Goal: Task Accomplishment & Management: Use online tool/utility

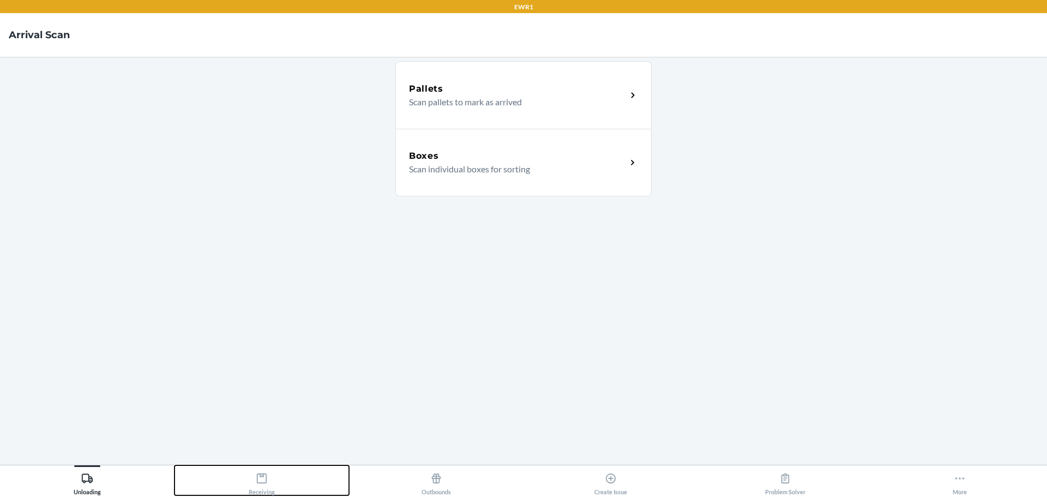
click at [283, 479] on button "Receiving" at bounding box center [262, 480] width 175 height 30
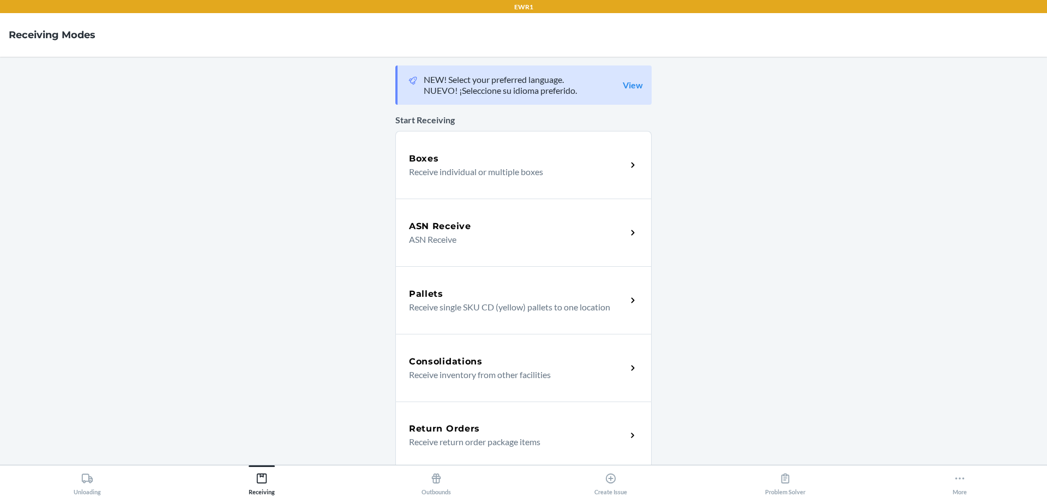
click at [460, 352] on div "Consolidations Receive inventory from other facilities" at bounding box center [523, 368] width 256 height 68
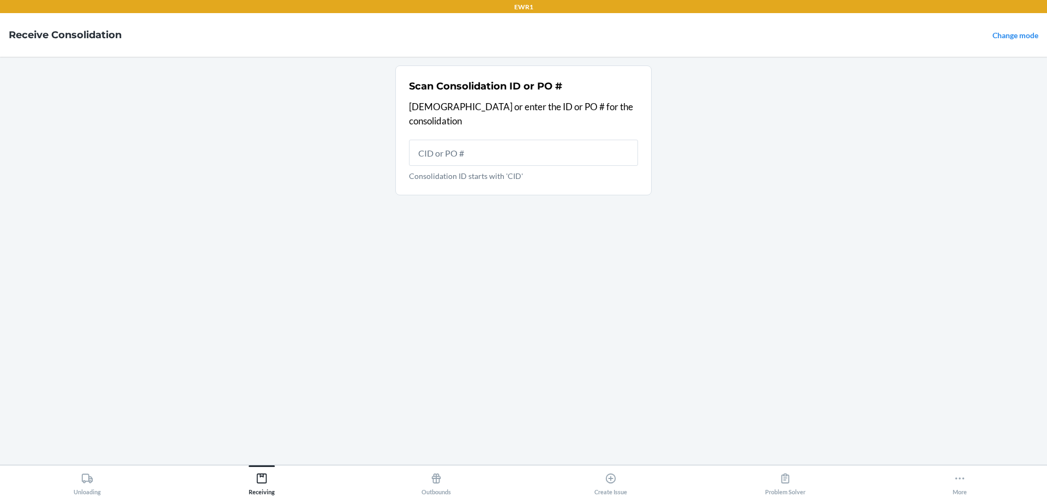
type input "`"
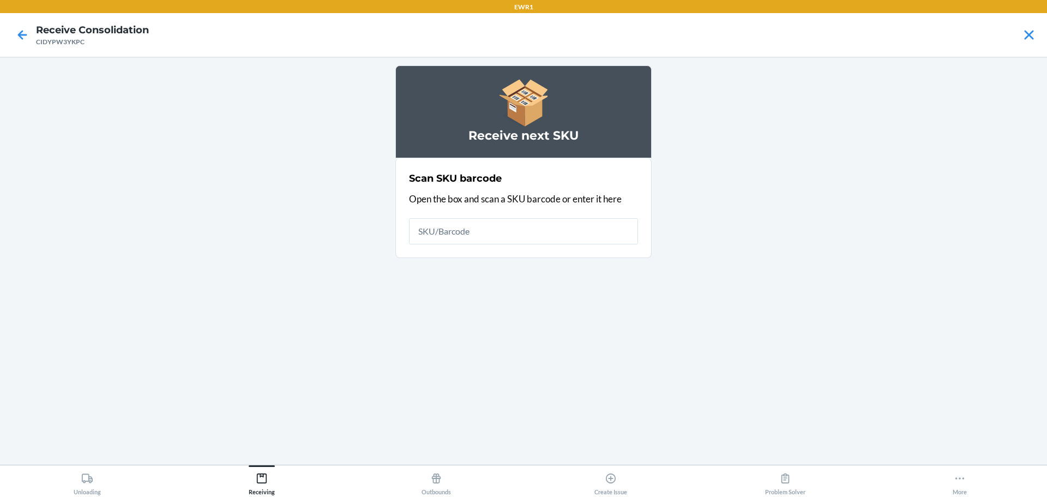
click at [478, 234] on input "text" at bounding box center [523, 231] width 229 height 26
click at [255, 479] on div "Receiving" at bounding box center [262, 481] width 26 height 27
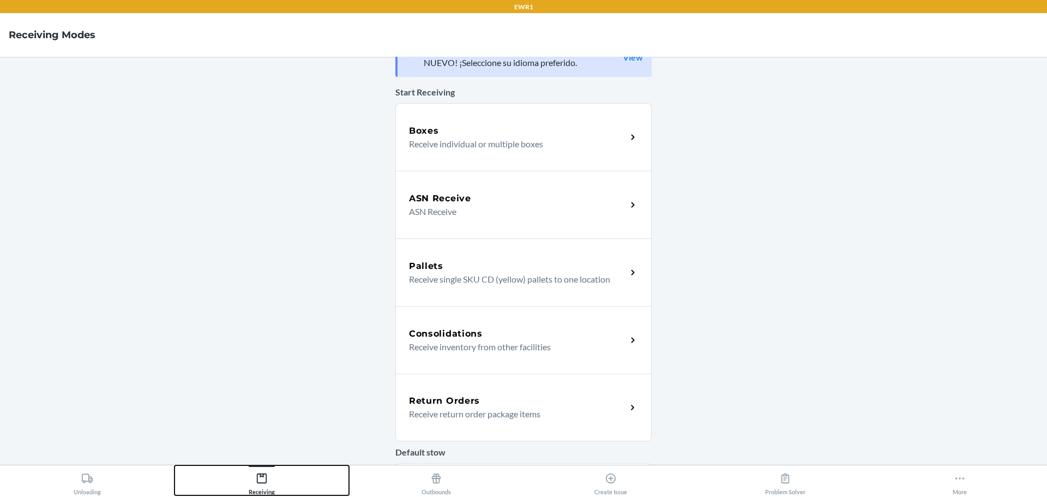
scroll to position [55, 0]
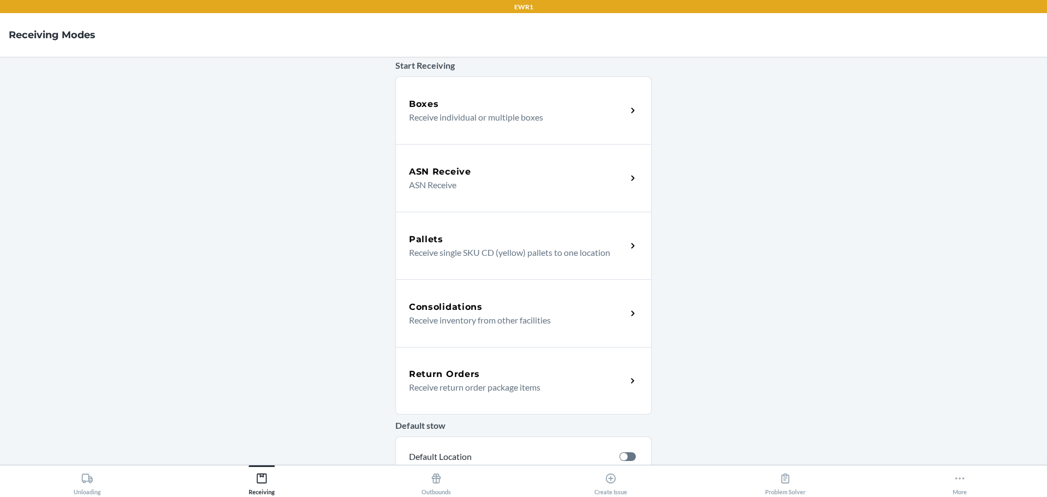
click at [496, 309] on div "Consolidations" at bounding box center [518, 307] width 218 height 13
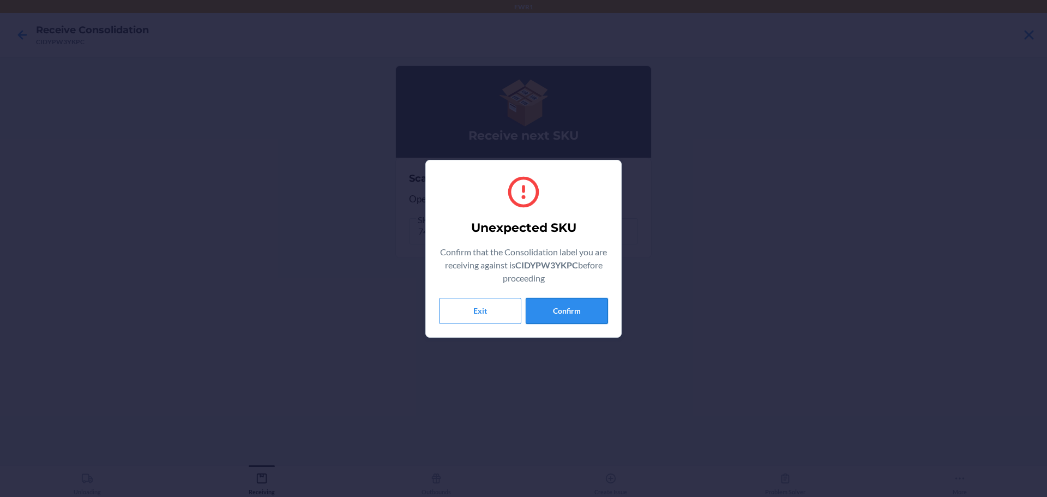
click at [590, 307] on button "Confirm" at bounding box center [567, 311] width 82 height 26
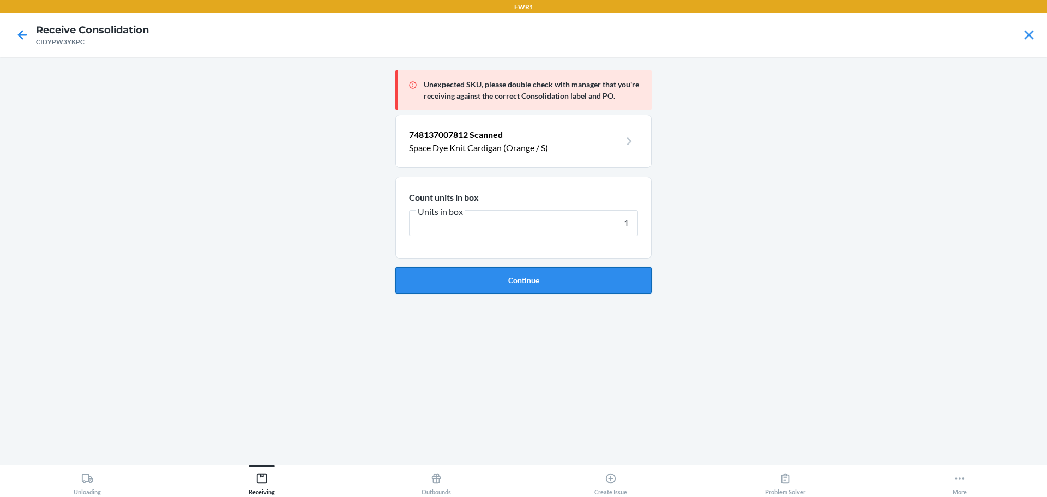
type input "1"
click at [607, 290] on button "Continue" at bounding box center [523, 280] width 256 height 26
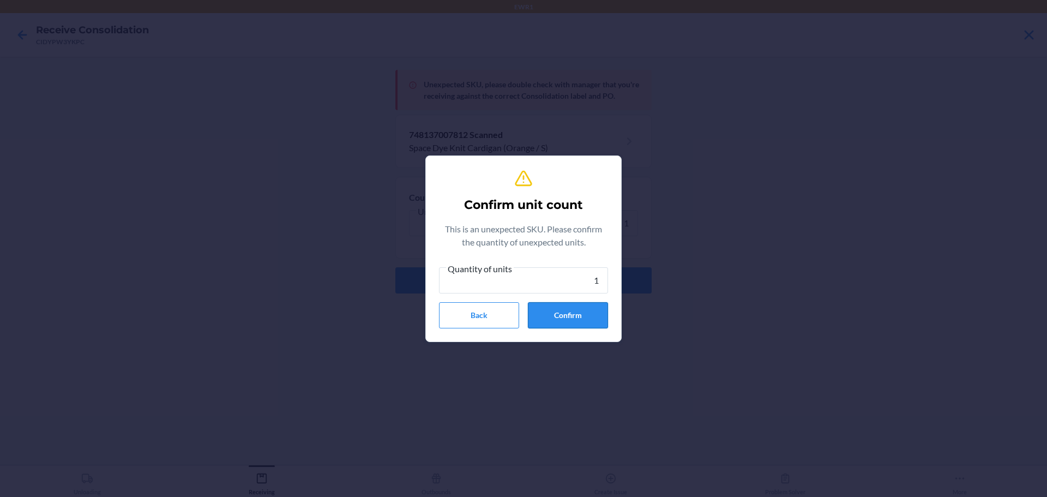
type input "1"
click at [598, 311] on button "Confirm" at bounding box center [568, 315] width 80 height 26
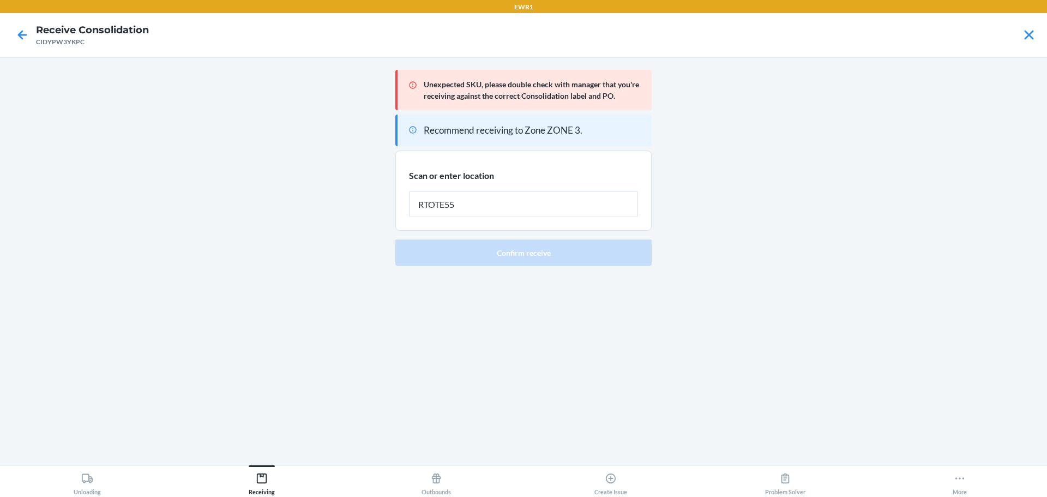
type input "RTOTE559"
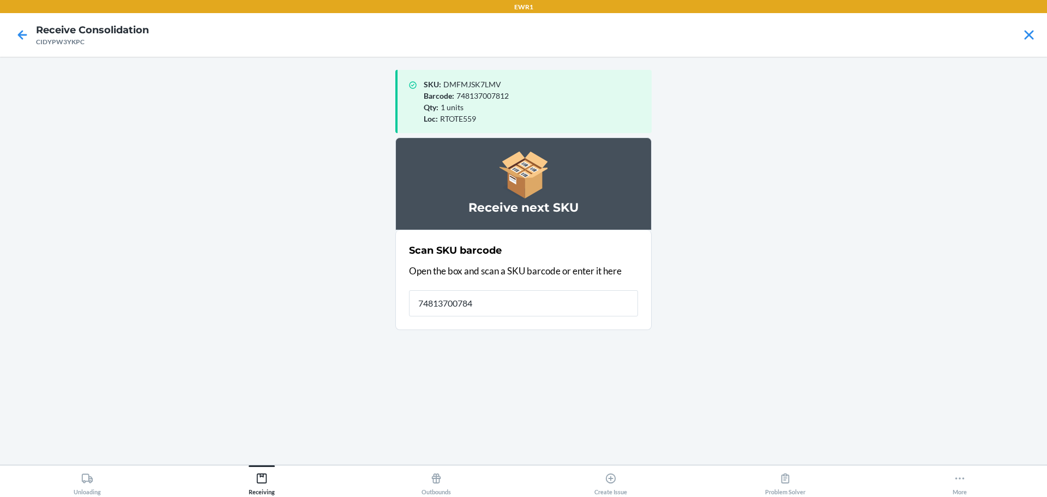
type input "748137007843"
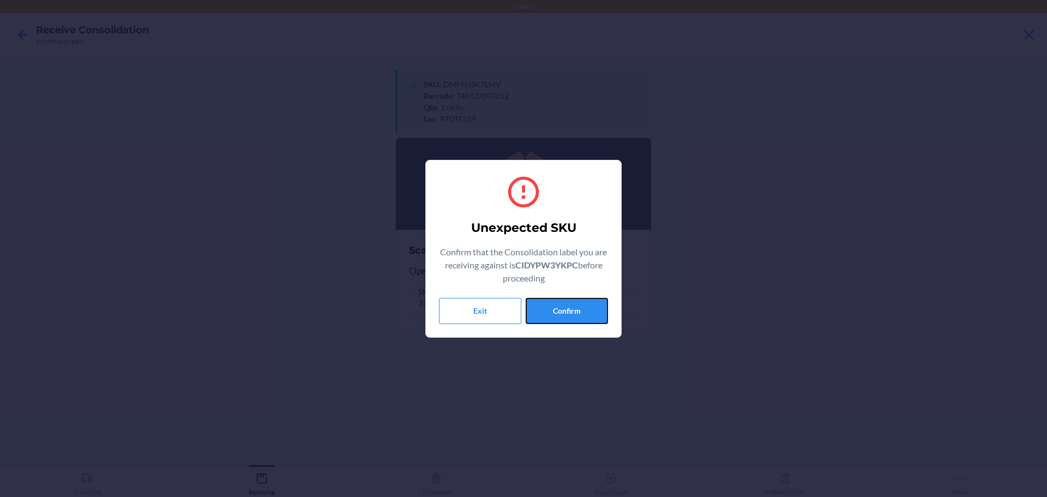
click at [598, 311] on button "Confirm" at bounding box center [567, 311] width 82 height 26
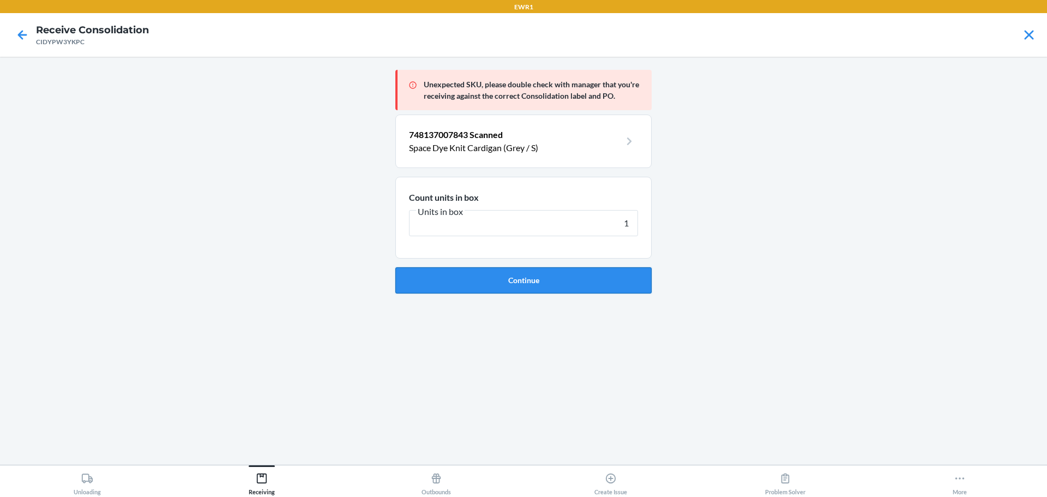
type input "1"
click at [590, 274] on button "Continue" at bounding box center [523, 280] width 256 height 26
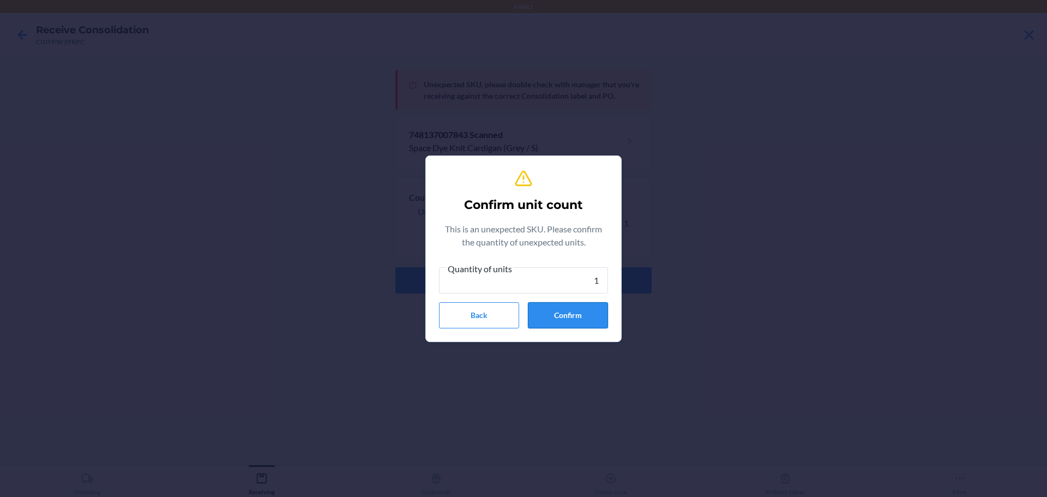
type input "1"
click at [577, 313] on button "Confirm" at bounding box center [568, 315] width 80 height 26
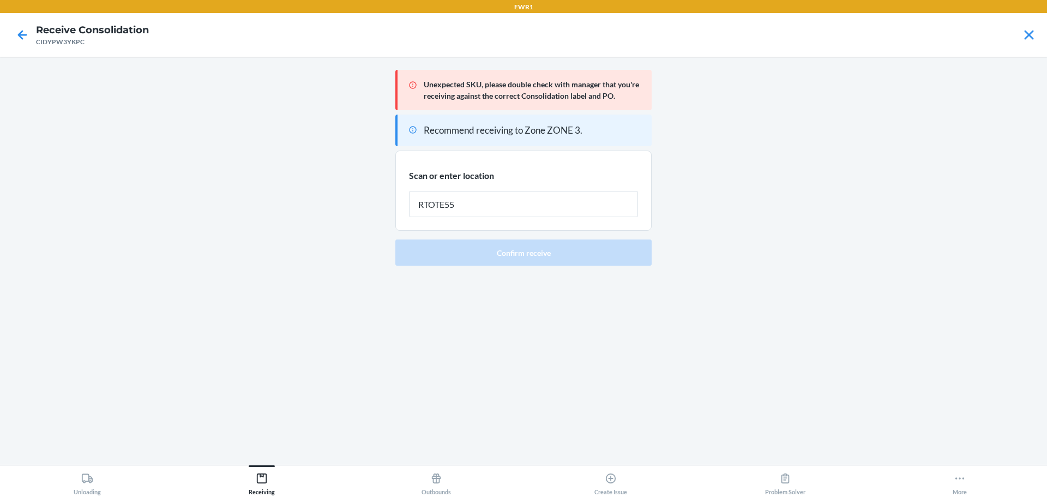
type input "RTOTE559"
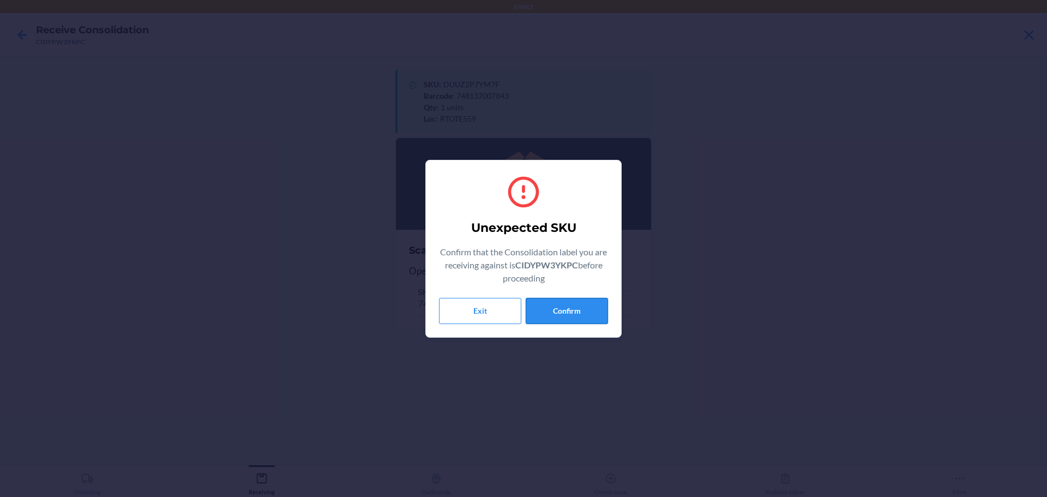
click at [587, 311] on button "Confirm" at bounding box center [567, 311] width 82 height 26
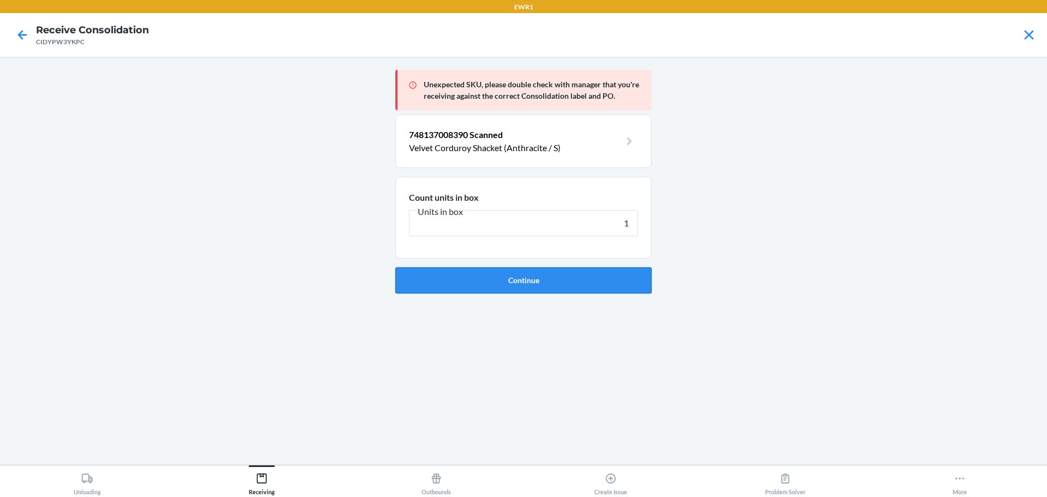
type input "1"
click at [584, 269] on button "Continue" at bounding box center [523, 280] width 256 height 26
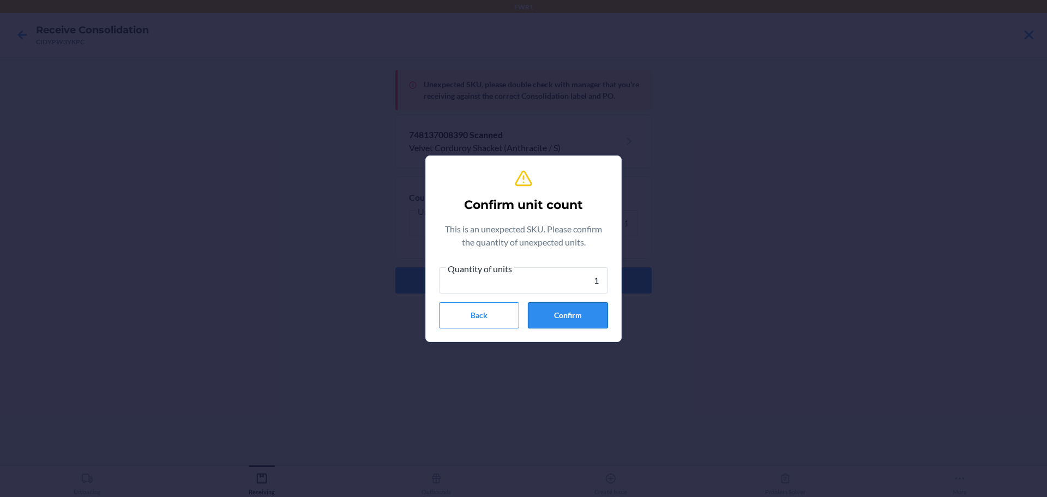
type input "1"
click at [595, 325] on button "Confirm" at bounding box center [568, 315] width 80 height 26
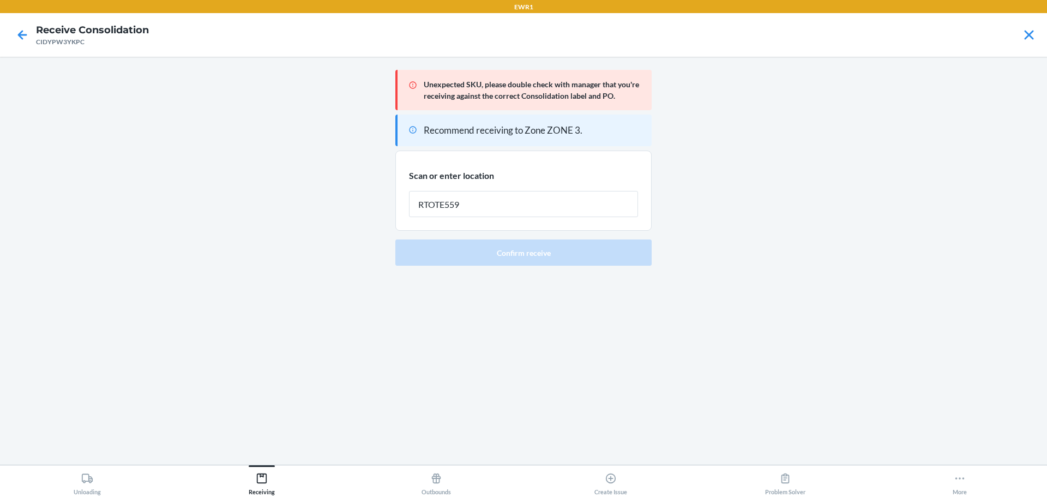
type input "RTOTE559"
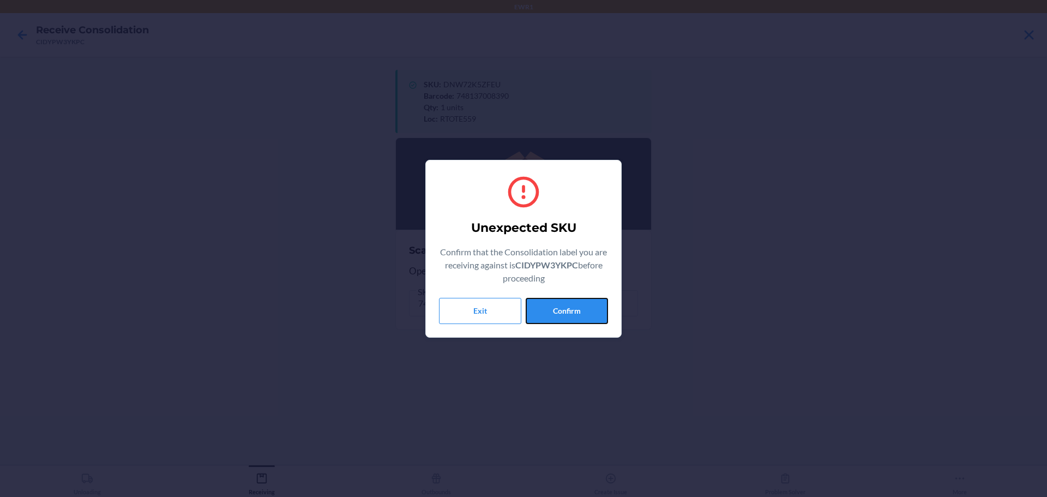
click at [599, 319] on button "Confirm" at bounding box center [567, 311] width 82 height 26
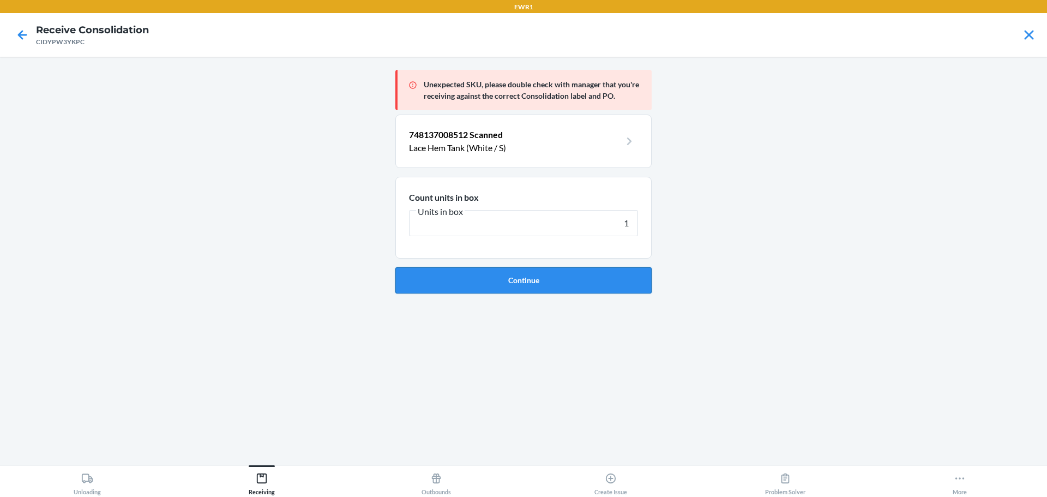
type input "1"
click at [609, 285] on button "Continue" at bounding box center [523, 280] width 256 height 26
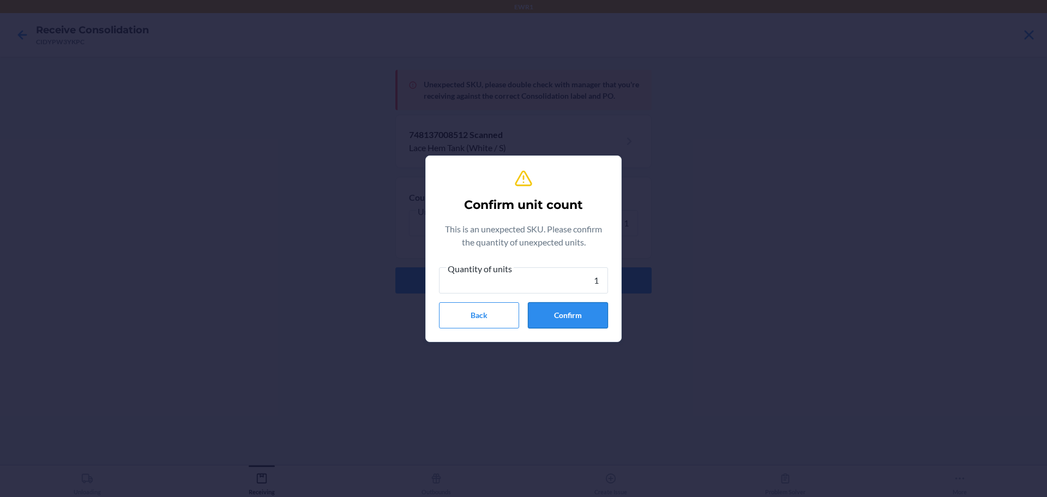
type input "1"
click at [582, 319] on button "Confirm" at bounding box center [568, 315] width 80 height 26
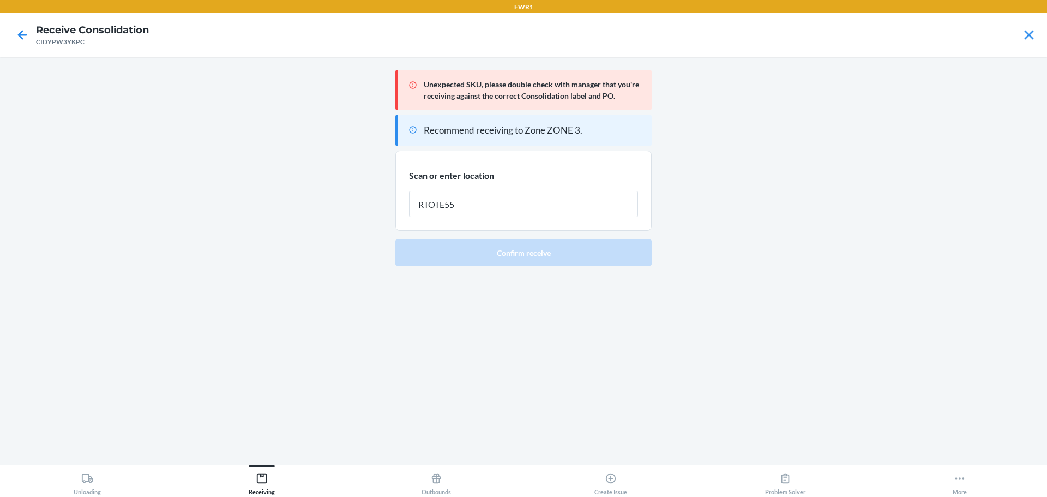
type input "RTOTE559"
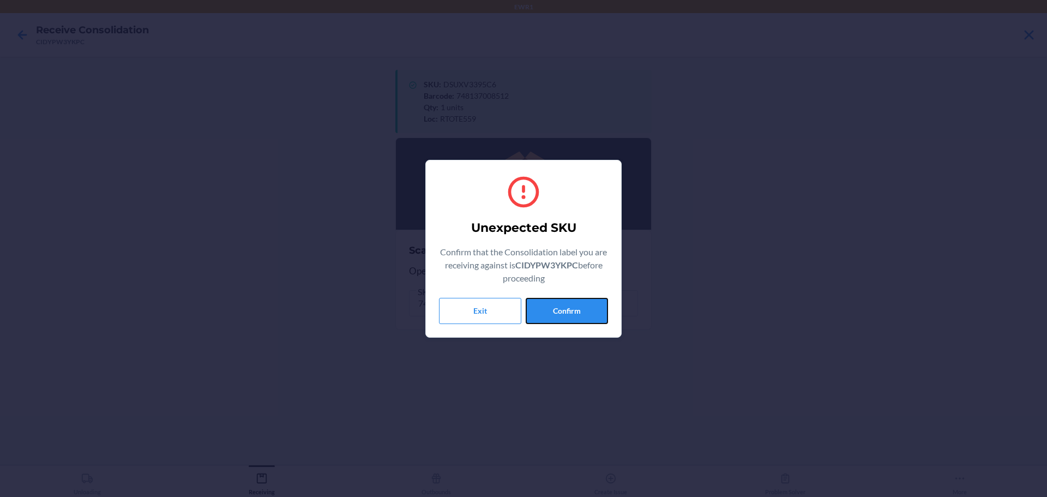
click at [582, 319] on button "Confirm" at bounding box center [567, 311] width 82 height 26
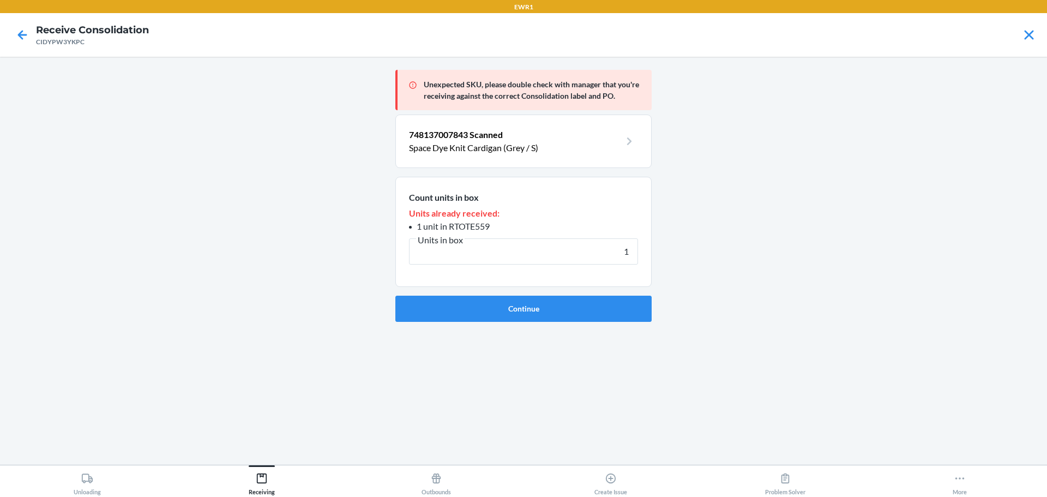
type input "1"
click at [582, 319] on button "Continue" at bounding box center [523, 309] width 256 height 26
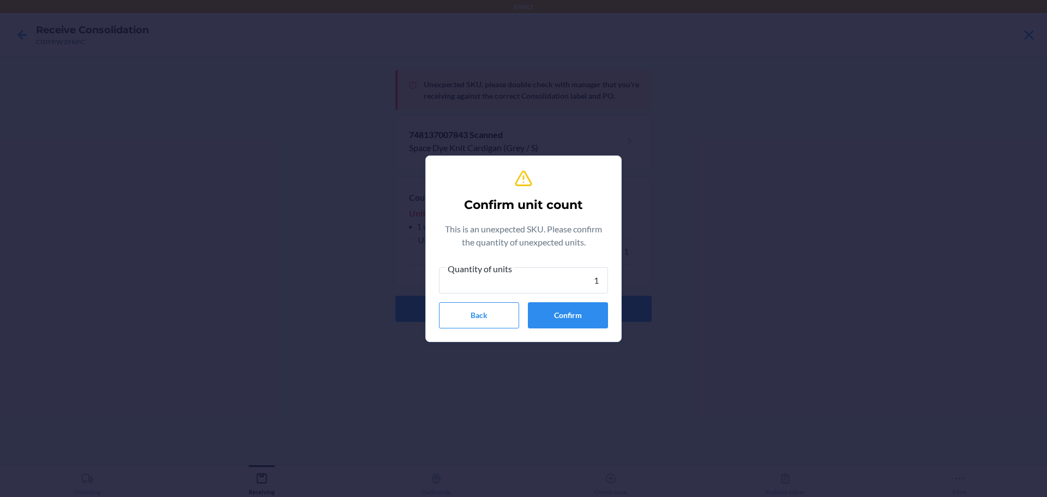
type input "1"
click at [582, 319] on button "Confirm" at bounding box center [568, 315] width 80 height 26
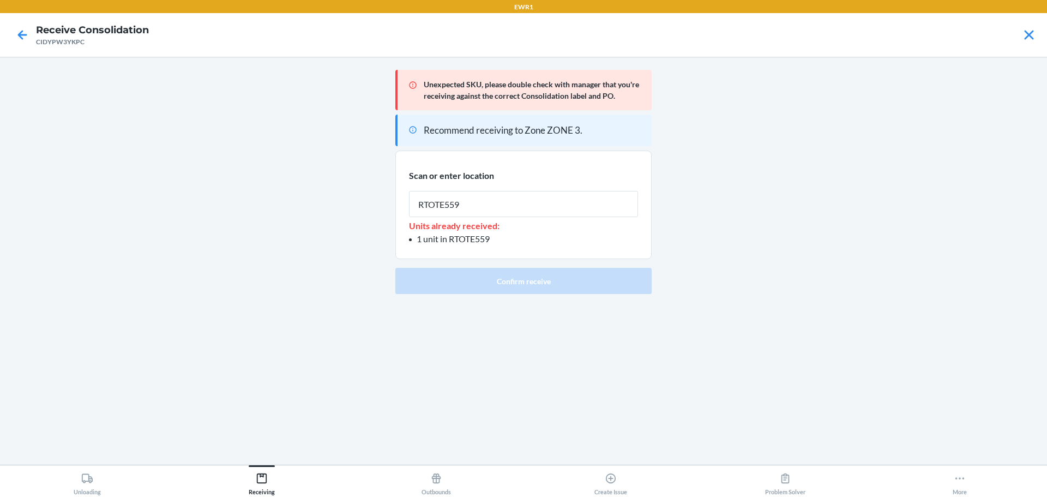
type input "RTOTE559"
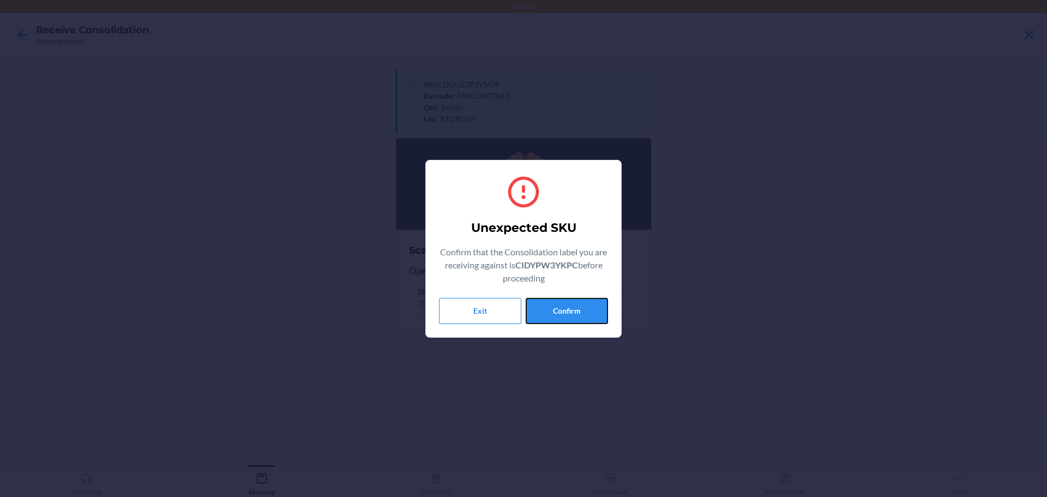
click at [582, 319] on button "Confirm" at bounding box center [567, 311] width 82 height 26
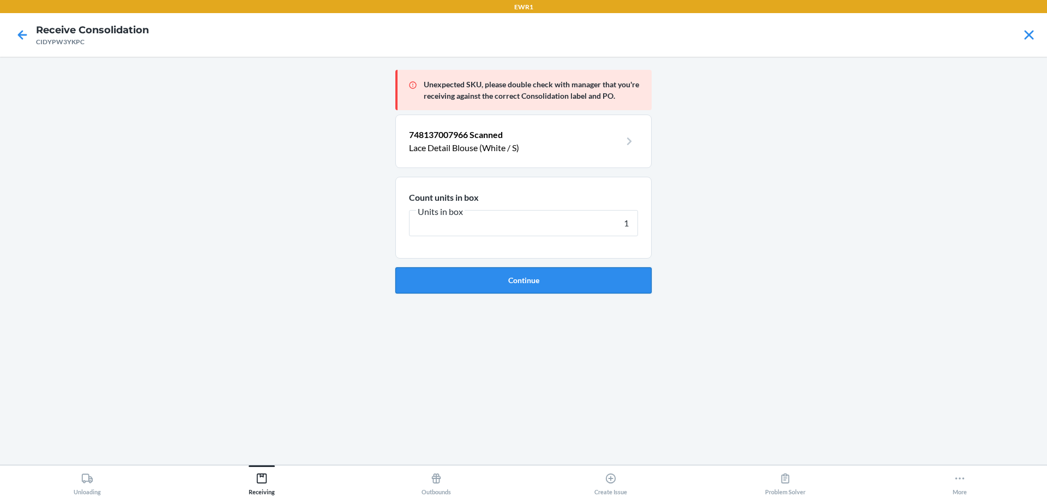
type input "1"
click at [584, 286] on button "Continue" at bounding box center [523, 280] width 256 height 26
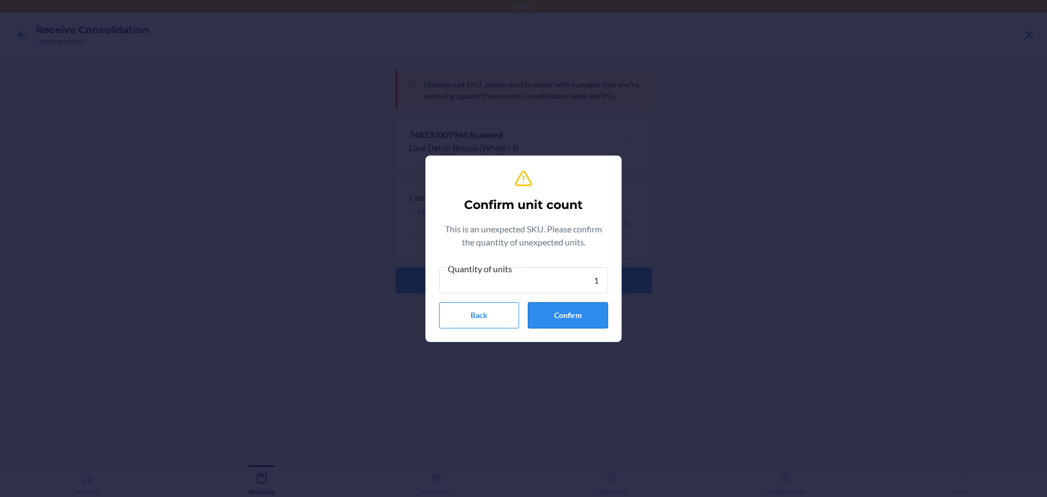
type input "1"
click at [593, 314] on button "Confirm" at bounding box center [568, 315] width 80 height 26
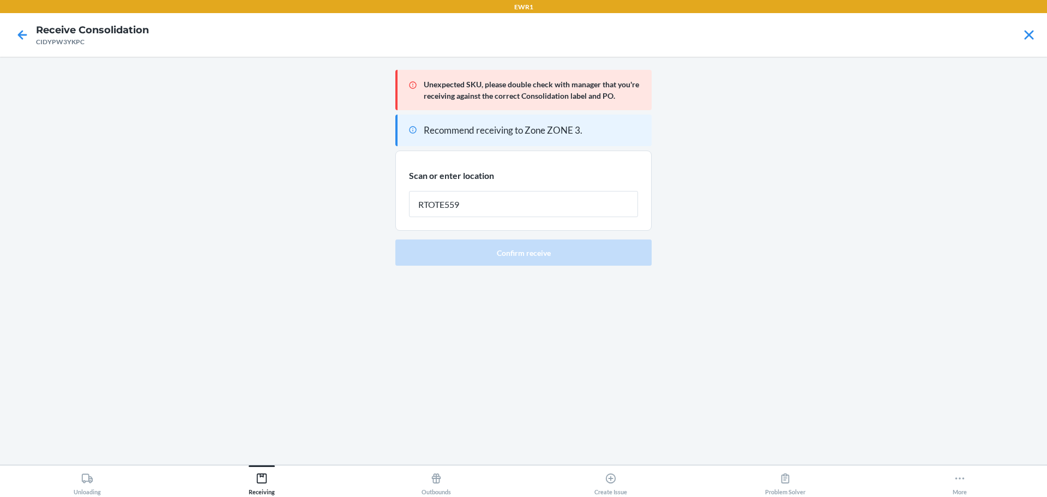
type input "RTOTE559"
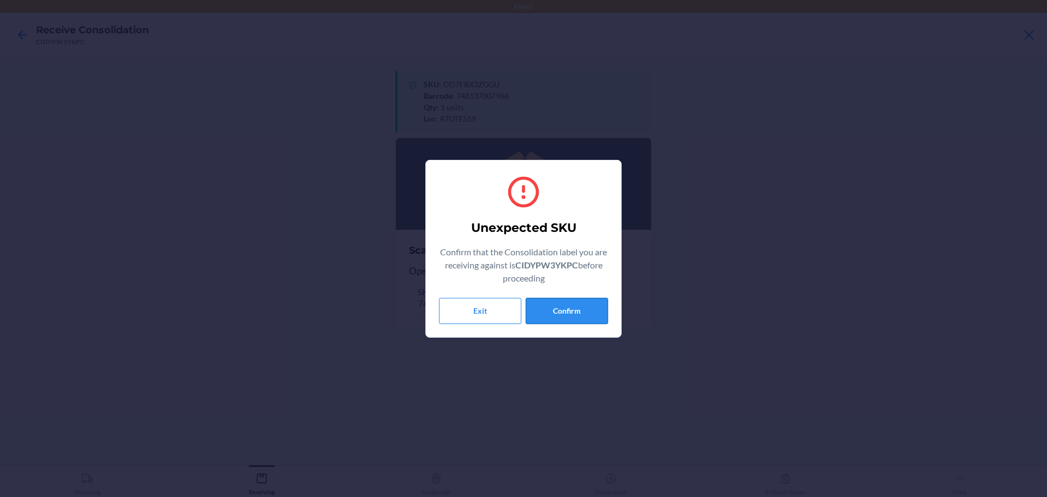
click at [560, 304] on button "Confirm" at bounding box center [567, 311] width 82 height 26
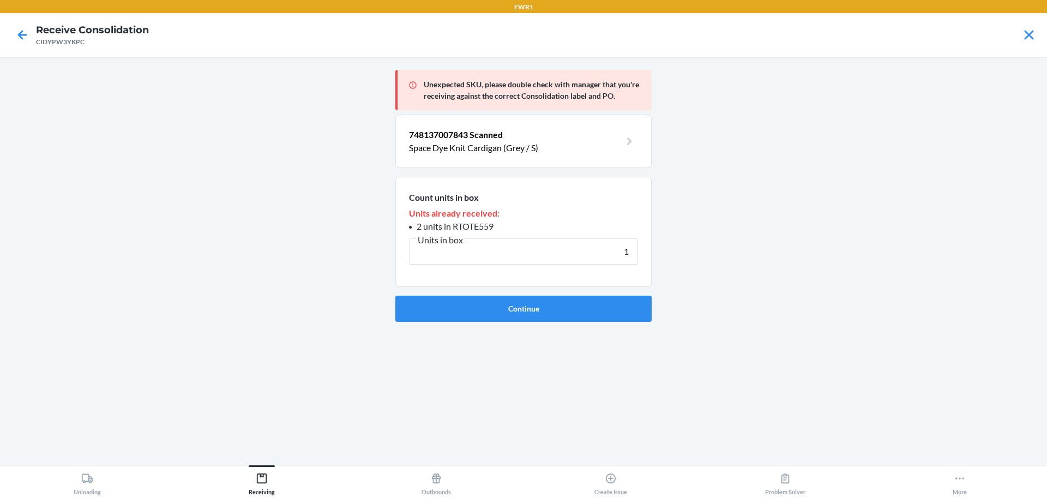
type input "1"
click at [560, 304] on button "Continue" at bounding box center [523, 309] width 256 height 26
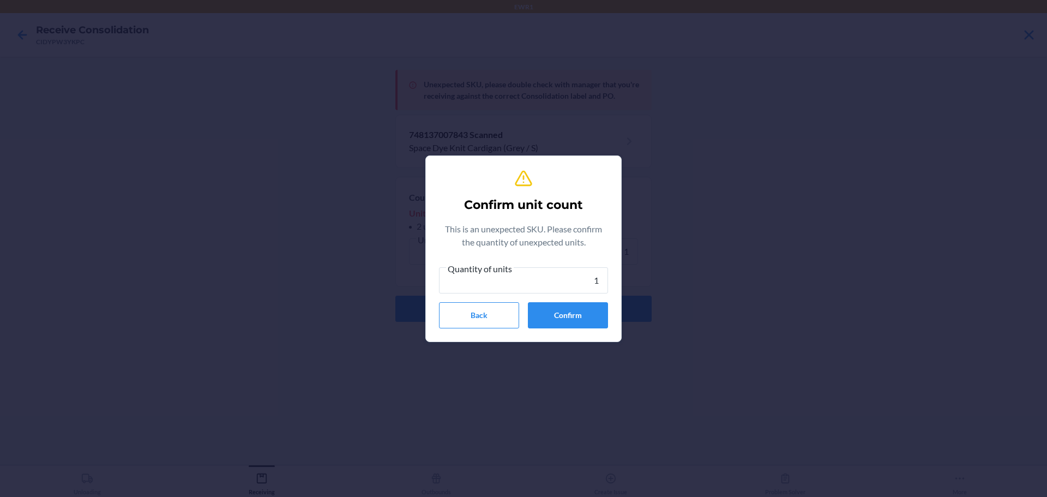
type input "1"
click at [560, 304] on button "Confirm" at bounding box center [568, 315] width 80 height 26
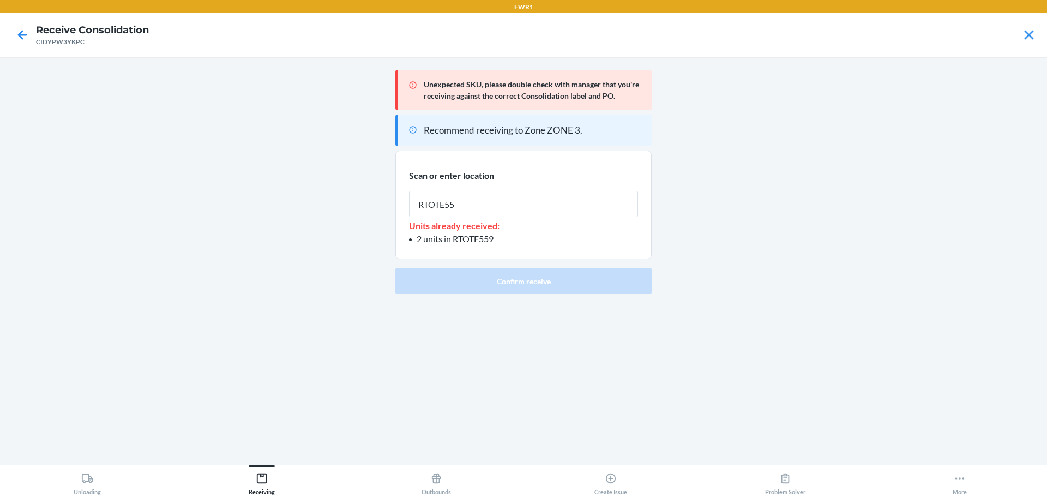
type input "RTOTE559"
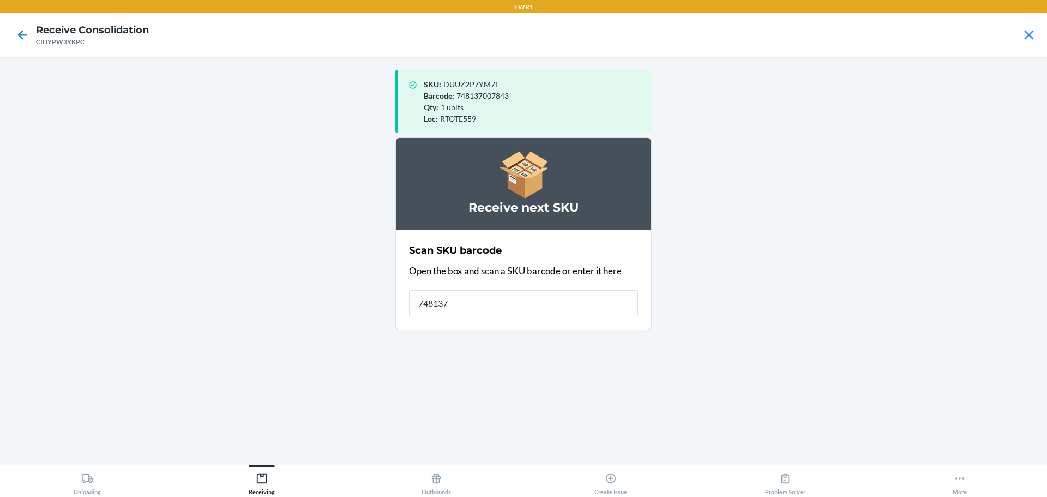
type input "7481370"
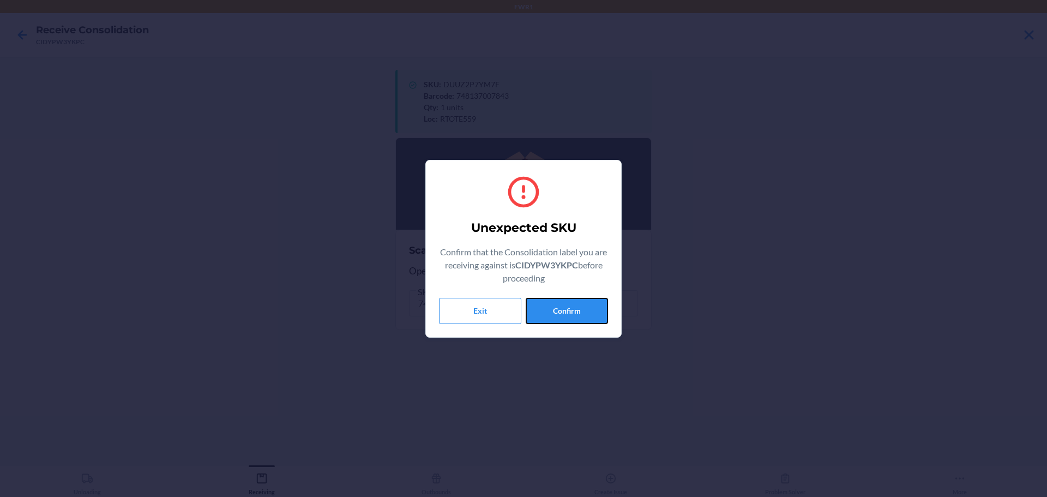
click at [554, 303] on button "Confirm" at bounding box center [567, 311] width 82 height 26
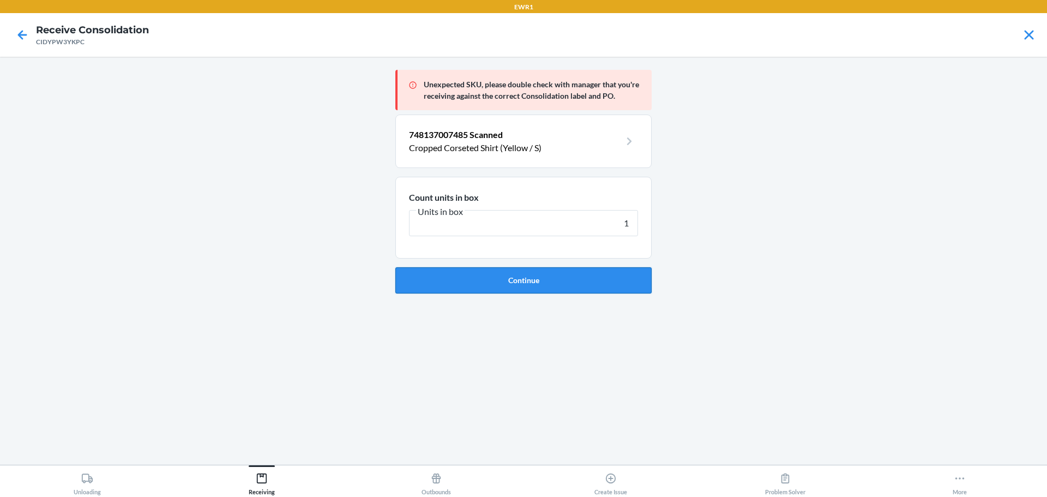
type input "1"
click at [554, 285] on button "Continue" at bounding box center [523, 280] width 256 height 26
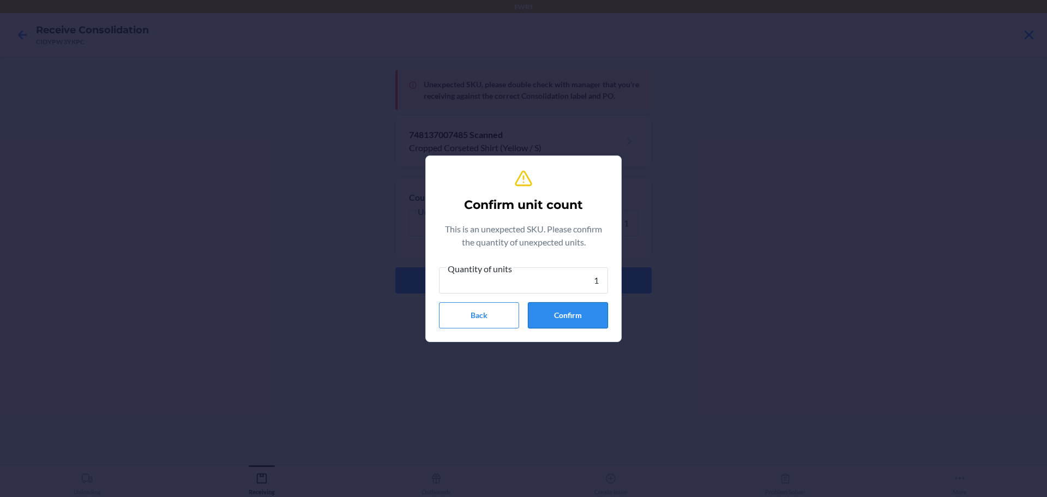
type input "1"
click at [568, 308] on button "Confirm" at bounding box center [568, 315] width 80 height 26
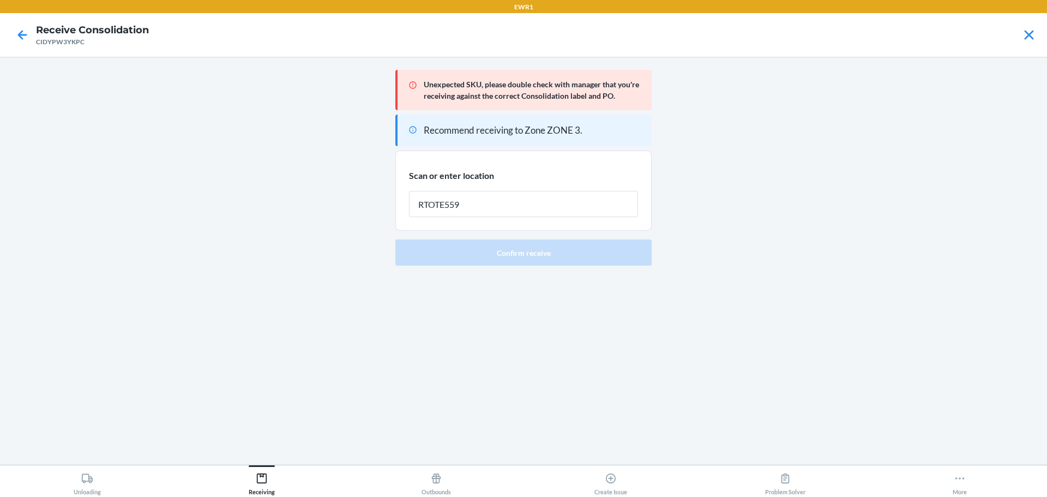
type input "RTOTE559"
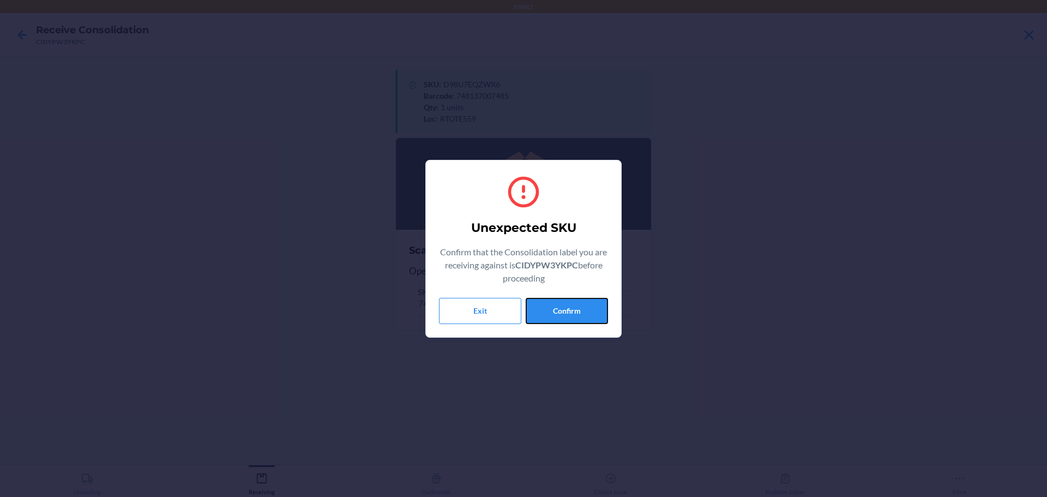
click at [572, 309] on button "Confirm" at bounding box center [567, 311] width 82 height 26
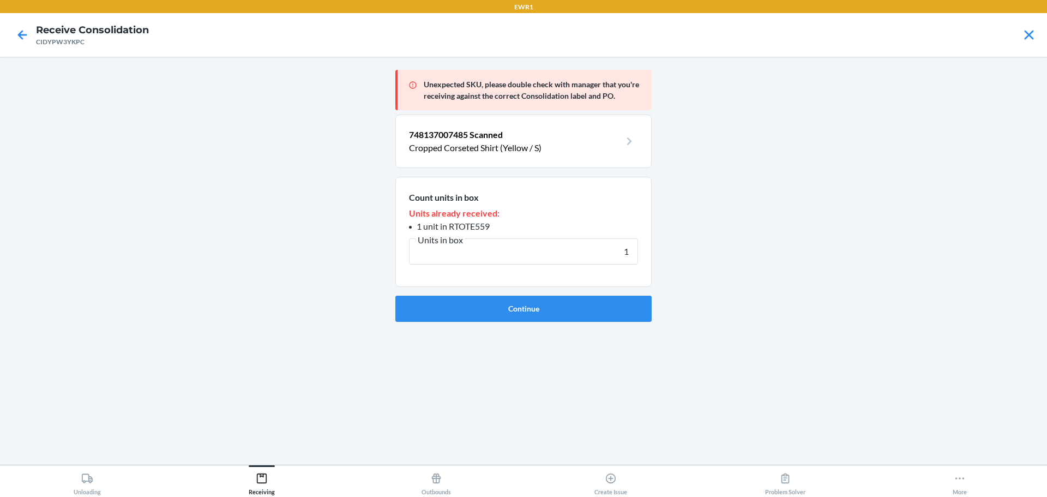
type input "1"
click at [572, 309] on button "Continue" at bounding box center [523, 309] width 256 height 26
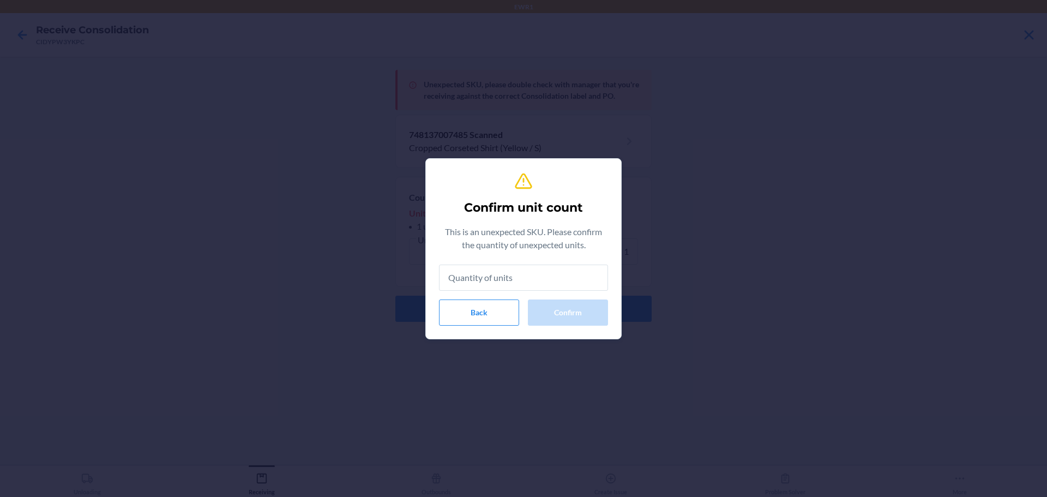
type input "2"
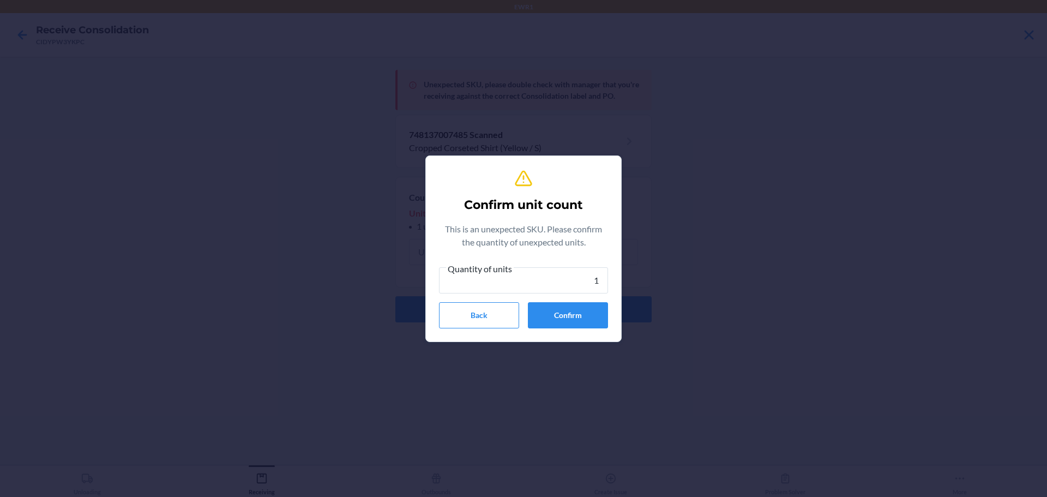
type input "1"
click at [572, 309] on button "Confirm" at bounding box center [568, 315] width 80 height 26
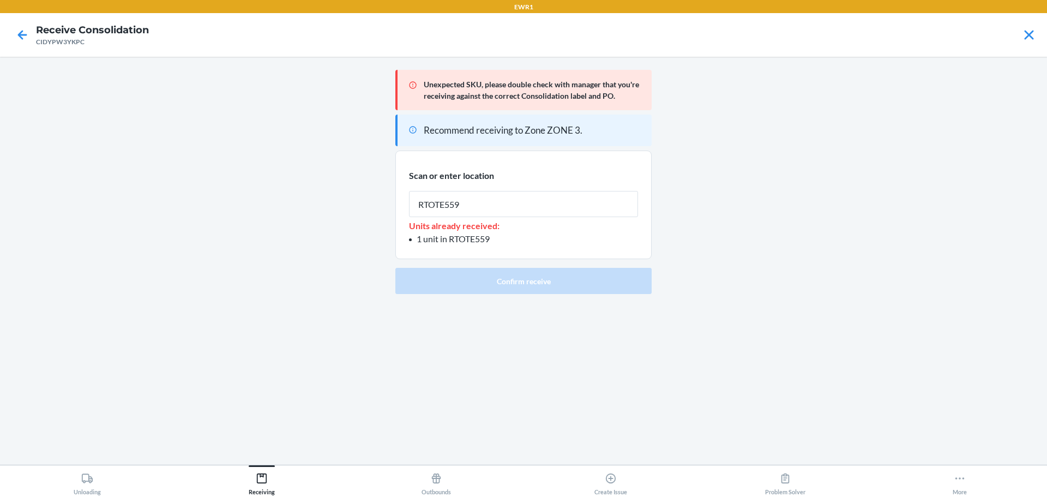
type input "RTOTE559"
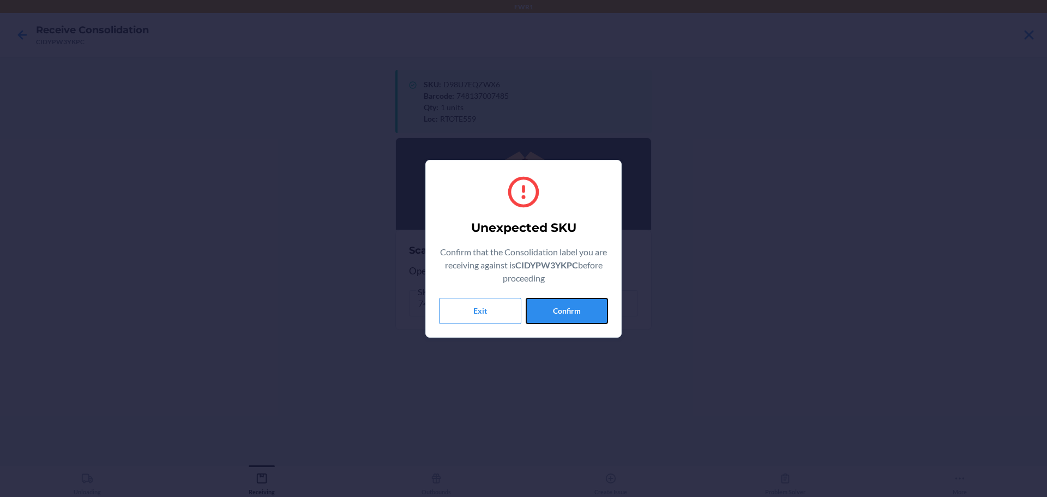
click at [572, 309] on button "Confirm" at bounding box center [567, 311] width 82 height 26
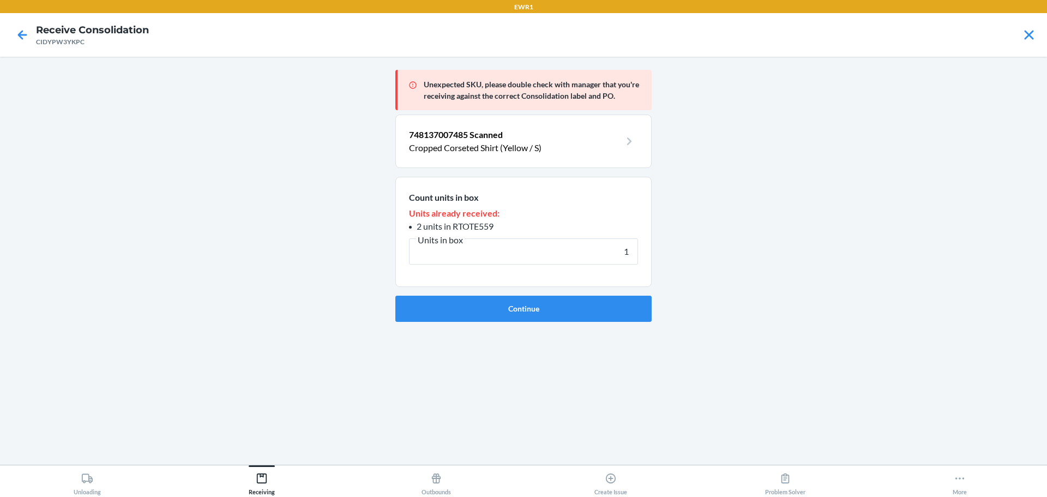
type input "1"
click at [572, 309] on button "Continue" at bounding box center [523, 309] width 256 height 26
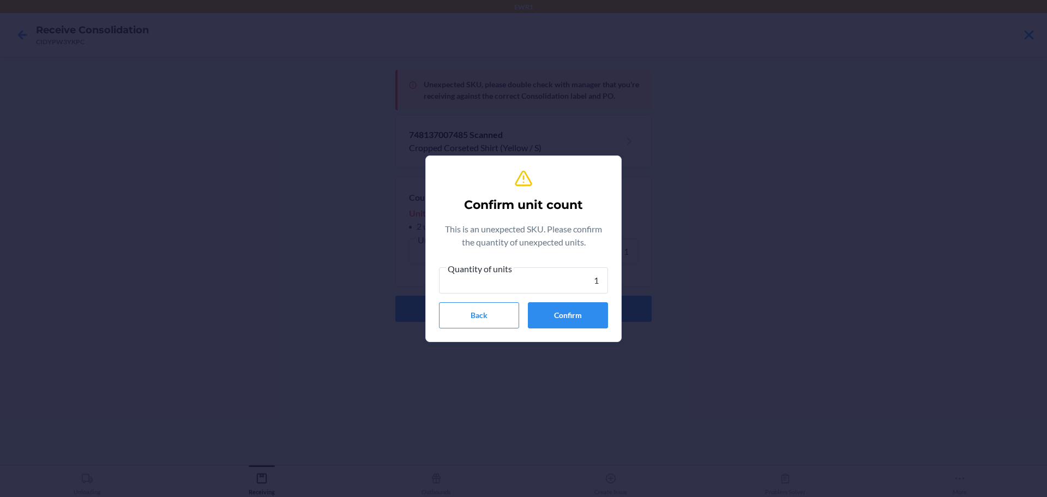
type input "1"
click at [572, 309] on button "Confirm" at bounding box center [568, 315] width 80 height 26
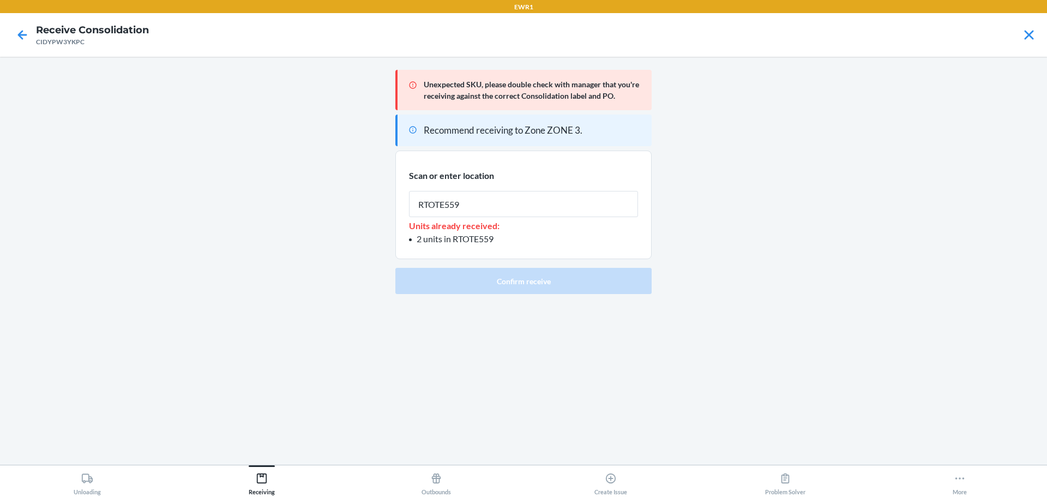
type input "RTOTE559"
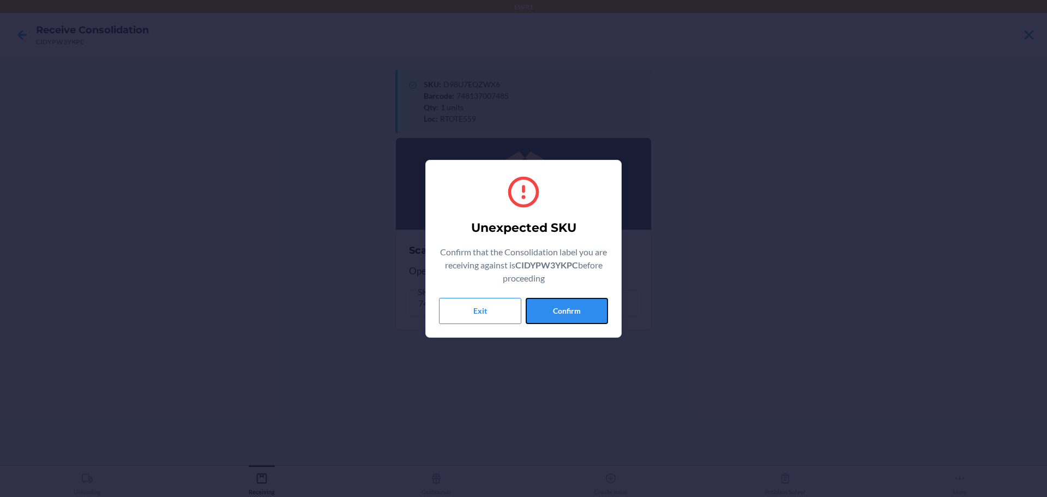
click at [572, 309] on button "Confirm" at bounding box center [567, 311] width 82 height 26
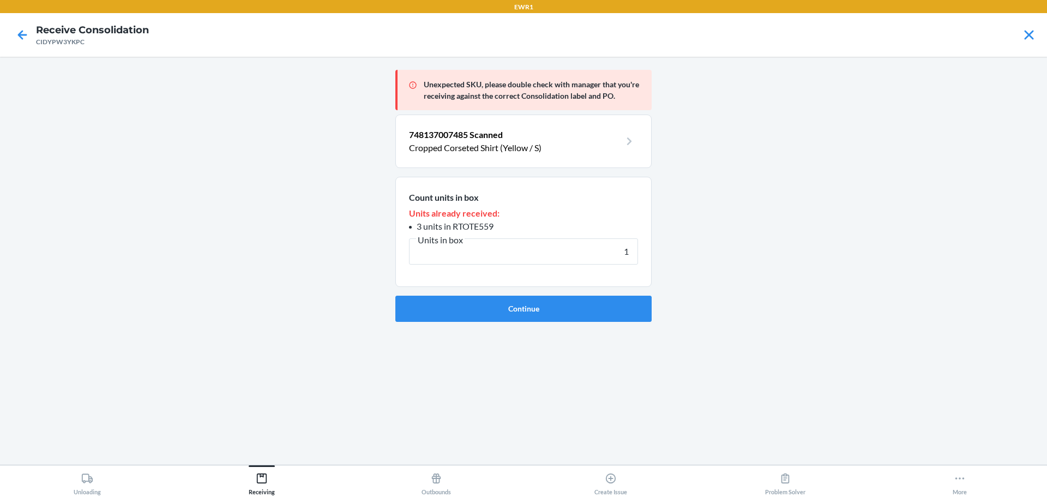
type input "1"
click at [572, 309] on button "Continue" at bounding box center [523, 309] width 256 height 26
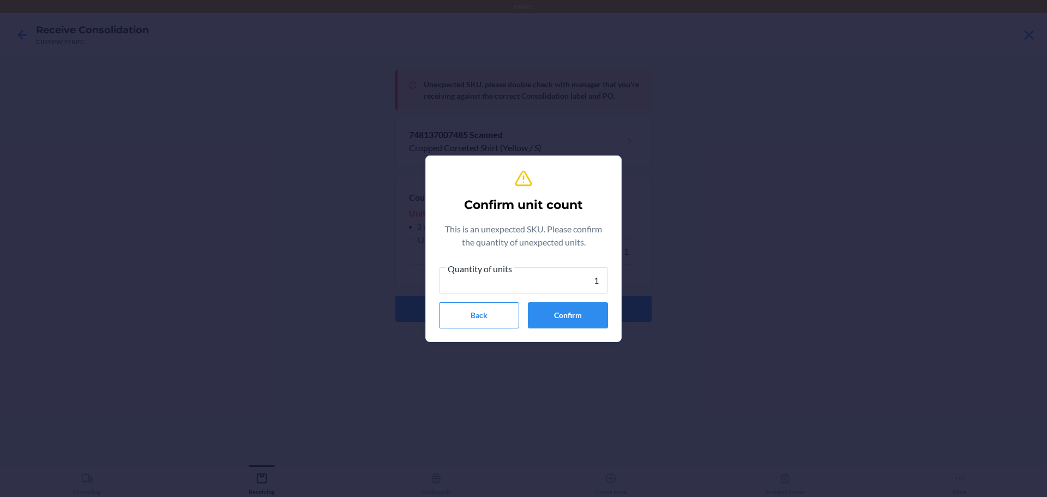
type input "1"
click at [572, 309] on button "Confirm" at bounding box center [568, 315] width 80 height 26
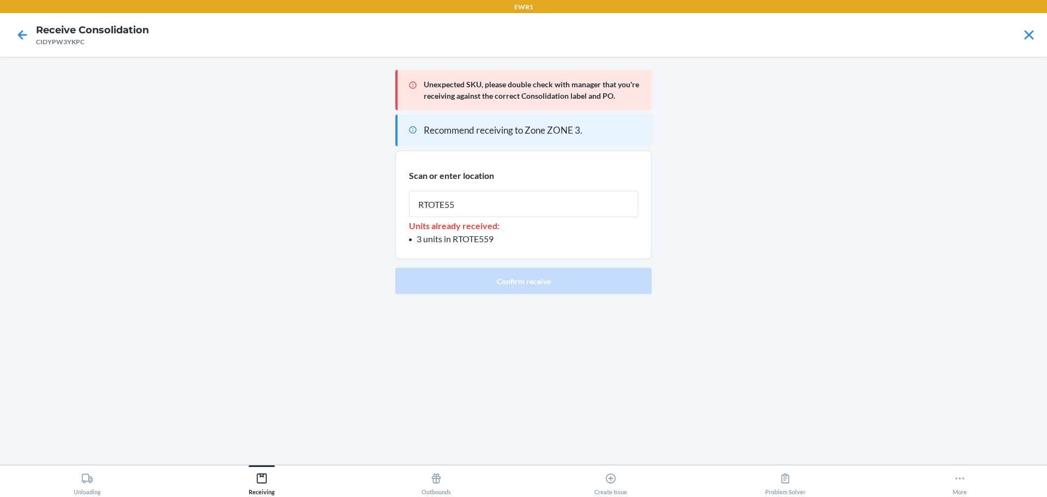
type input "RTOTE559"
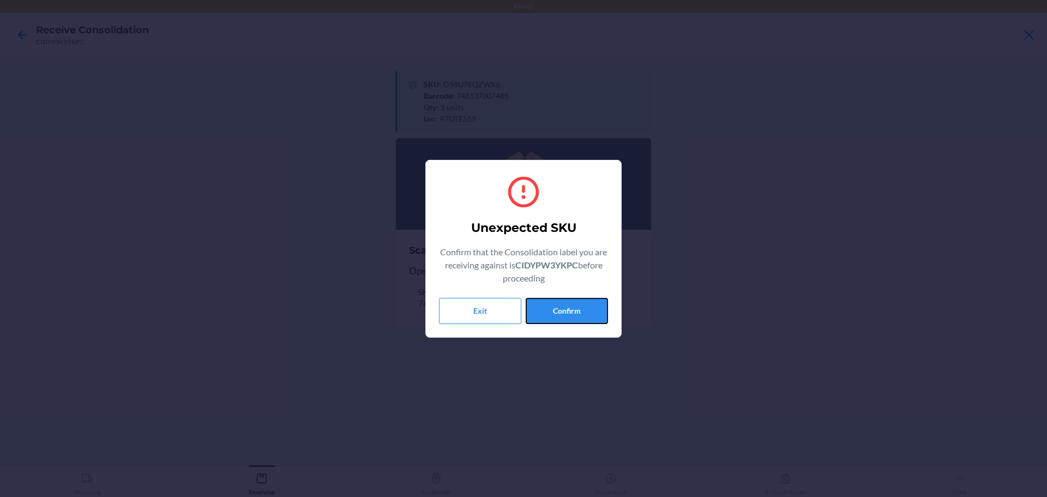
click at [572, 309] on button "Confirm" at bounding box center [567, 311] width 82 height 26
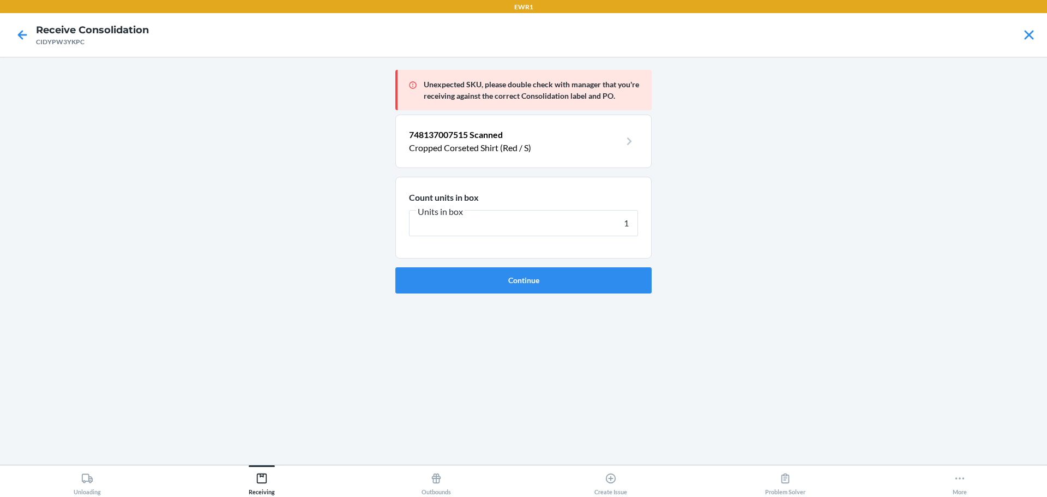
type input "1"
click at [572, 309] on div "Unexpected SKU, please double check with manager that you're receiving against …" at bounding box center [523, 260] width 256 height 391
click at [574, 285] on button "Continue" at bounding box center [523, 280] width 256 height 26
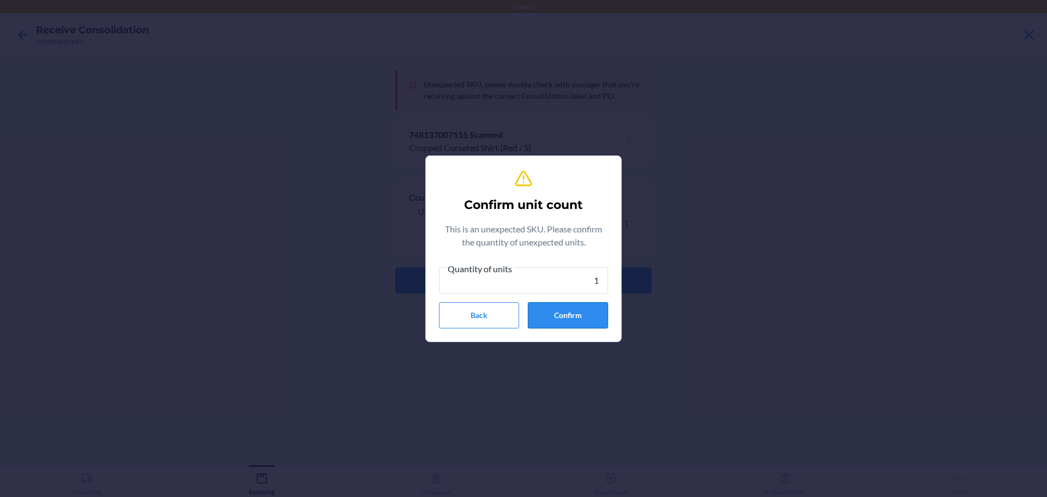
type input "1"
click at [586, 319] on button "Confirm" at bounding box center [568, 315] width 80 height 26
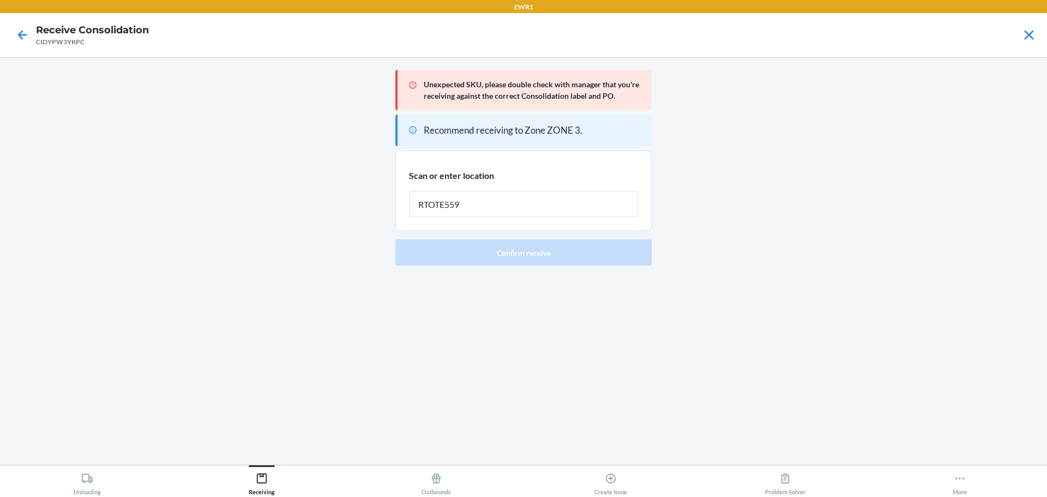
type input "RTOTE559"
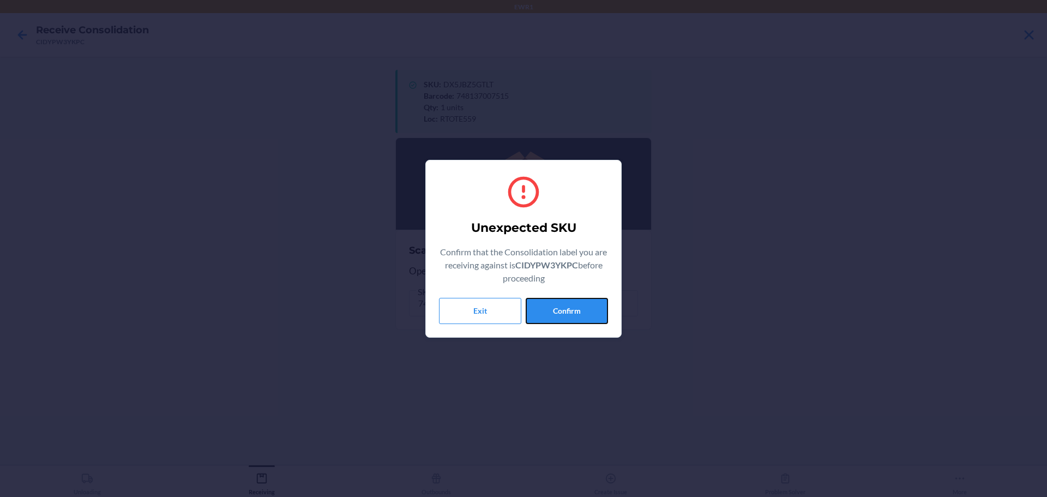
click at [586, 319] on button "Confirm" at bounding box center [567, 311] width 82 height 26
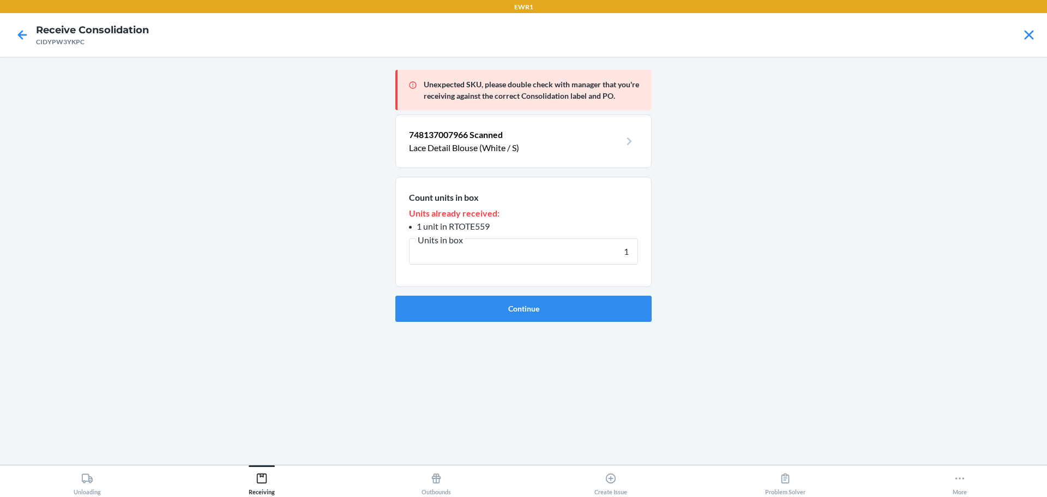
type input "1"
click at [586, 319] on button "Continue" at bounding box center [523, 309] width 256 height 26
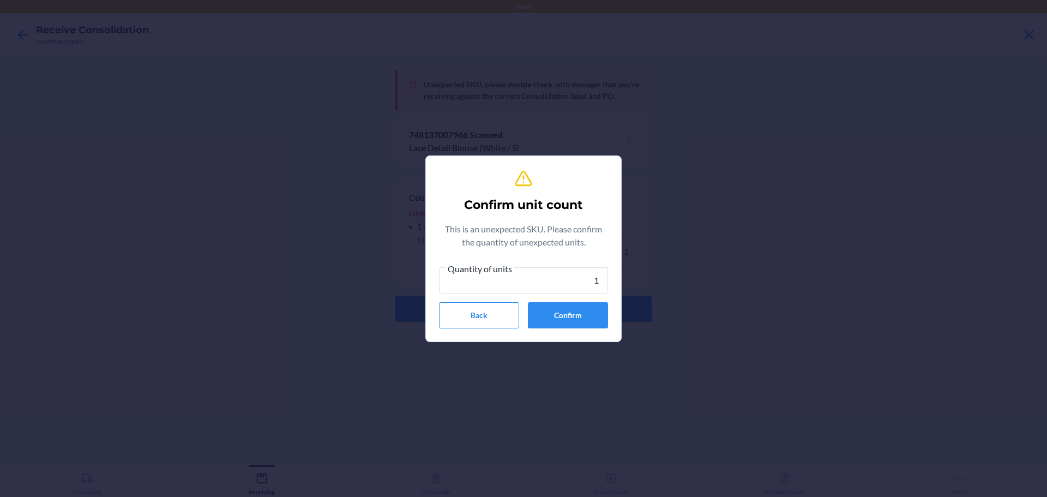
type input "1"
click at [586, 319] on button "Confirm" at bounding box center [568, 315] width 80 height 26
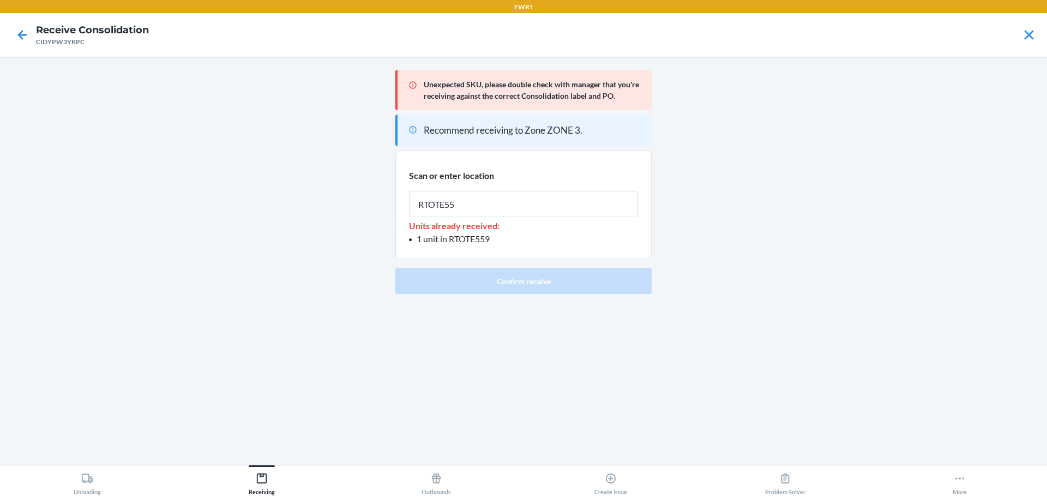
type input "RTOTE559"
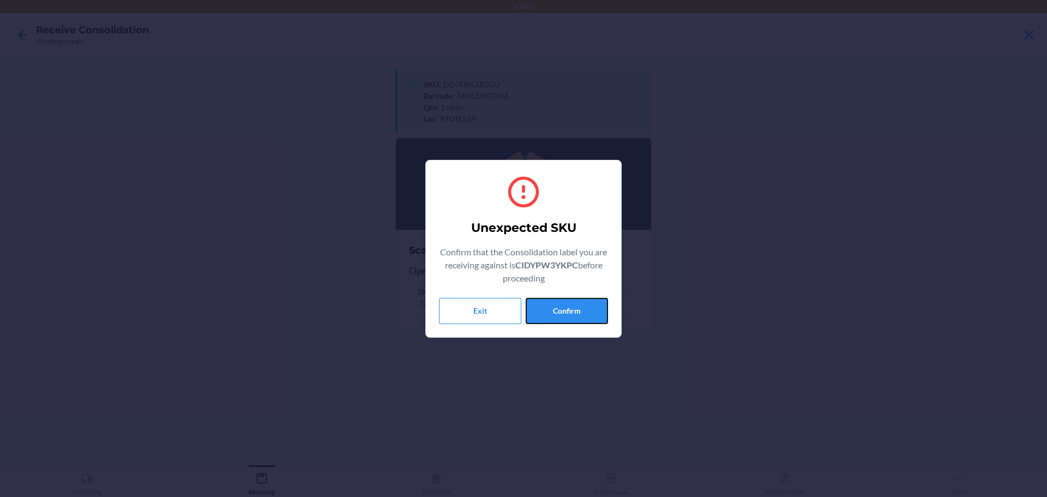
click at [586, 319] on button "Confirm" at bounding box center [567, 311] width 82 height 26
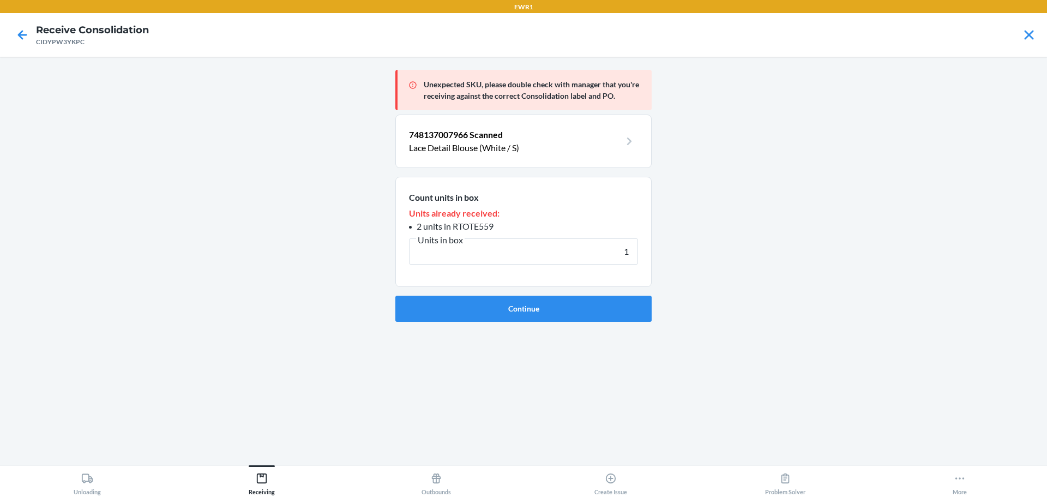
type input "1"
click at [586, 319] on button "Continue" at bounding box center [523, 309] width 256 height 26
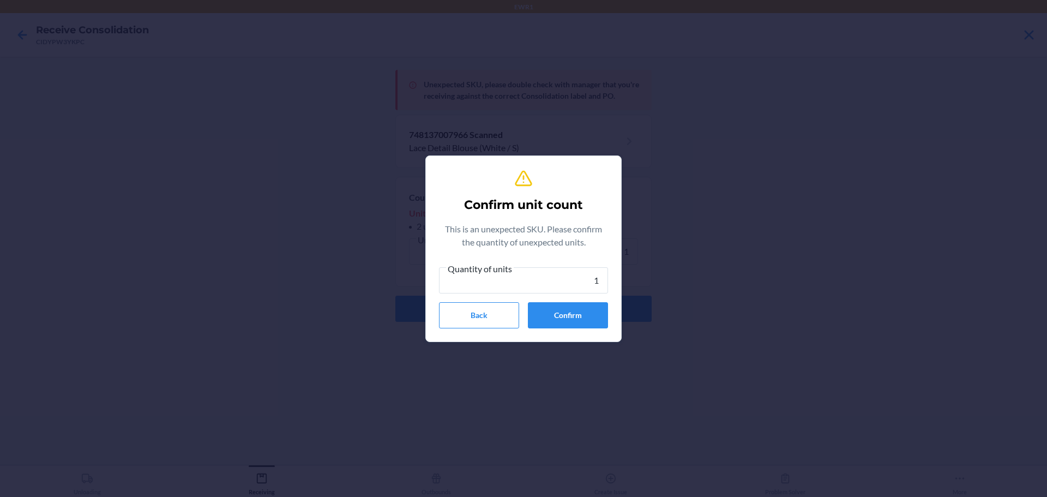
type input "1"
click at [586, 319] on button "Confirm" at bounding box center [568, 315] width 80 height 26
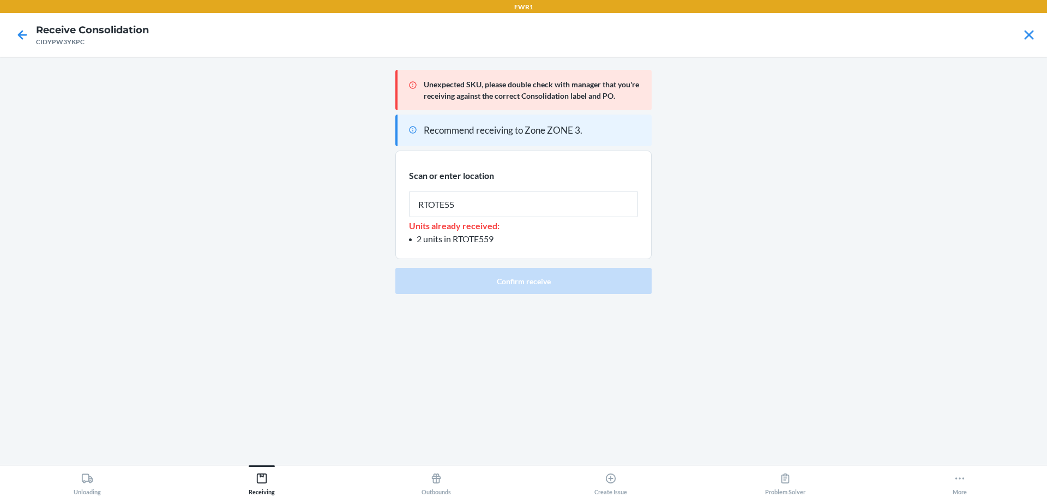
type input "RTOTE559"
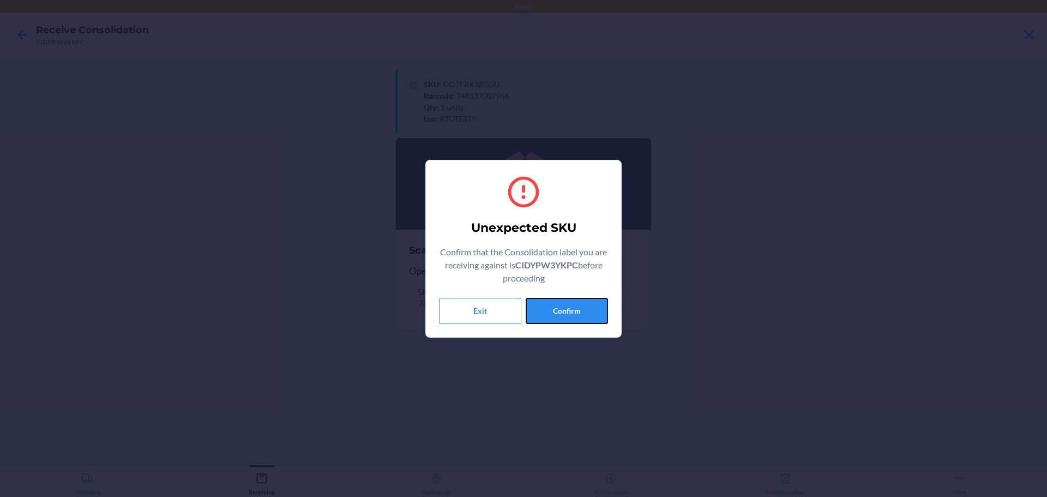
click at [586, 319] on button "Confirm" at bounding box center [567, 311] width 82 height 26
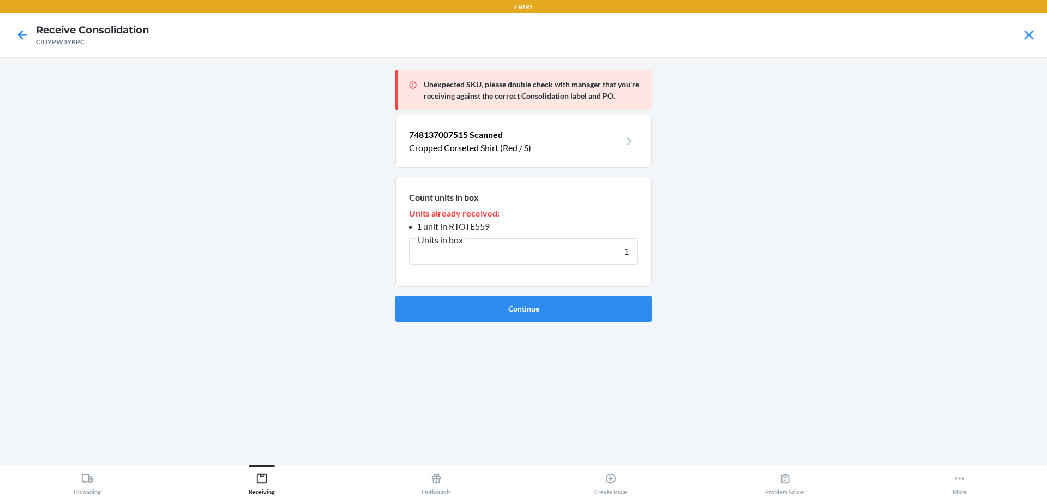
type input "1"
click at [586, 319] on button "Continue" at bounding box center [523, 309] width 256 height 26
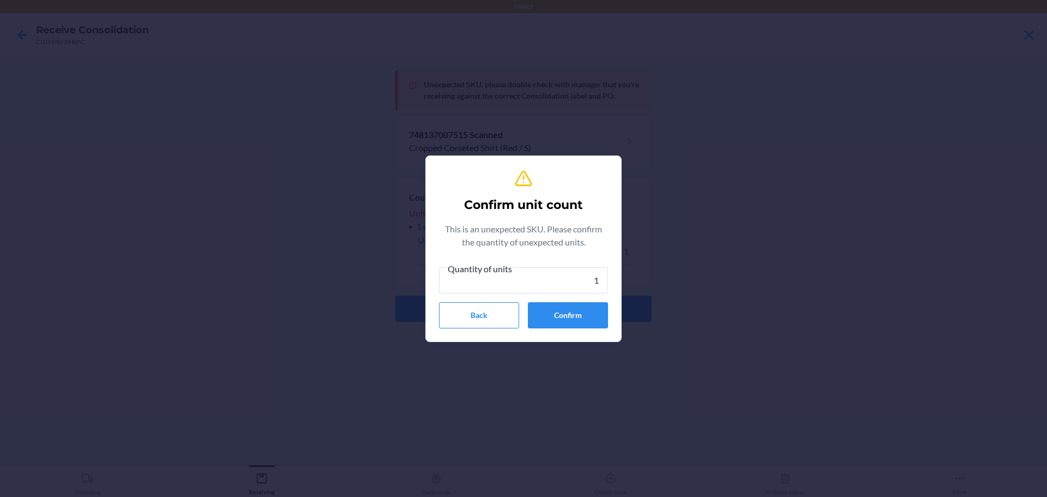
type input "1"
click at [586, 319] on button "Confirm" at bounding box center [568, 315] width 80 height 26
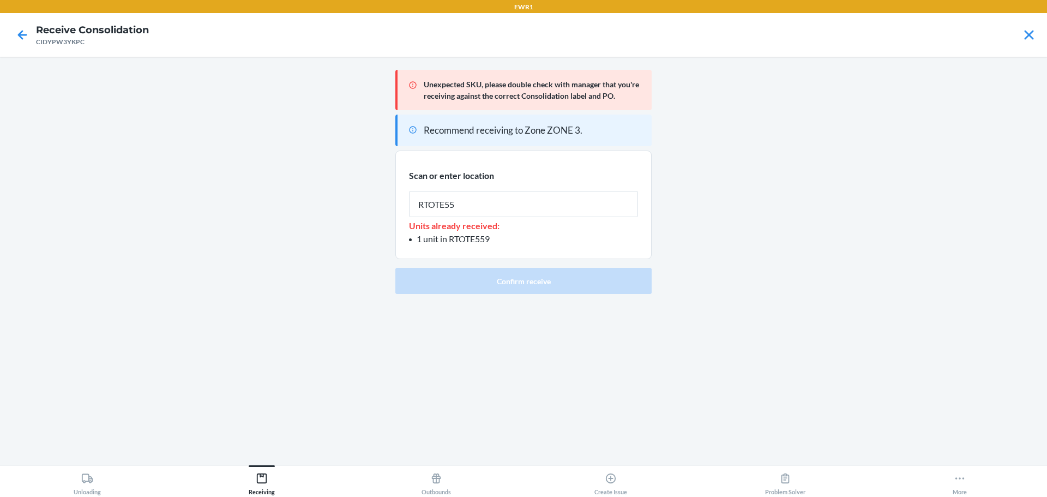
type input "RTOTE559"
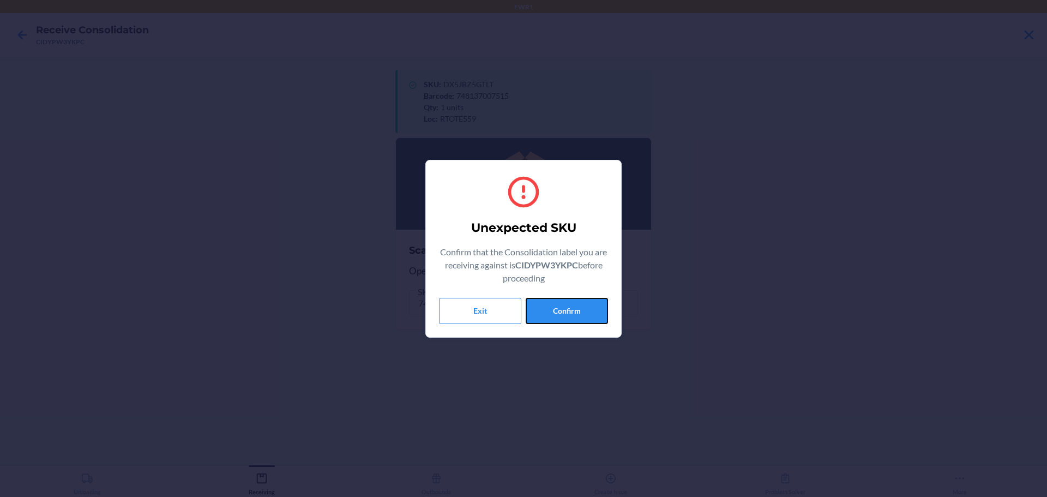
click at [586, 319] on button "Confirm" at bounding box center [567, 311] width 82 height 26
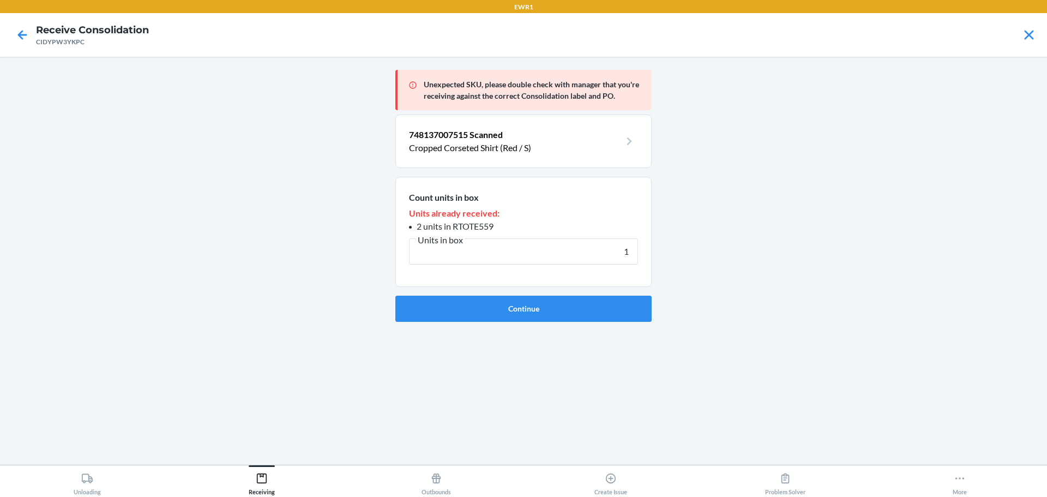
type input "1"
click at [586, 319] on button "Continue" at bounding box center [523, 309] width 256 height 26
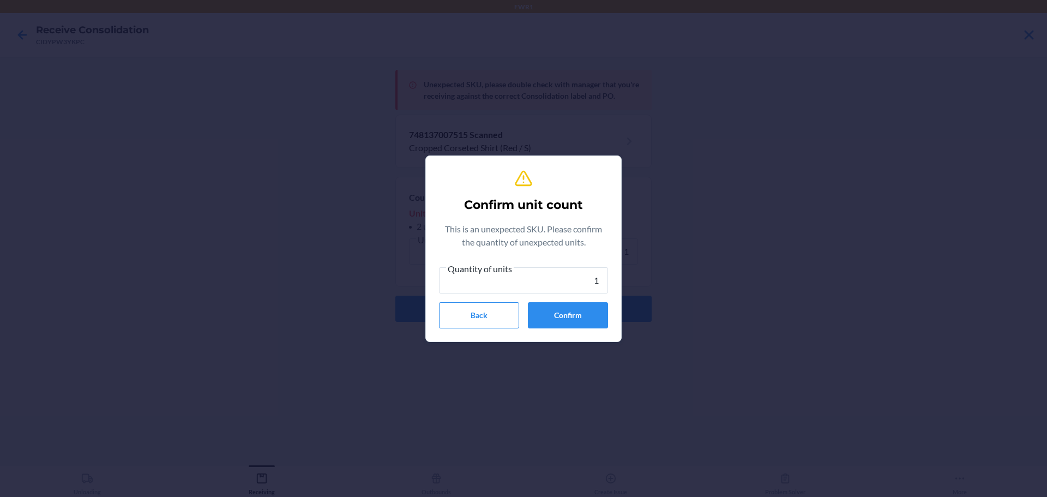
type input "1"
click at [586, 319] on button "Confirm" at bounding box center [568, 315] width 80 height 26
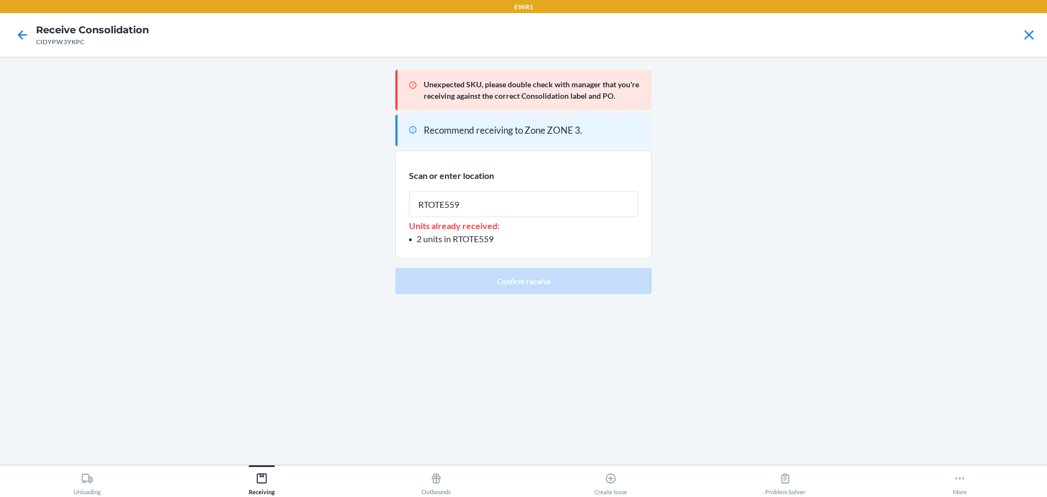
type input "RTOTE559"
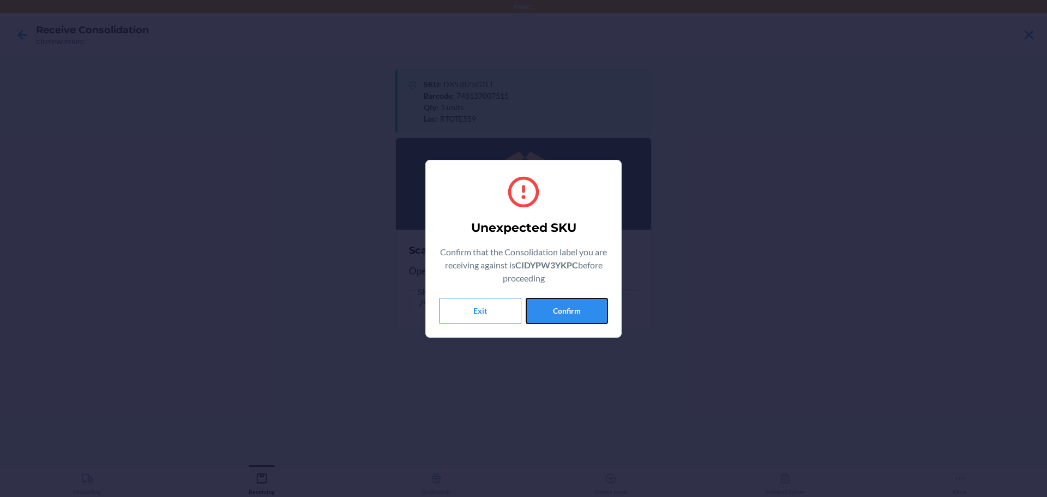
click at [586, 319] on button "Confirm" at bounding box center [567, 311] width 82 height 26
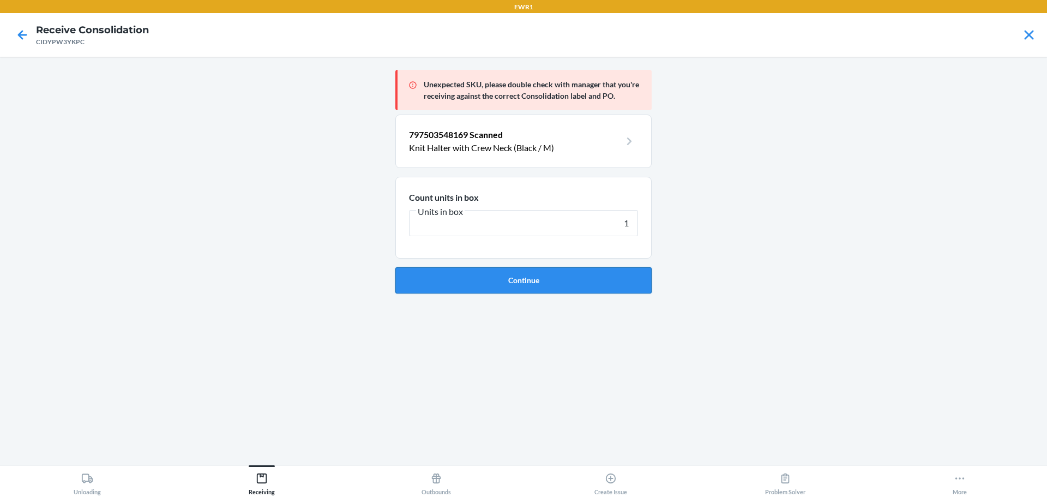
type input "1"
click at [569, 281] on button "Continue" at bounding box center [523, 280] width 256 height 26
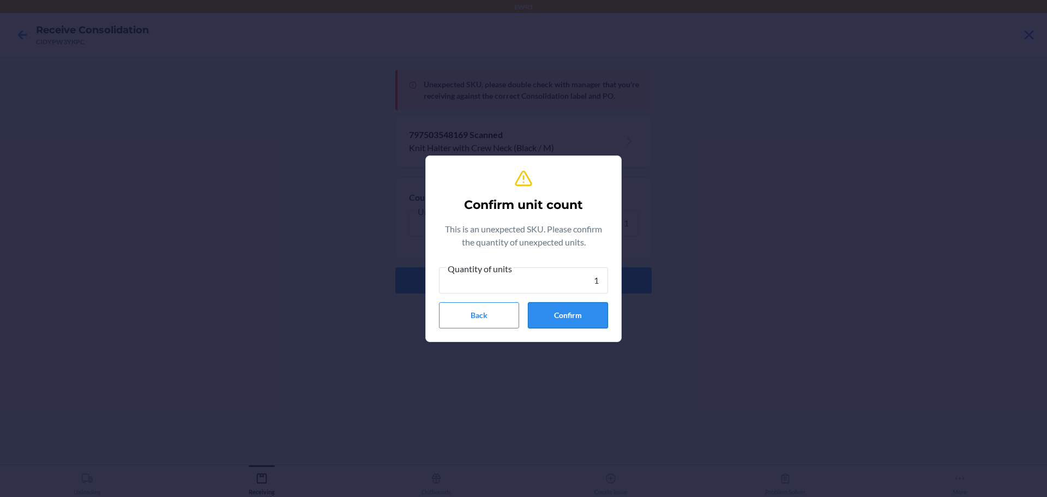
type input "1"
click at [593, 326] on button "Confirm" at bounding box center [568, 315] width 80 height 26
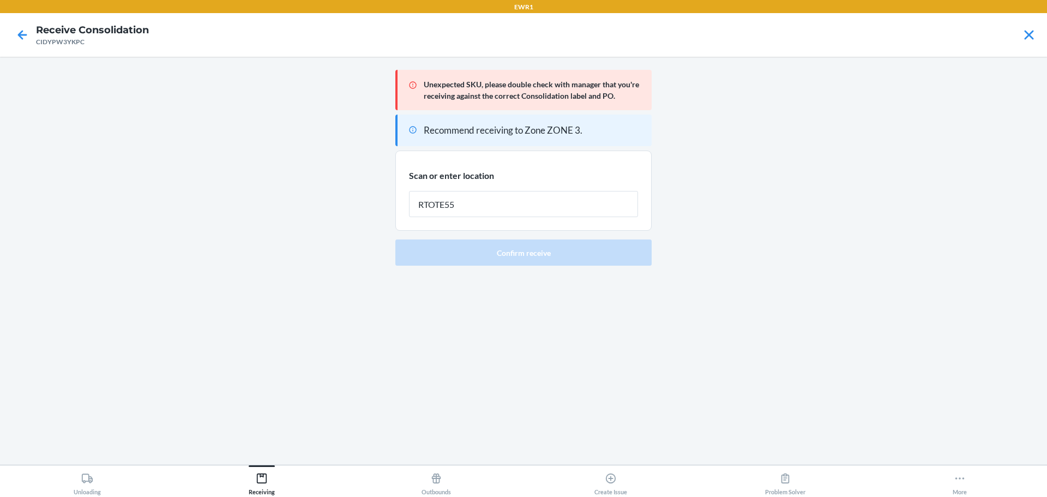
type input "RTOTE559"
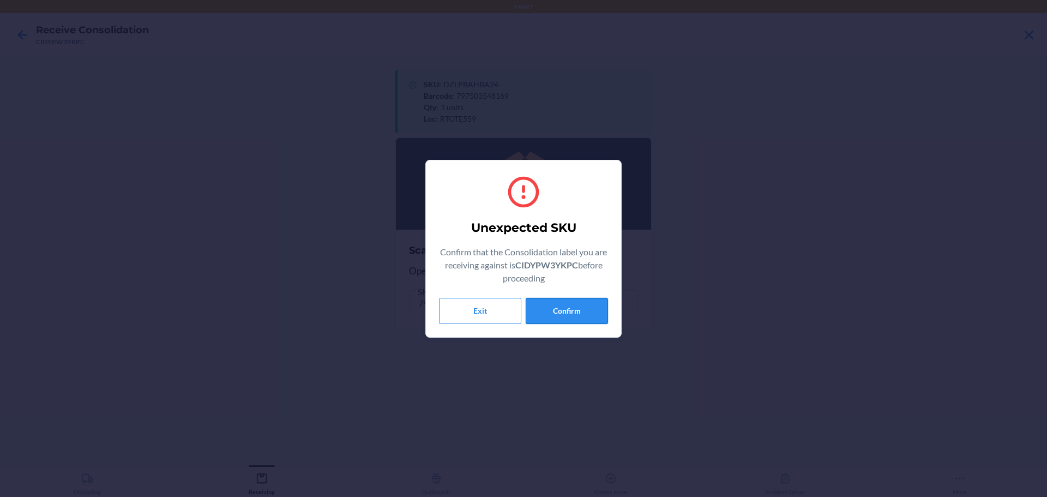
click at [591, 321] on button "Confirm" at bounding box center [567, 311] width 82 height 26
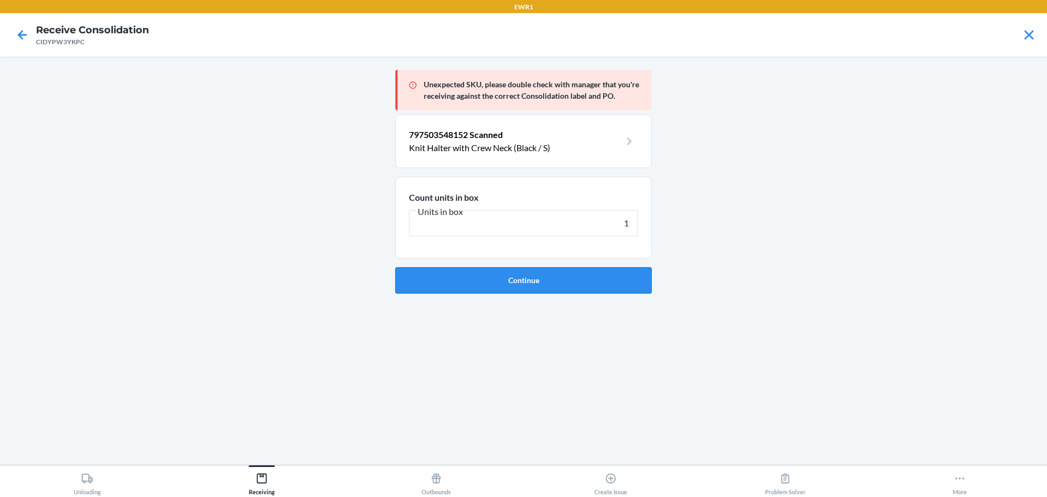
type input "1"
click at [578, 286] on button "Continue" at bounding box center [523, 280] width 256 height 26
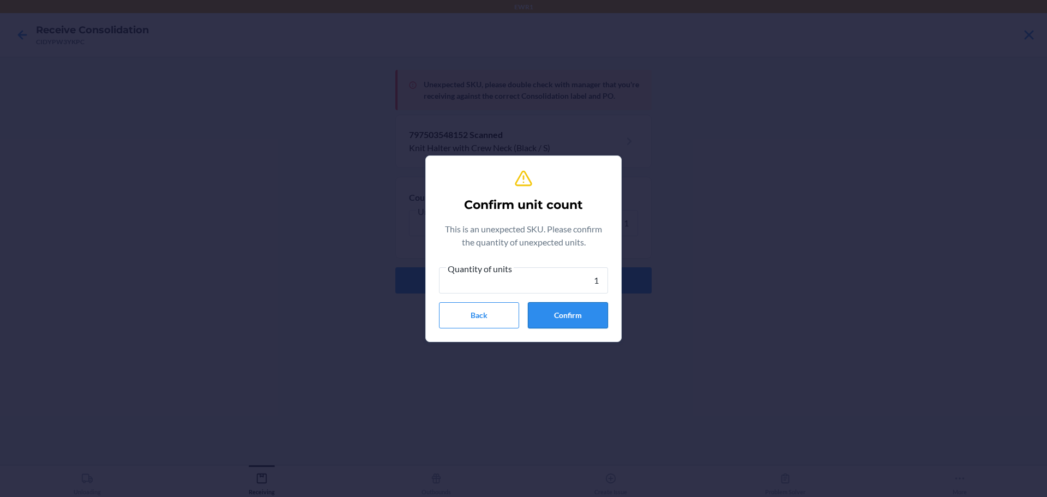
type input "1"
click at [580, 326] on button "Confirm" at bounding box center [568, 315] width 80 height 26
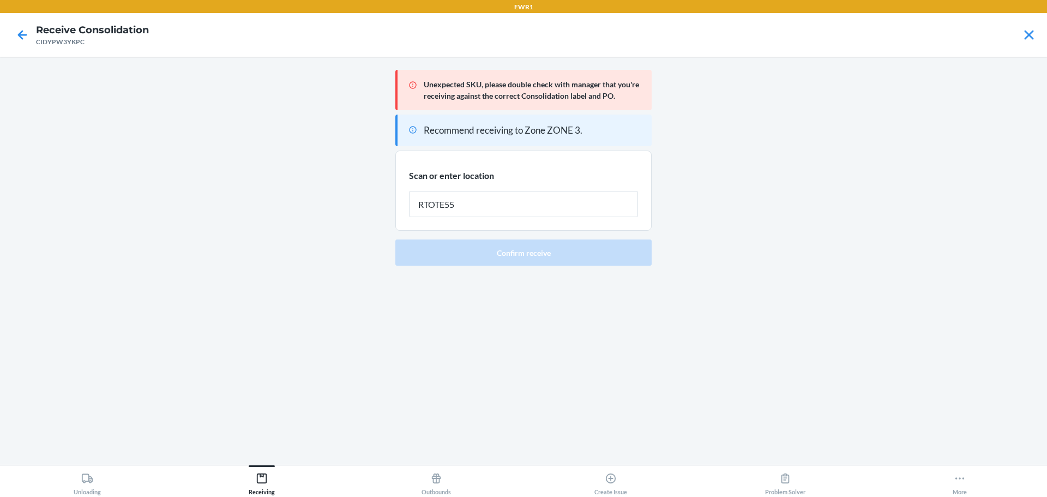
type input "RTOTE559"
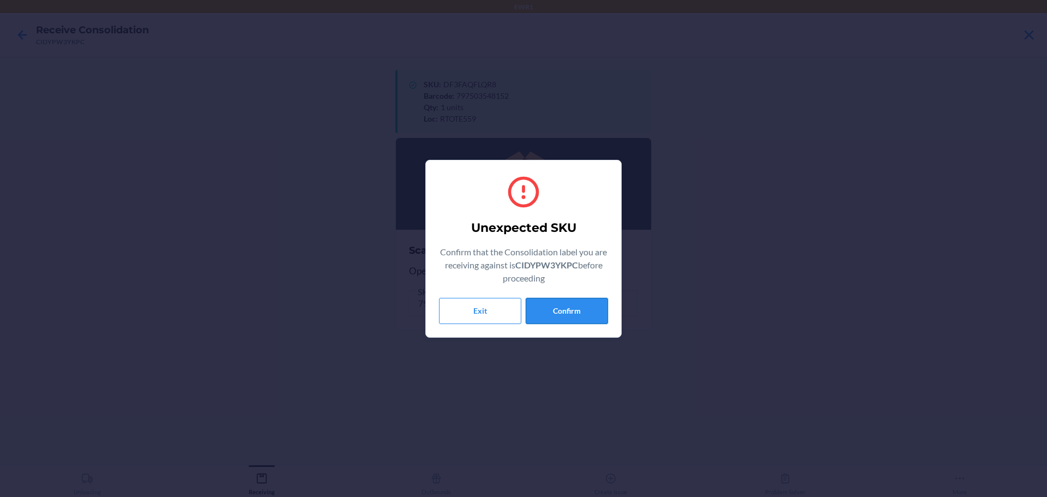
click at [575, 313] on button "Confirm" at bounding box center [567, 311] width 82 height 26
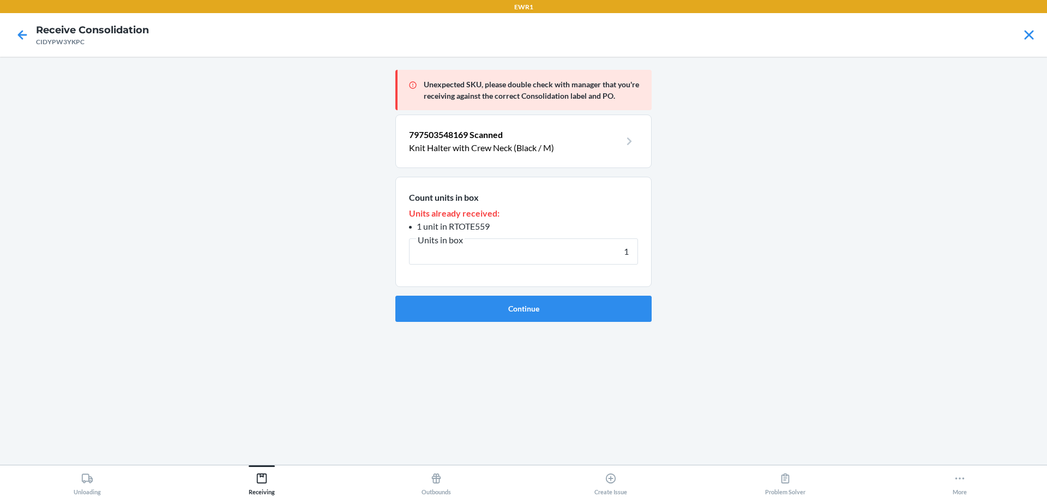
type input "1"
click at [575, 313] on button "Continue" at bounding box center [523, 309] width 256 height 26
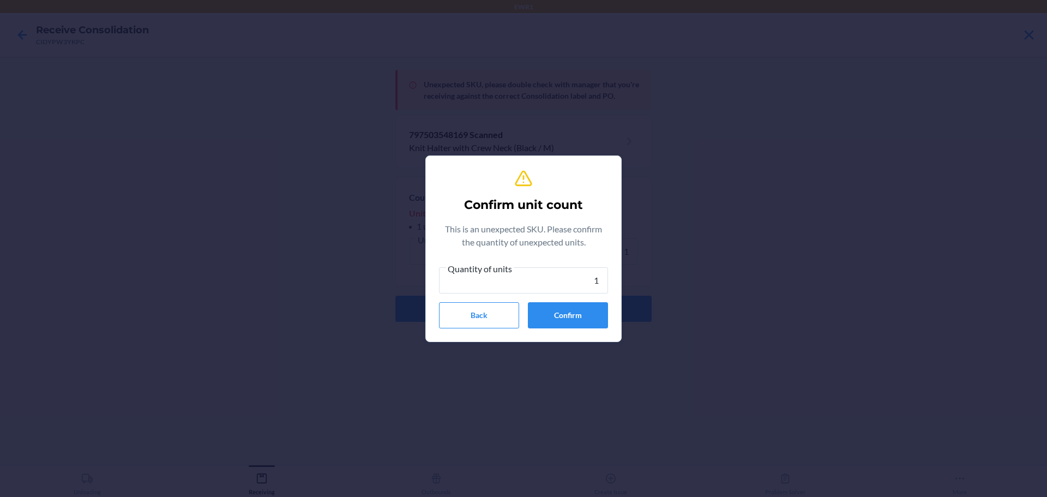
type input "1"
click at [575, 313] on button "Confirm" at bounding box center [568, 315] width 80 height 26
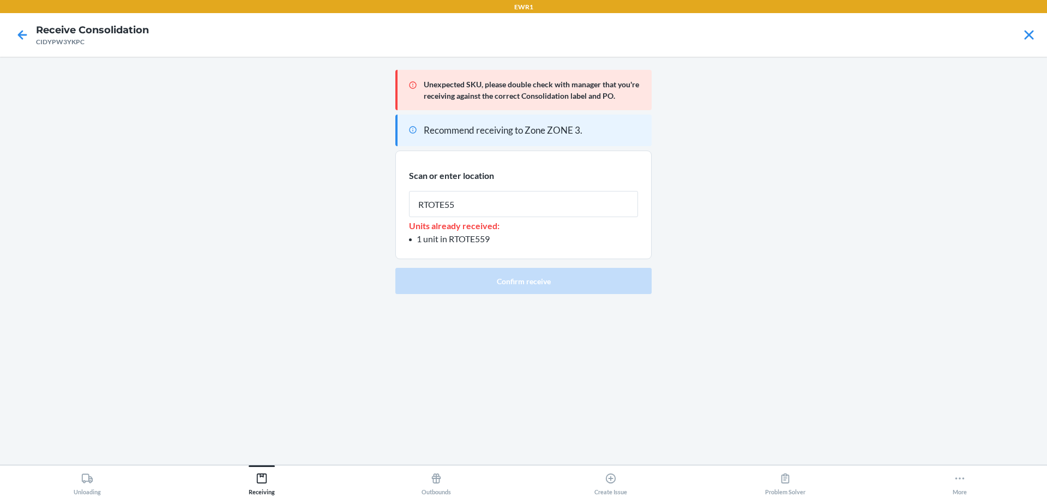
type input "RTOTE559"
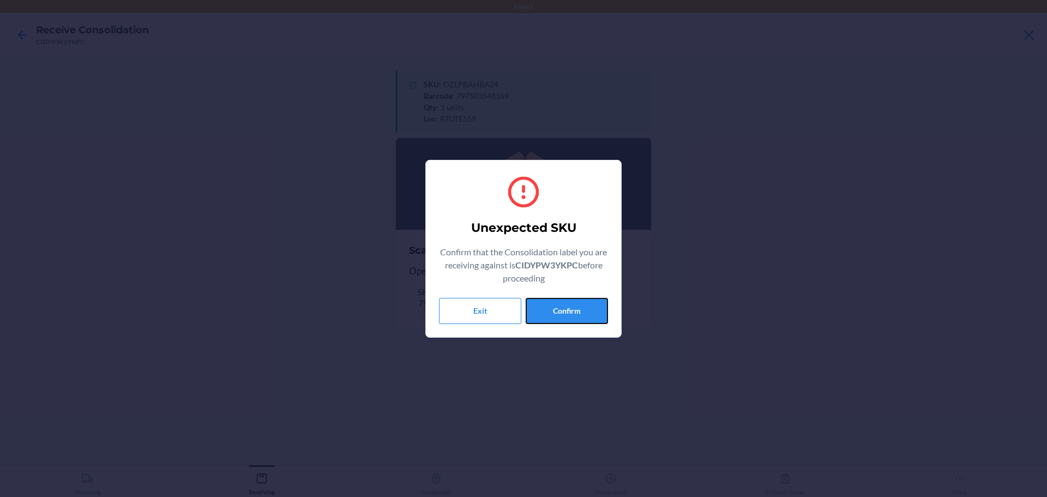
click at [575, 313] on button "Confirm" at bounding box center [567, 311] width 82 height 26
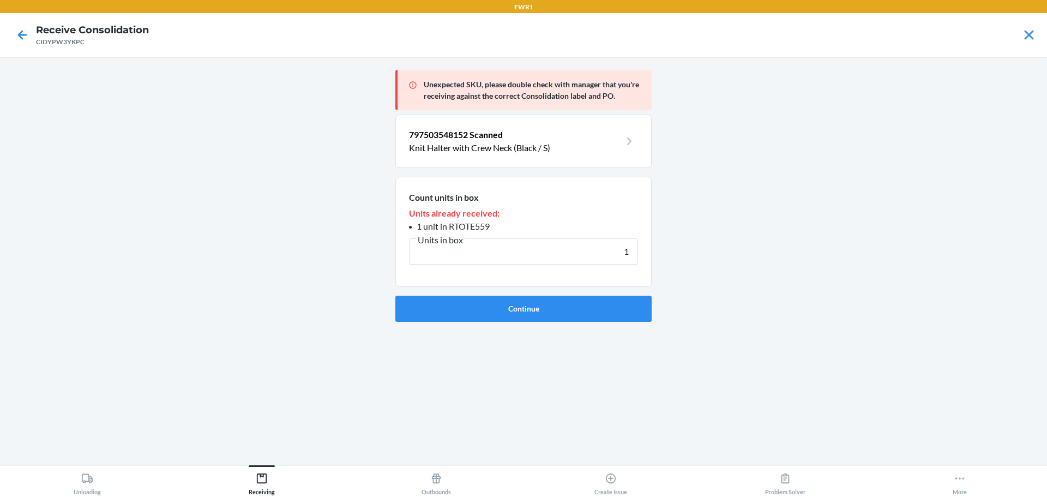
type input "1"
click at [575, 313] on button "Continue" at bounding box center [523, 309] width 256 height 26
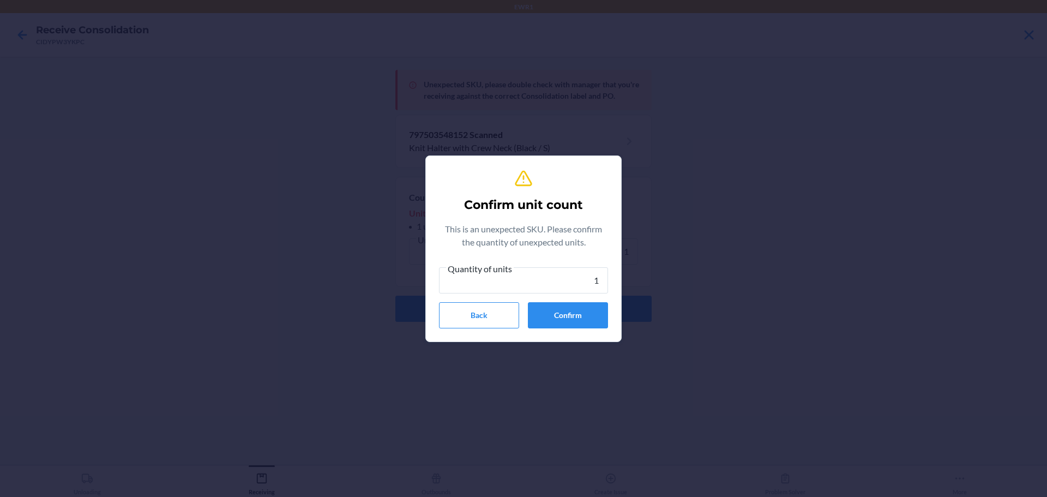
type input "1"
click at [575, 313] on button "Confirm" at bounding box center [568, 315] width 80 height 26
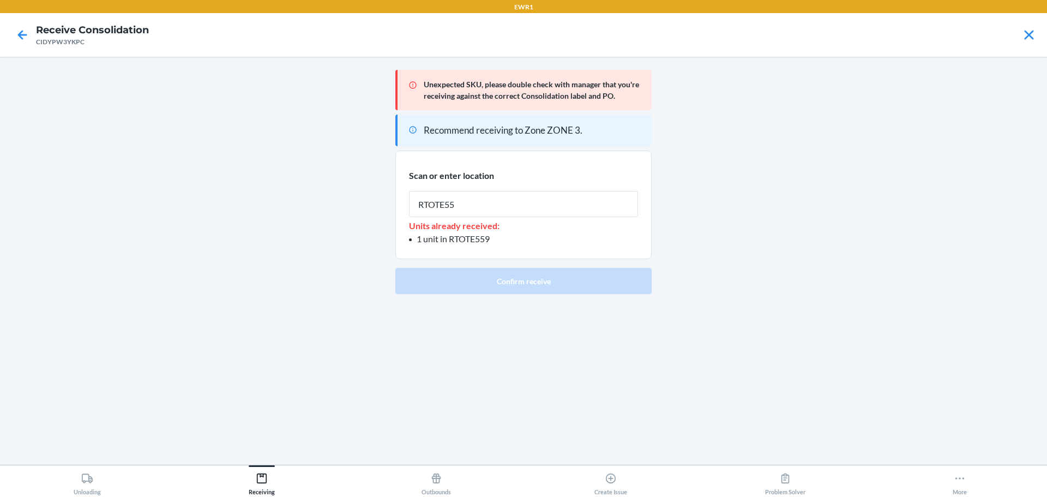
type input "RTOTE559"
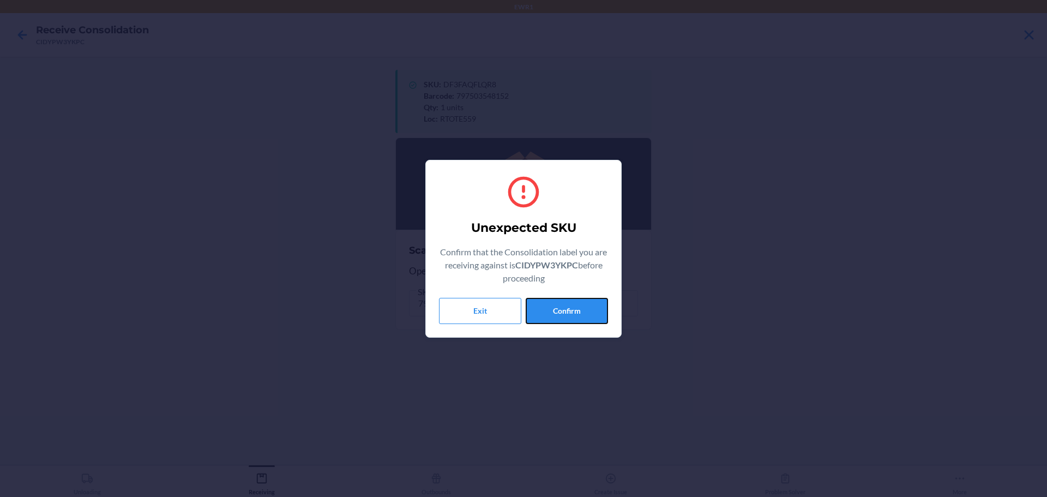
click at [575, 313] on button "Confirm" at bounding box center [567, 311] width 82 height 26
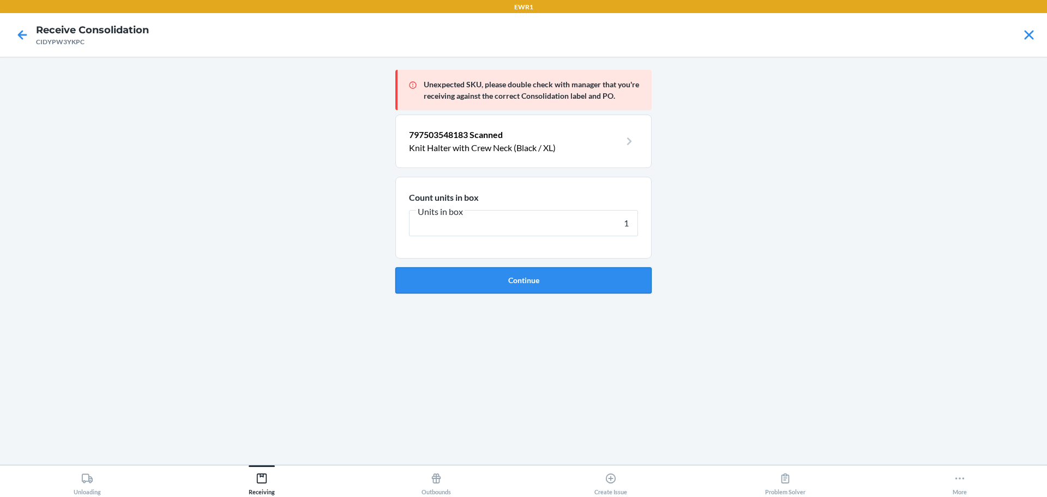
type input "1"
click at [589, 275] on button "Continue" at bounding box center [523, 280] width 256 height 26
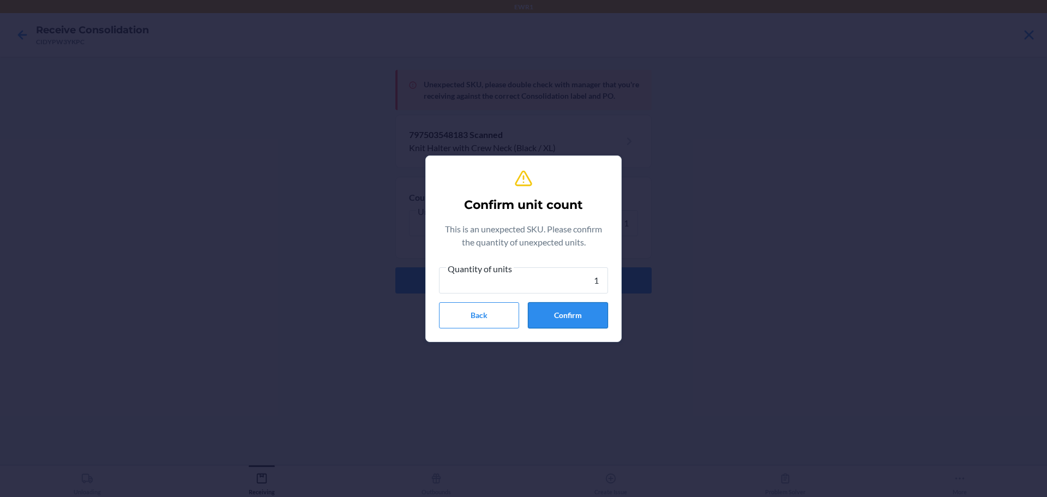
type input "1"
click at [558, 322] on button "Confirm" at bounding box center [568, 315] width 80 height 26
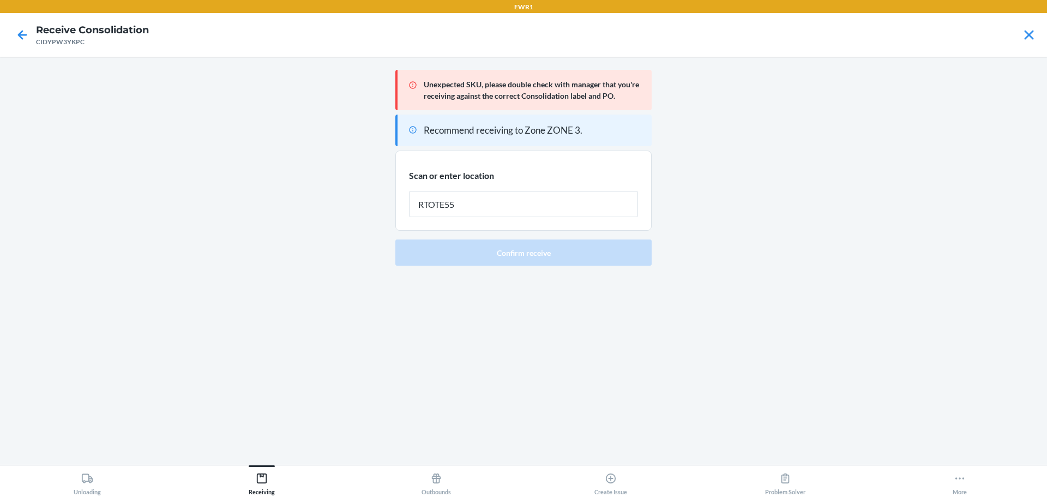
type input "RTOTE559"
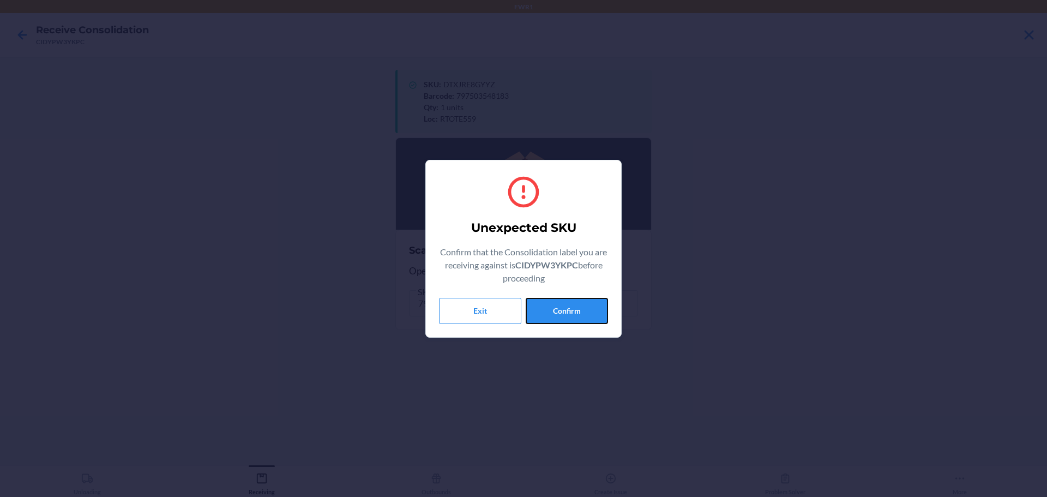
click at [558, 322] on button "Confirm" at bounding box center [567, 311] width 82 height 26
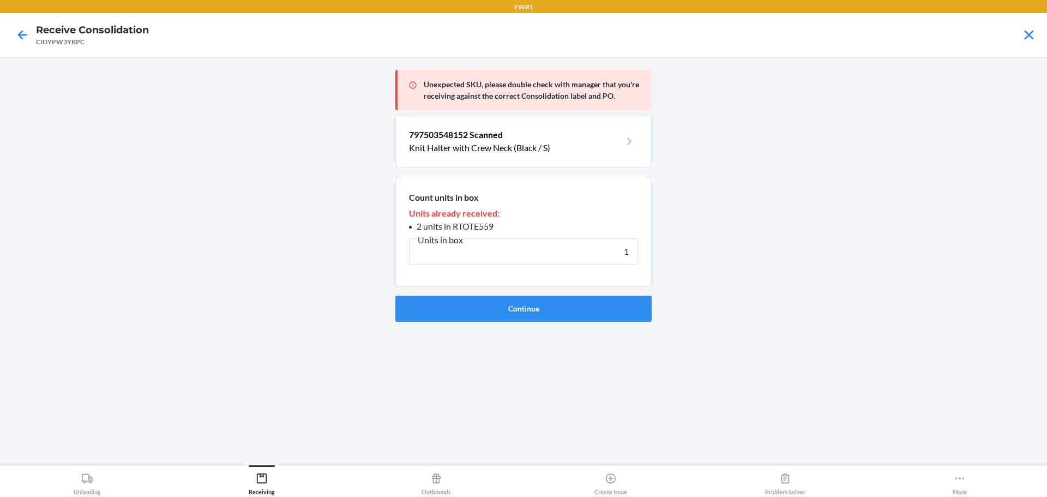
type input "1"
click at [558, 322] on div "Unexpected SKU, please double check with manager that you're receiving against …" at bounding box center [523, 260] width 256 height 391
click at [557, 317] on button "Continue" at bounding box center [523, 309] width 256 height 26
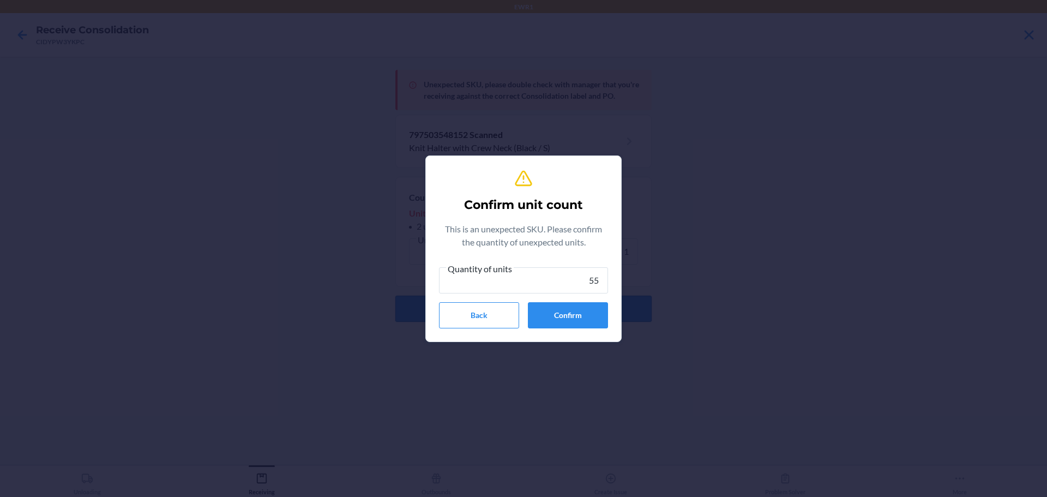
type input "5"
type input "1"
click at [557, 317] on button "Confirm" at bounding box center [568, 315] width 80 height 26
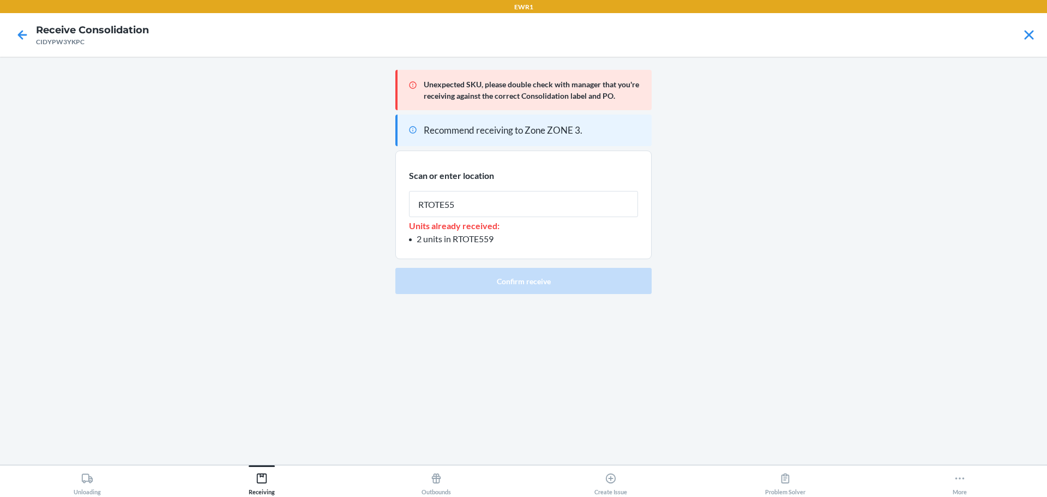
type input "RTOTE559"
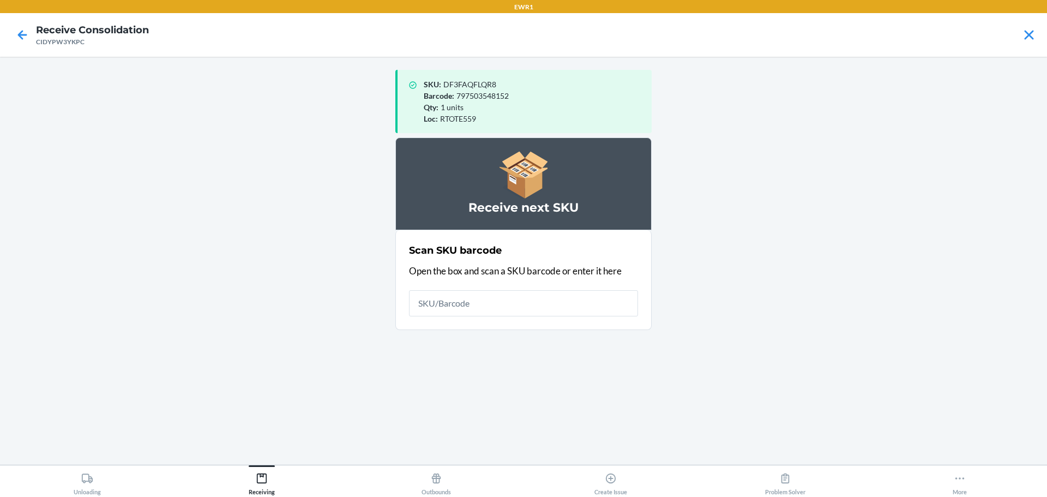
click at [151, 256] on main "SKU : DF3FAQFLQR8 Barcode : 797503548152 Qty : 1 units Loc : RTOTE559 Receive n…" at bounding box center [523, 261] width 1047 height 408
click at [526, 296] on input "text" at bounding box center [523, 303] width 229 height 26
type input "[URL]"
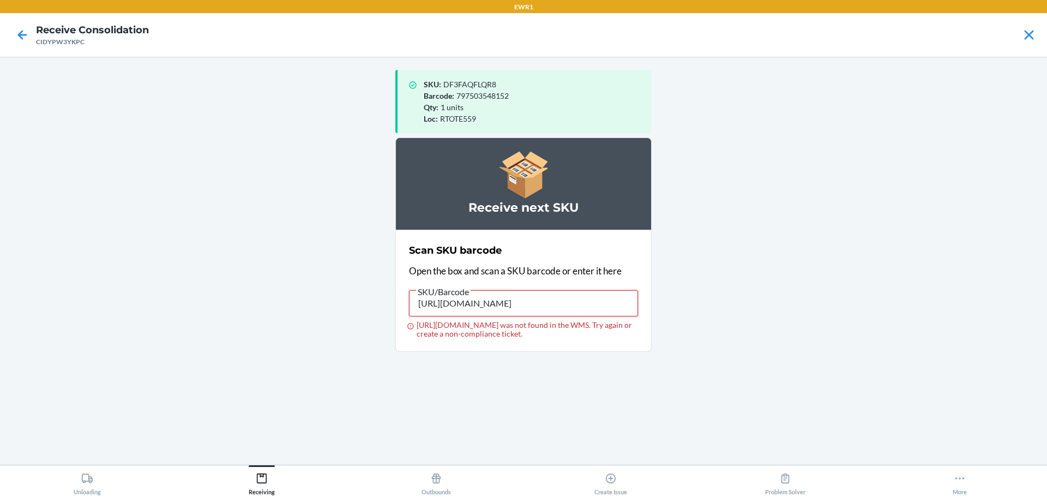
drag, startPoint x: 610, startPoint y: 299, endPoint x: 77, endPoint y: 280, distance: 533.2
click at [77, 280] on main "SKU : DF3FAQFLQR8 Barcode : 797503548152 Qty : 1 units Loc : RTOTE559 Receive n…" at bounding box center [523, 261] width 1047 height 408
type input "748137002244"
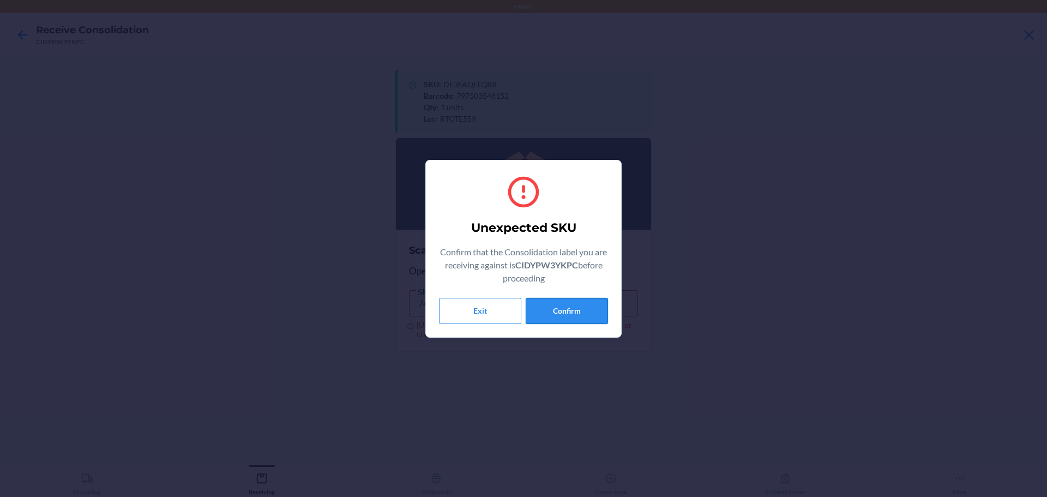
click at [582, 303] on button "Confirm" at bounding box center [567, 311] width 82 height 26
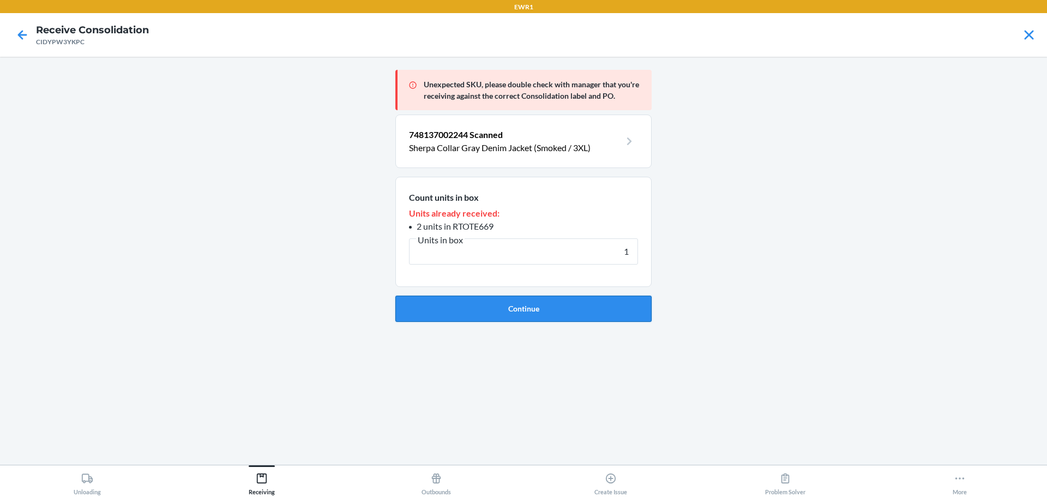
type input "1"
click at [581, 301] on button "Continue" at bounding box center [523, 309] width 256 height 26
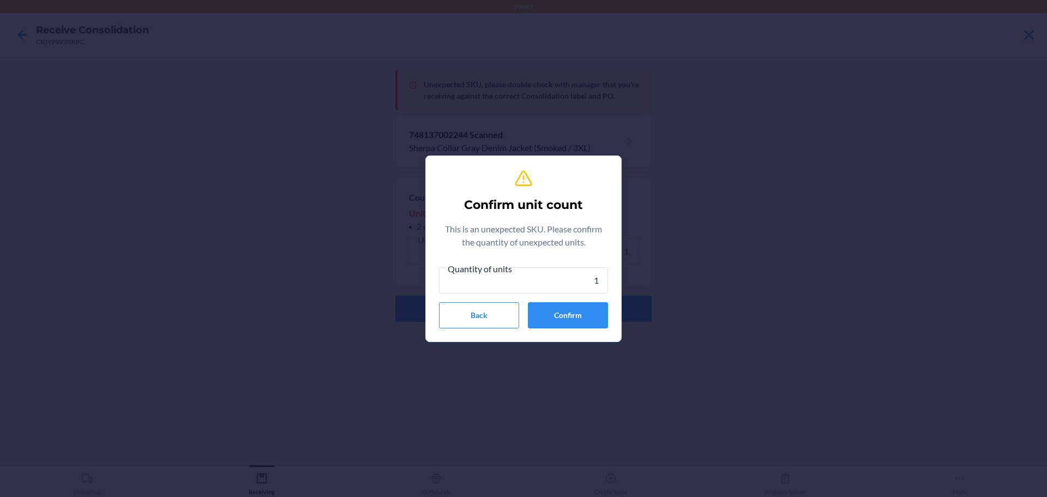
type input "1"
click at [579, 302] on div "Quantity of units 1 Back Confirm" at bounding box center [523, 295] width 169 height 67
click at [579, 302] on button "Confirm" at bounding box center [568, 315] width 80 height 26
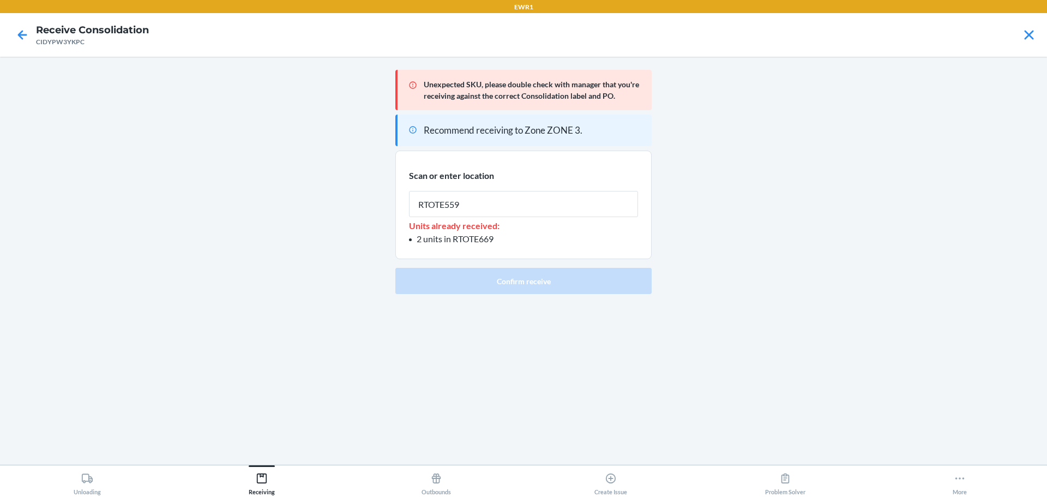
type input "RTOTE559"
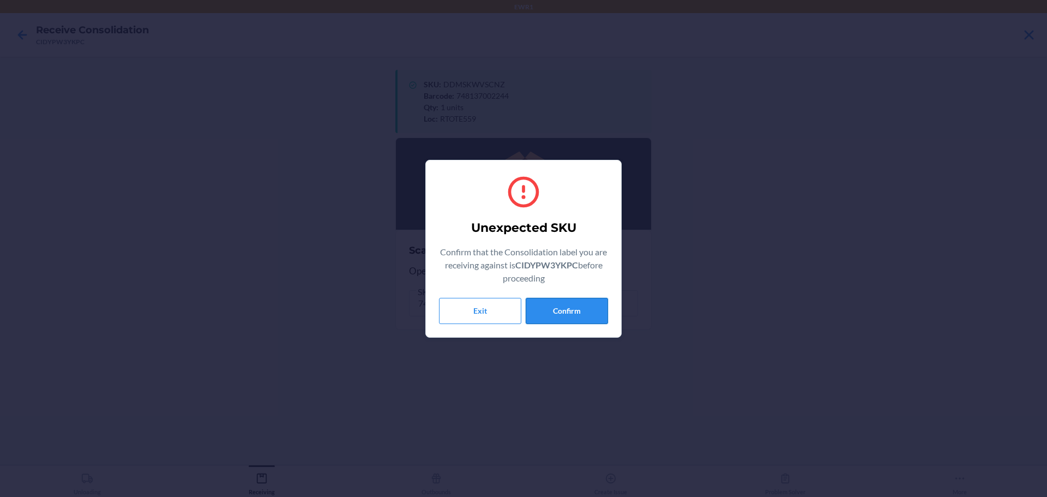
click at [579, 303] on button "Confirm" at bounding box center [567, 311] width 82 height 26
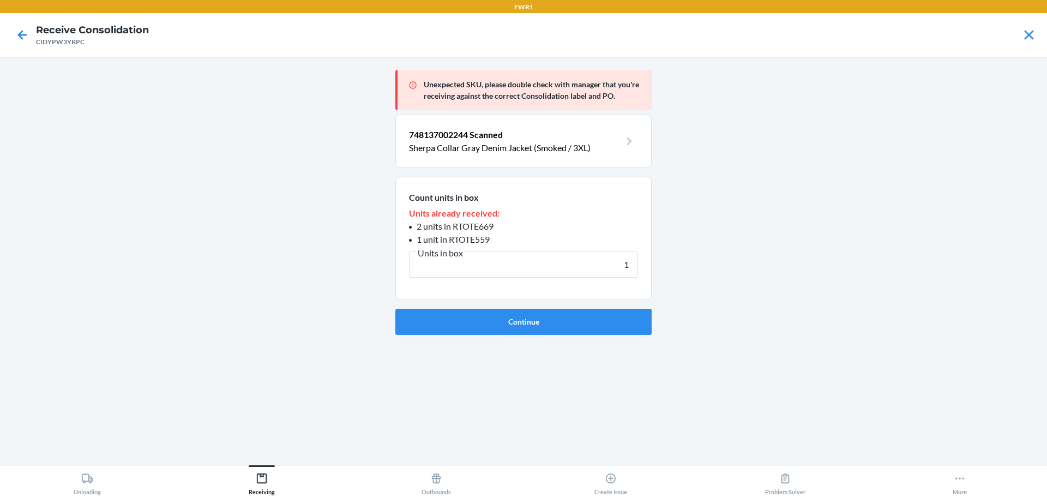
type input "1"
click at [395, 309] on button "Continue" at bounding box center [523, 322] width 256 height 26
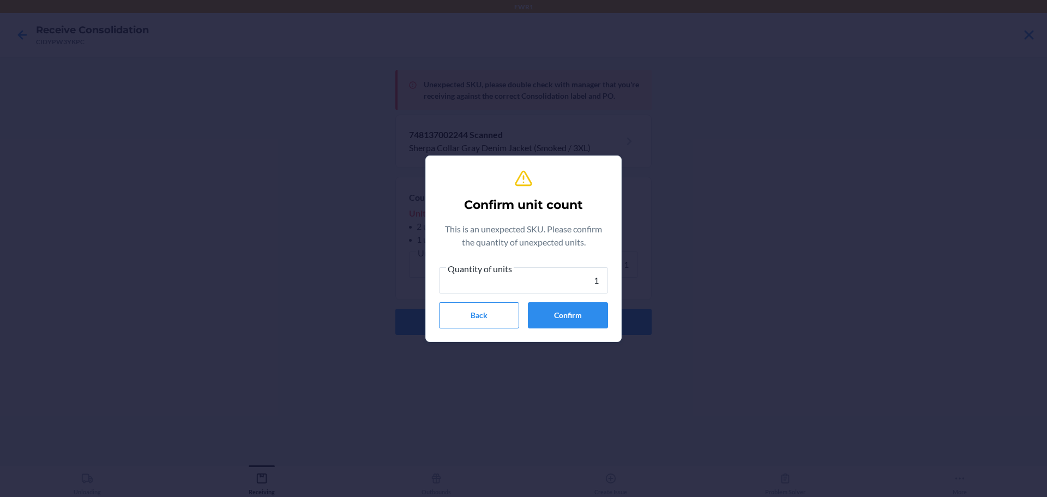
type input "1"
click at [578, 302] on button "Confirm" at bounding box center [568, 315] width 80 height 26
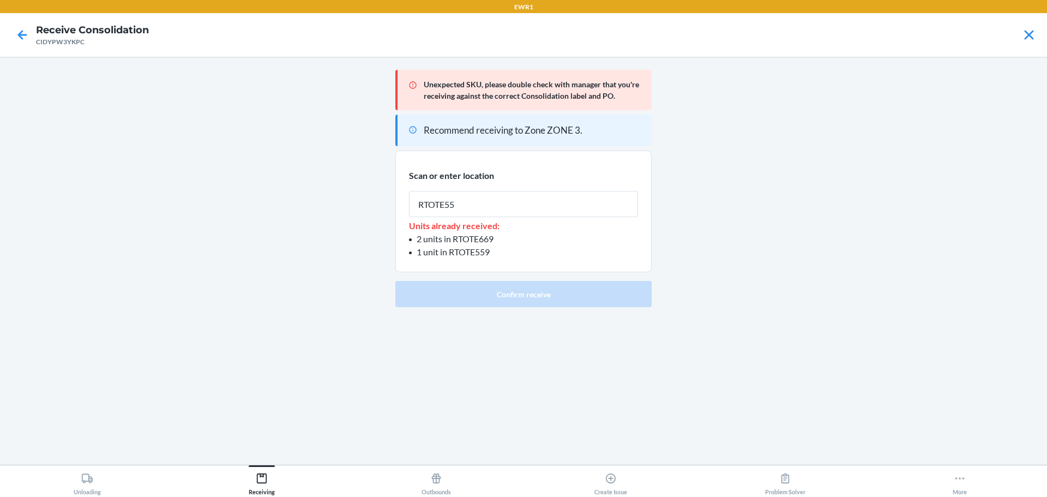
type input "RTOTE559"
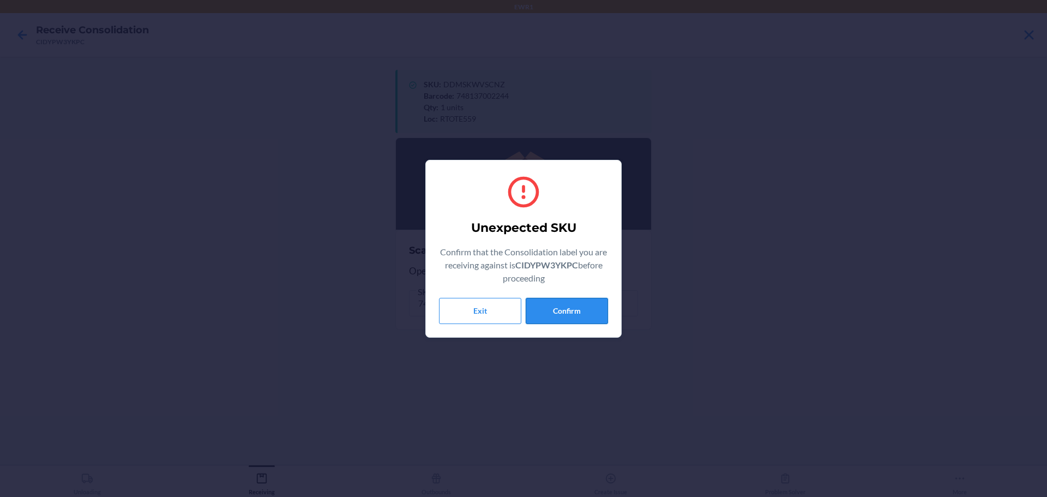
click at [573, 308] on button "Confirm" at bounding box center [567, 311] width 82 height 26
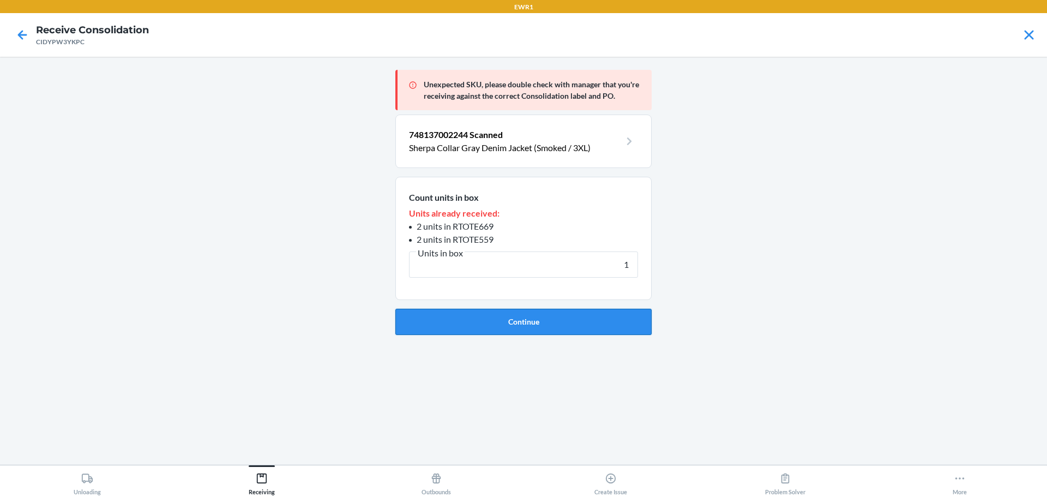
type input "1"
click at [611, 310] on button "Continue" at bounding box center [523, 322] width 256 height 26
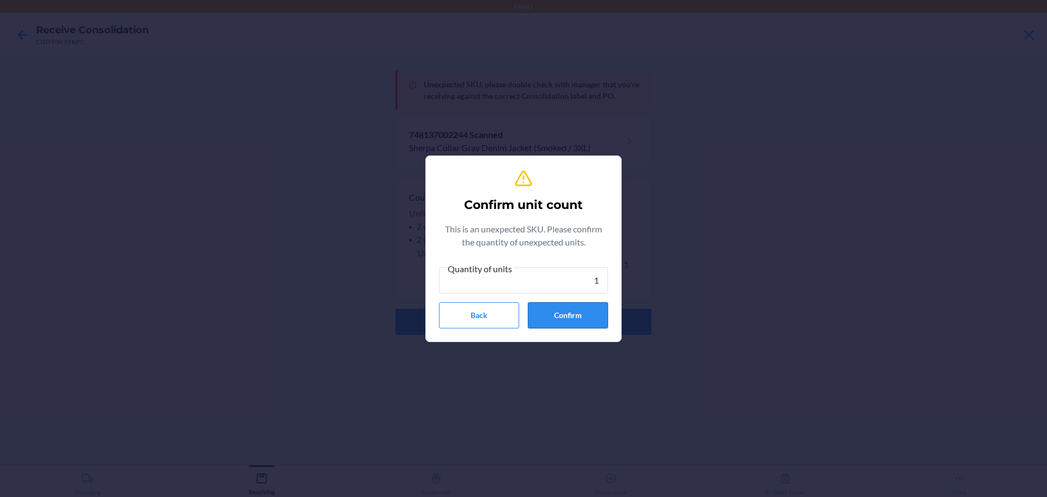
type input "1"
click at [569, 311] on button "Confirm" at bounding box center [568, 315] width 80 height 26
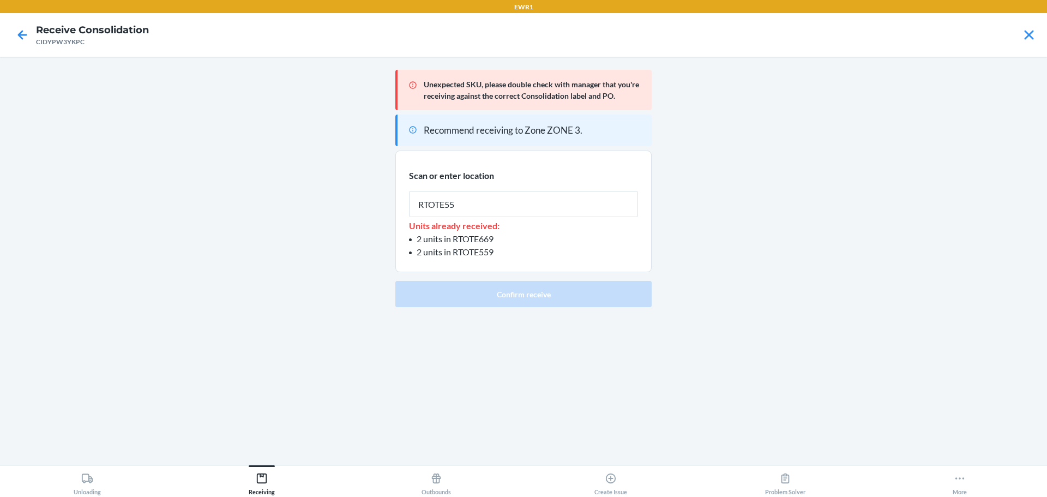
type input "RTOTE559"
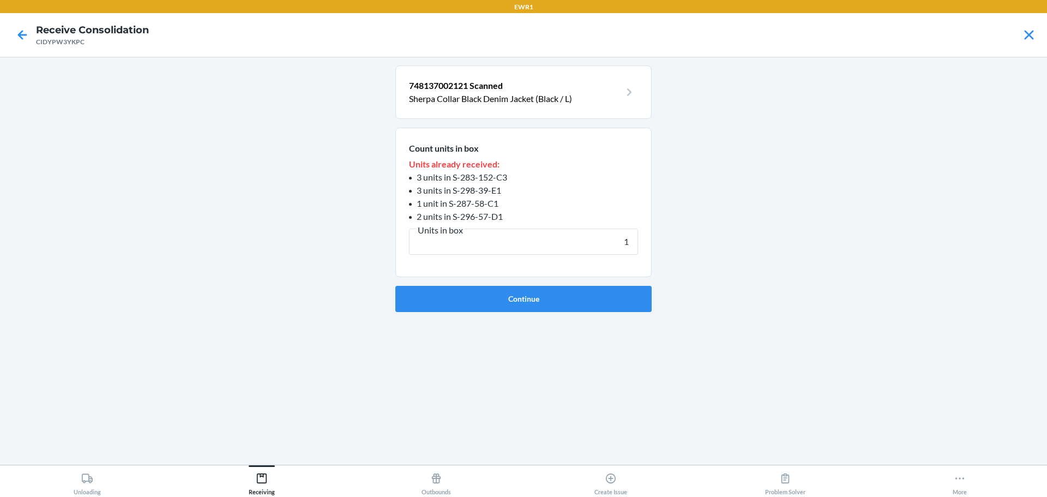
type input "1"
click at [395, 286] on button "Continue" at bounding box center [523, 299] width 256 height 26
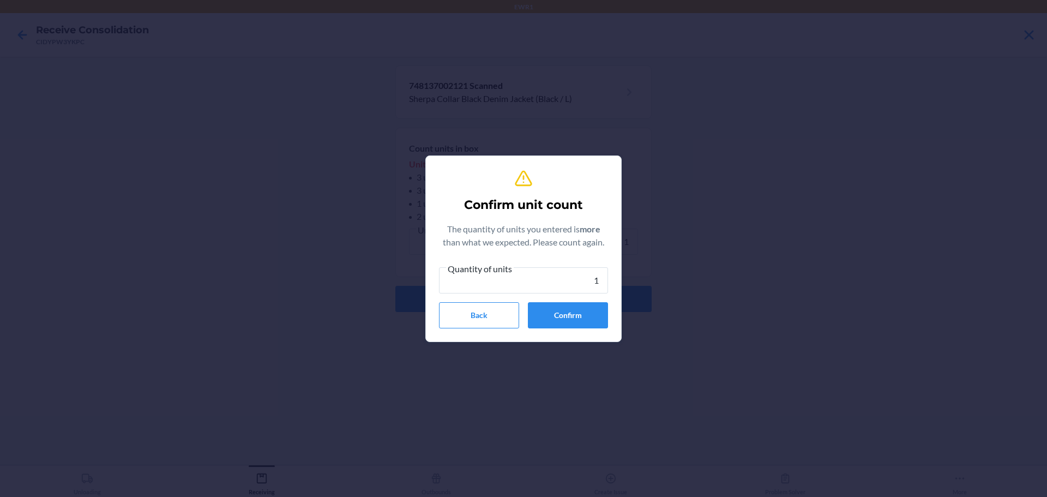
type input "1"
click at [547, 311] on button "Confirm" at bounding box center [568, 315] width 80 height 26
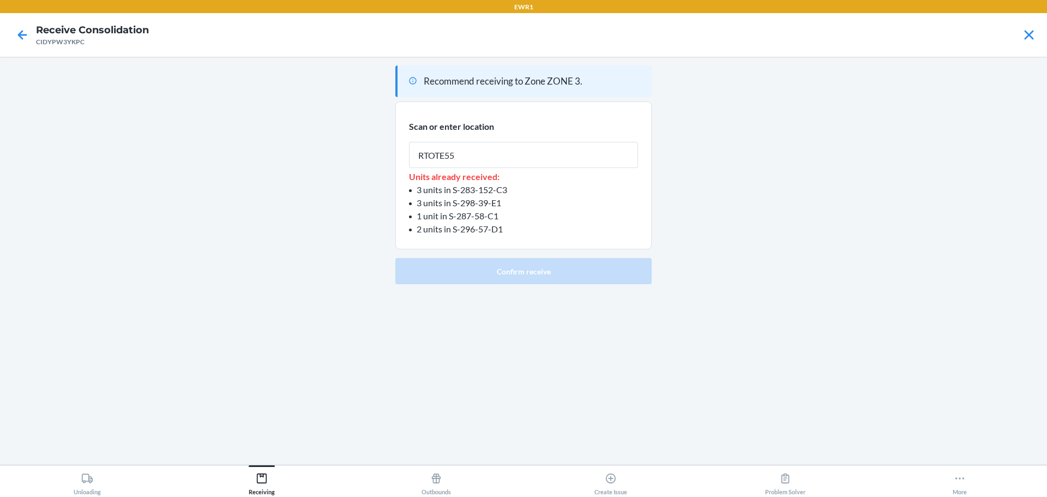
type input "RTOTE559"
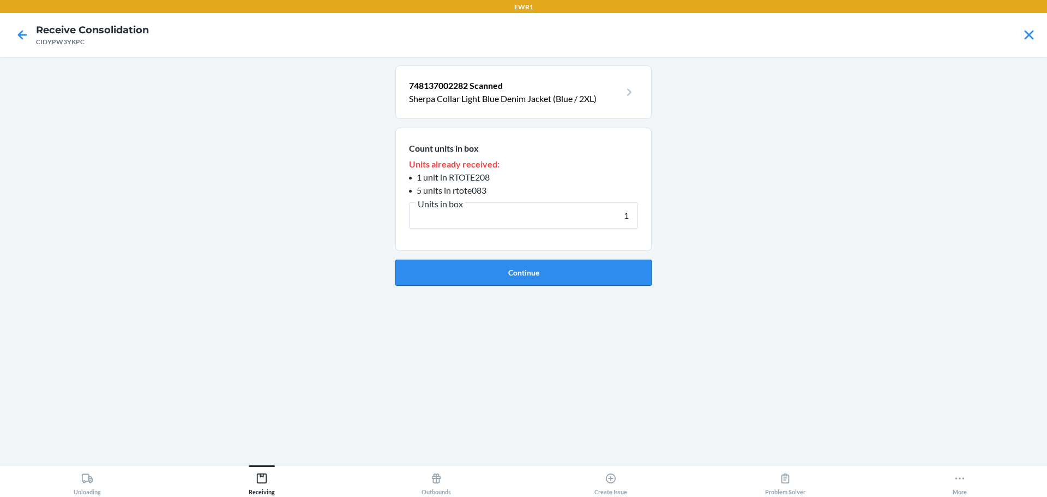
type input "1"
click at [545, 266] on button "Continue" at bounding box center [523, 273] width 256 height 26
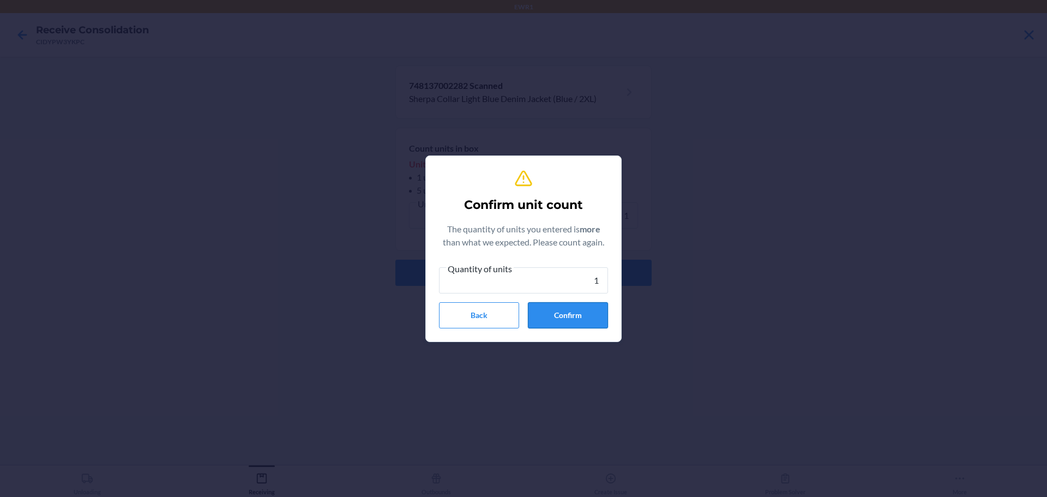
type input "1"
click at [570, 309] on button "Confirm" at bounding box center [568, 315] width 80 height 26
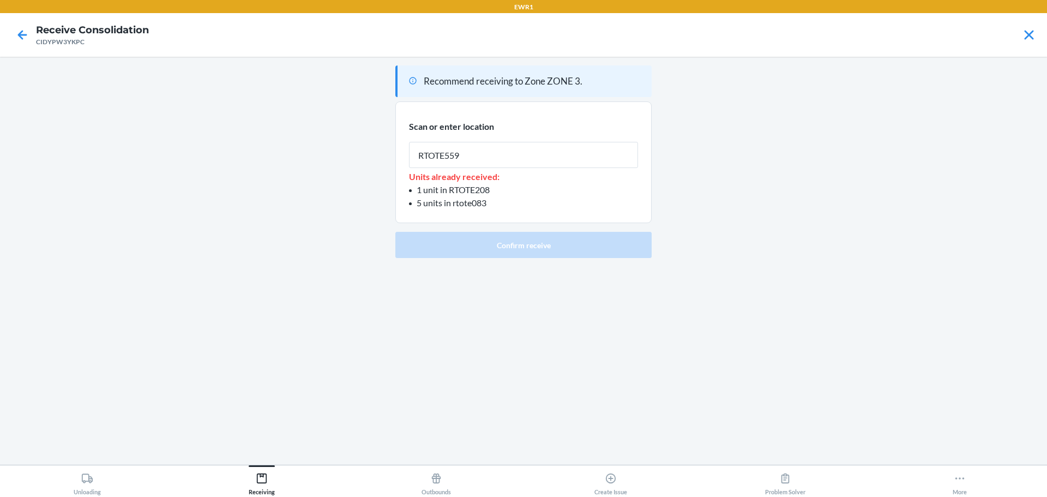
type input "RTOTE559"
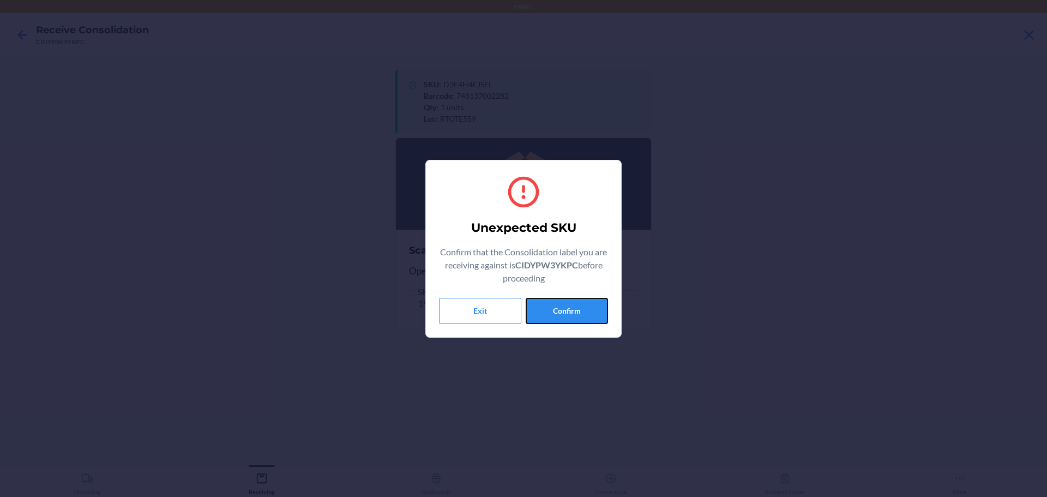
click at [570, 309] on button "Confirm" at bounding box center [567, 311] width 82 height 26
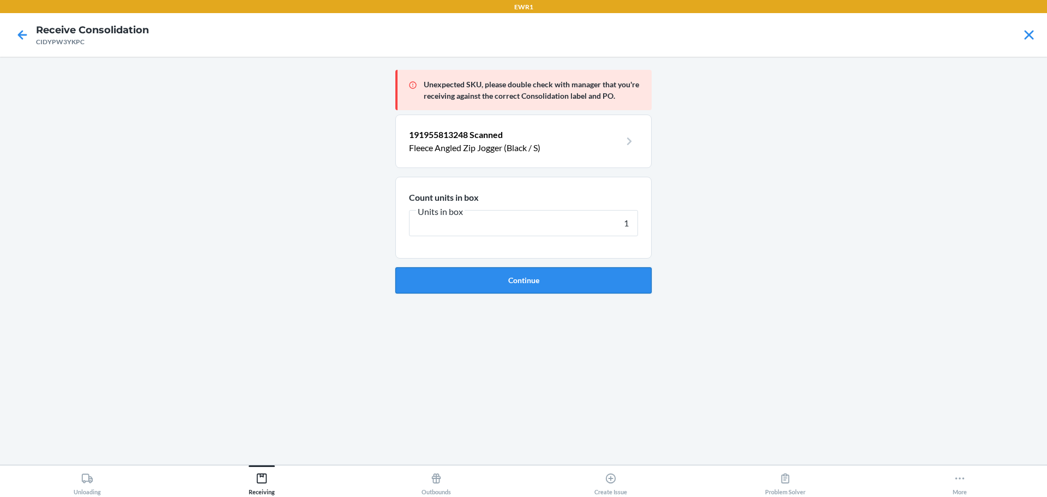
type input "1"
click at [584, 283] on button "Continue" at bounding box center [523, 280] width 256 height 26
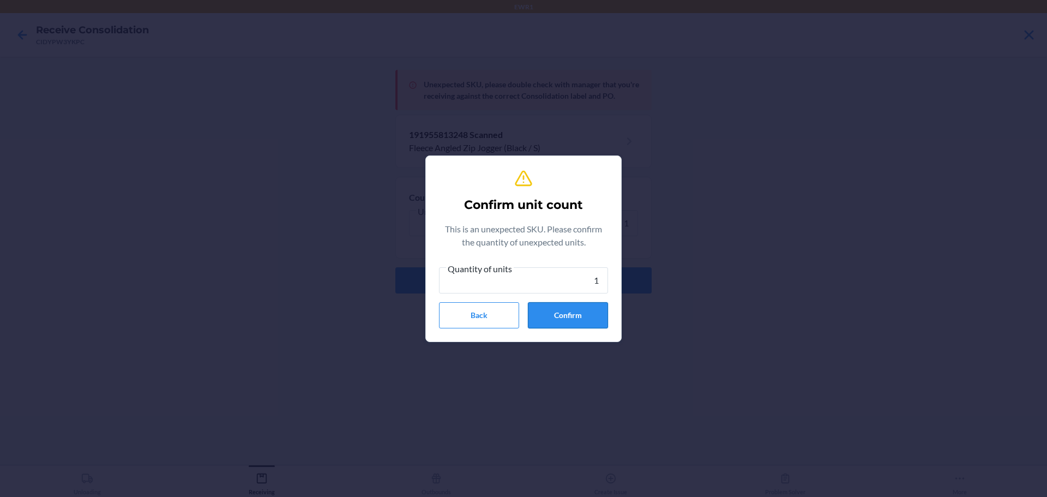
type input "1"
click at [597, 314] on button "Confirm" at bounding box center [568, 315] width 80 height 26
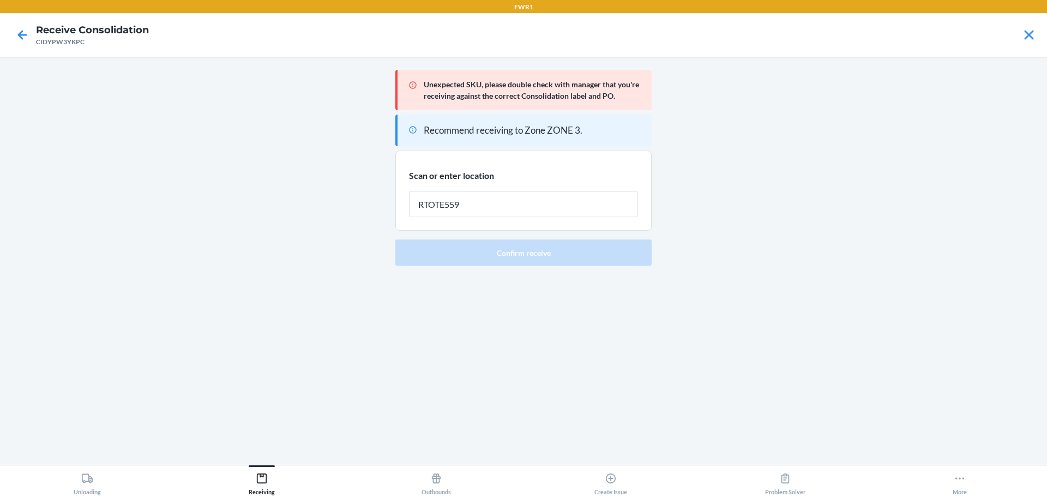
type input "RTOTE559"
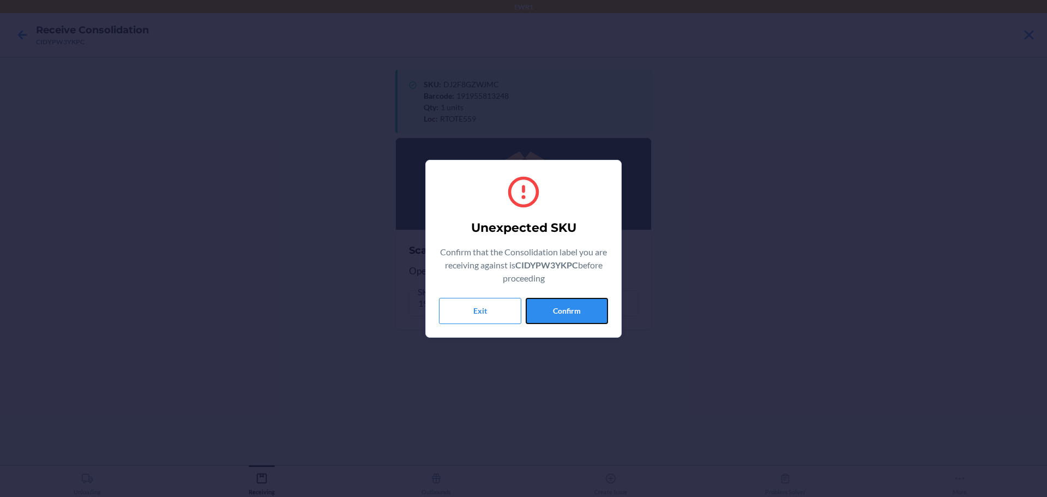
click at [597, 314] on button "Confirm" at bounding box center [567, 311] width 82 height 26
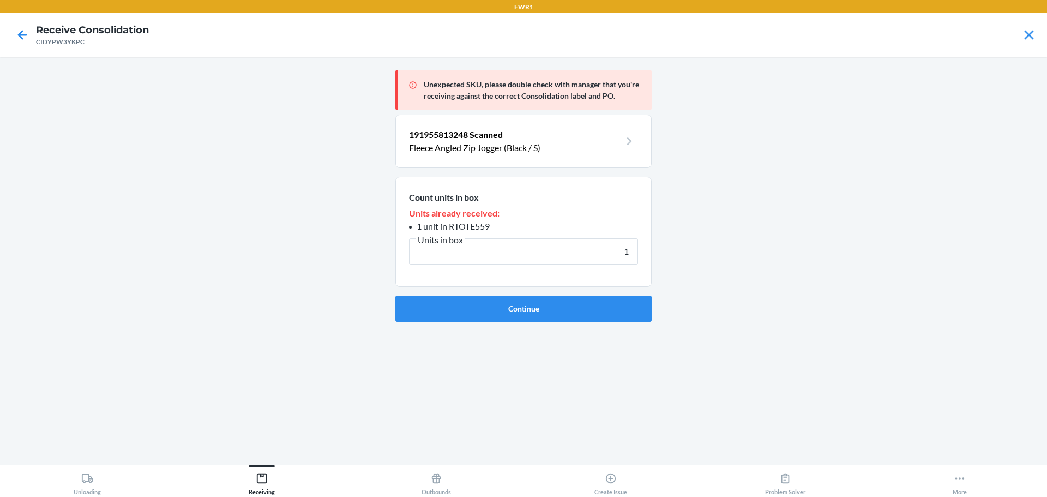
type input "1"
click at [597, 314] on button "Continue" at bounding box center [523, 309] width 256 height 26
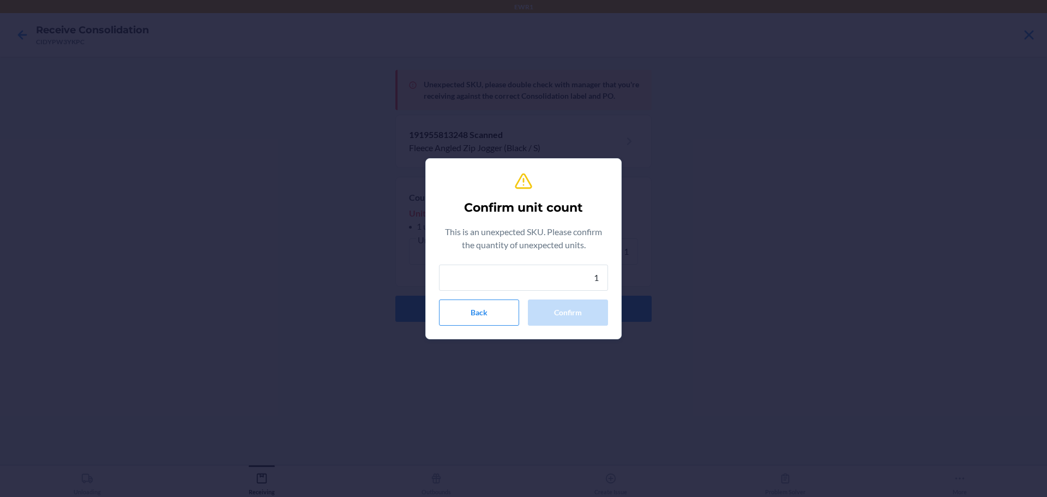
type input "1"
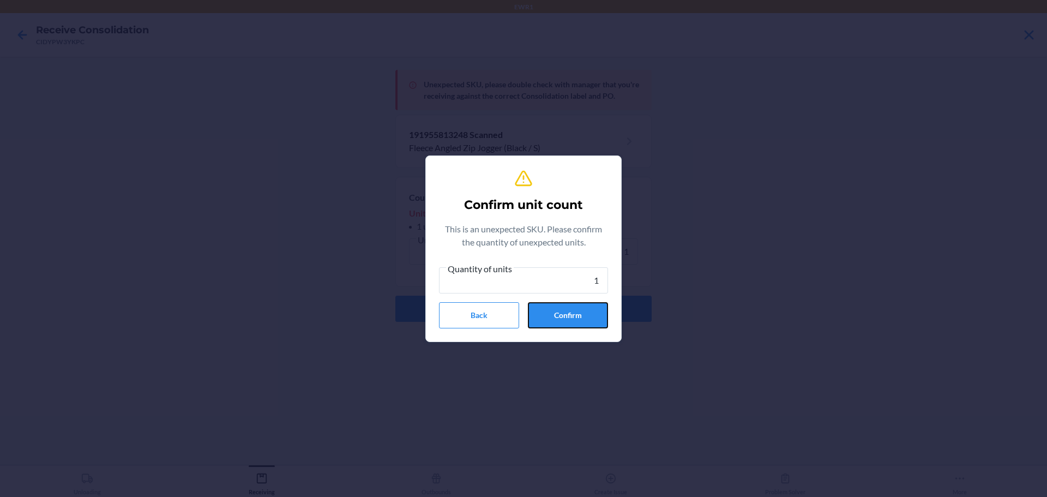
click at [597, 314] on button "Confirm" at bounding box center [568, 315] width 80 height 26
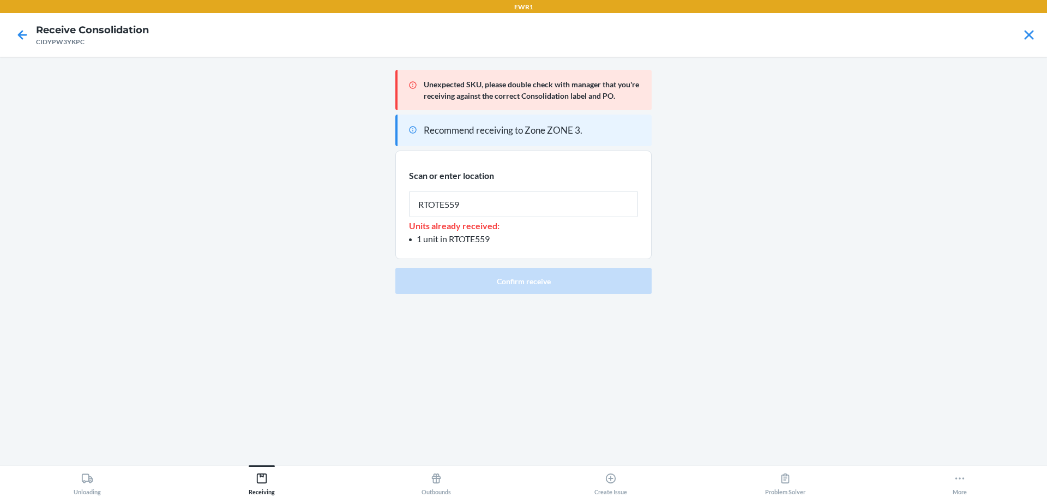
type input "RTOTE559"
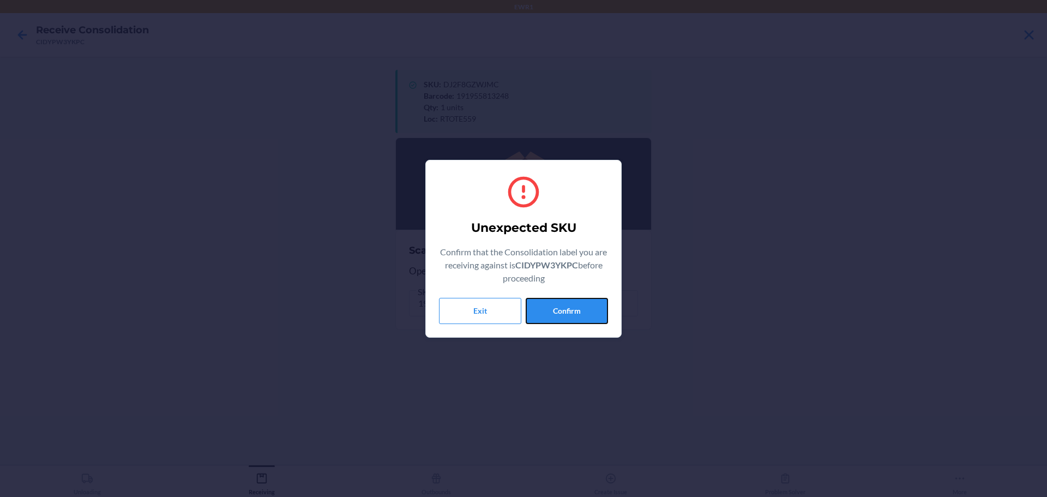
click at [597, 314] on button "Confirm" at bounding box center [567, 311] width 82 height 26
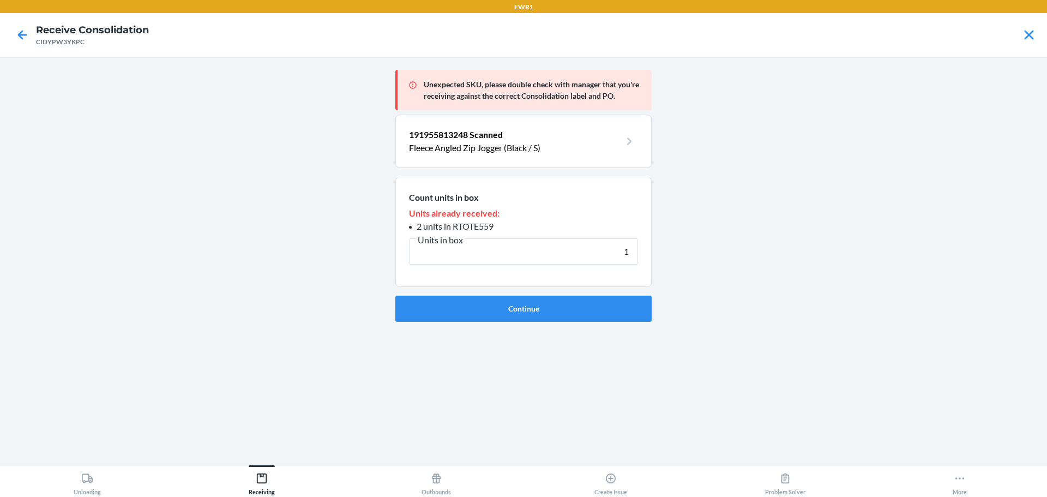
type input "1"
click at [597, 314] on button "Continue" at bounding box center [523, 309] width 256 height 26
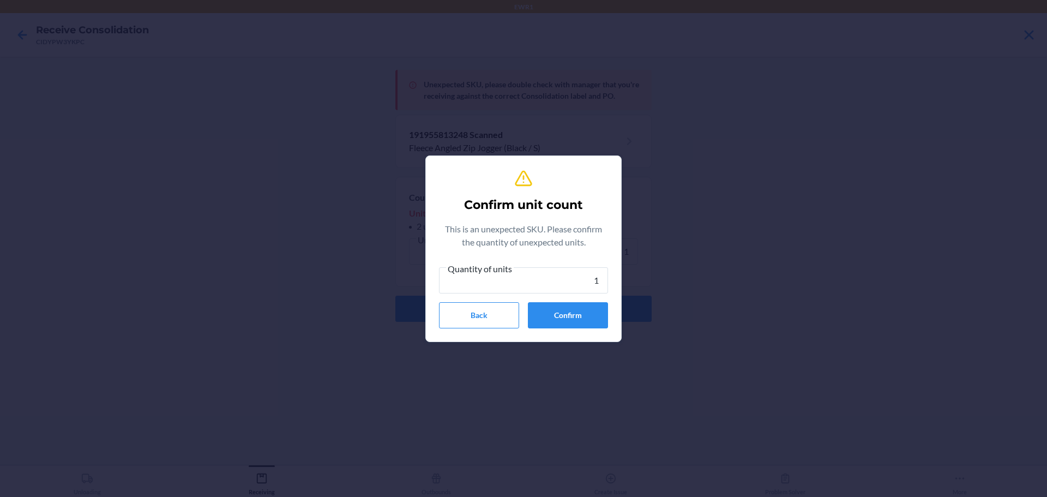
type input "1"
click at [597, 314] on button "Confirm" at bounding box center [568, 315] width 80 height 26
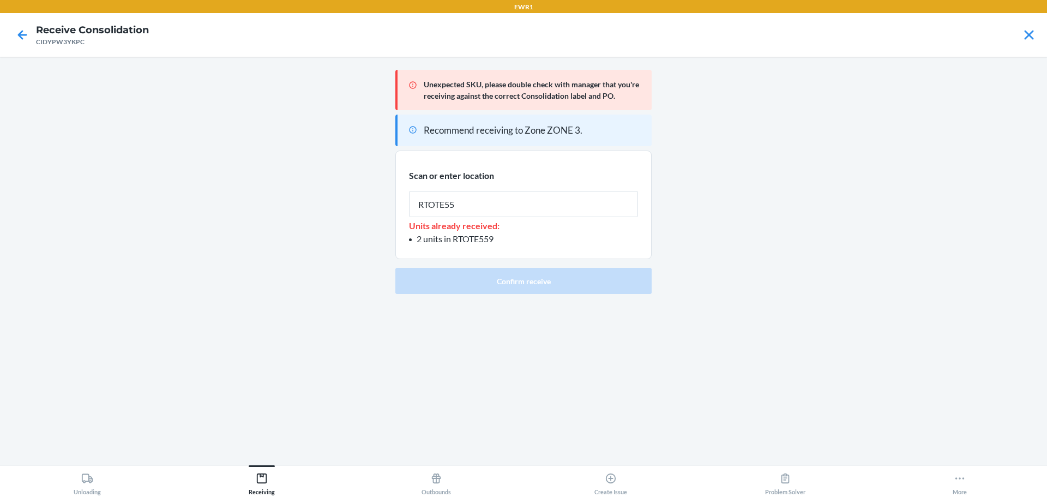
type input "RTOTE559"
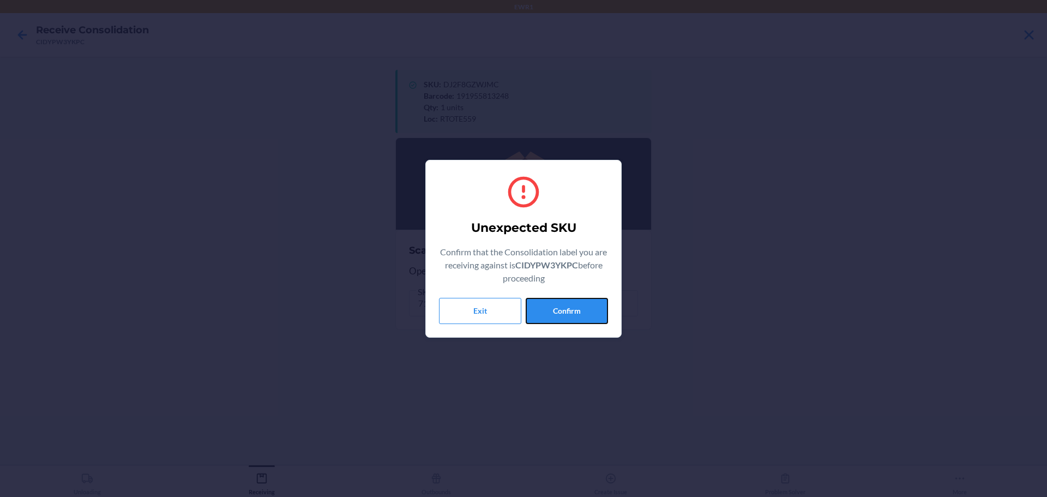
click at [597, 314] on button "Confirm" at bounding box center [567, 311] width 82 height 26
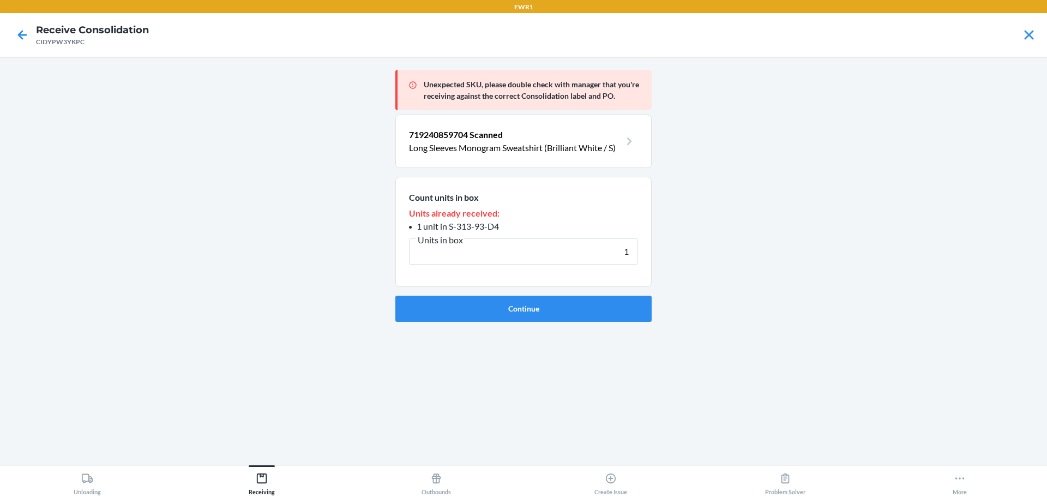
type input "1"
click at [597, 314] on button "Continue" at bounding box center [523, 309] width 256 height 26
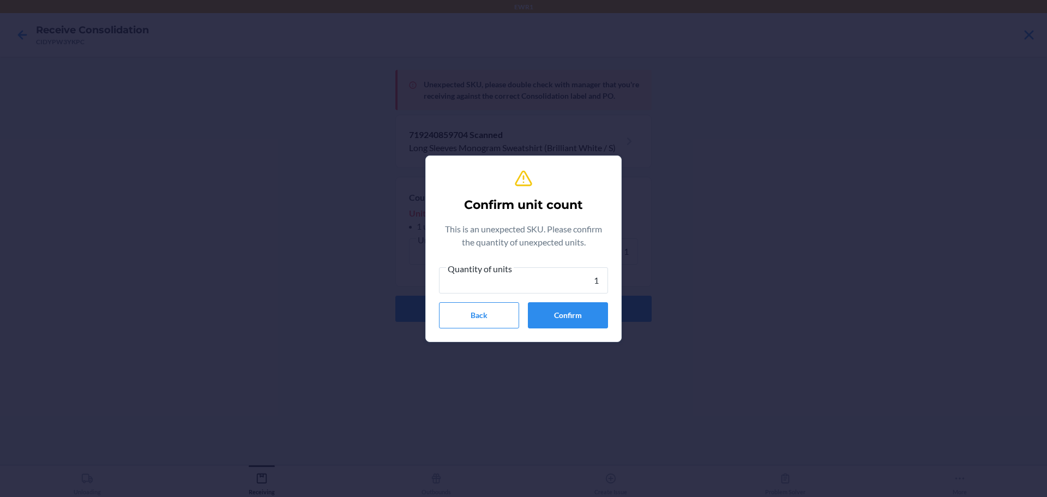
type input "1"
click at [597, 314] on button "Confirm" at bounding box center [568, 315] width 80 height 26
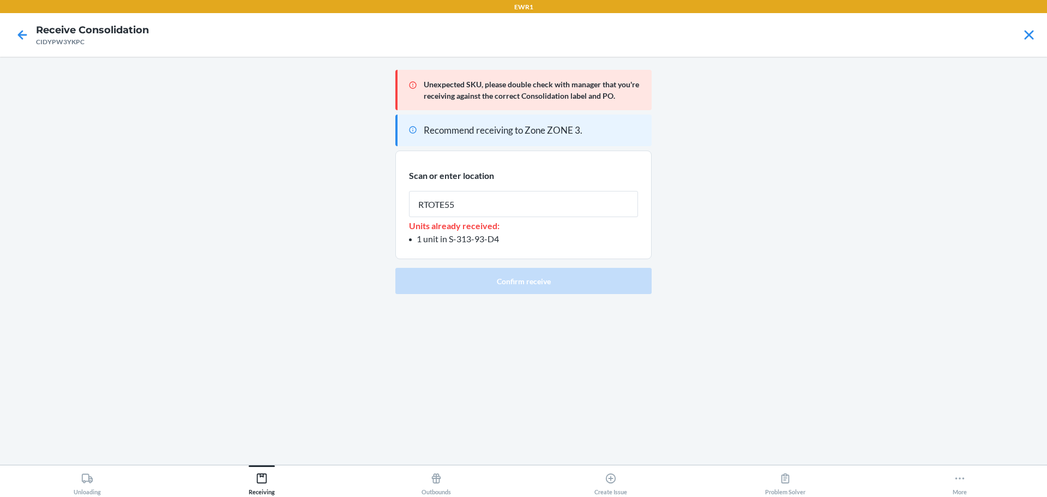
type input "RTOTE559"
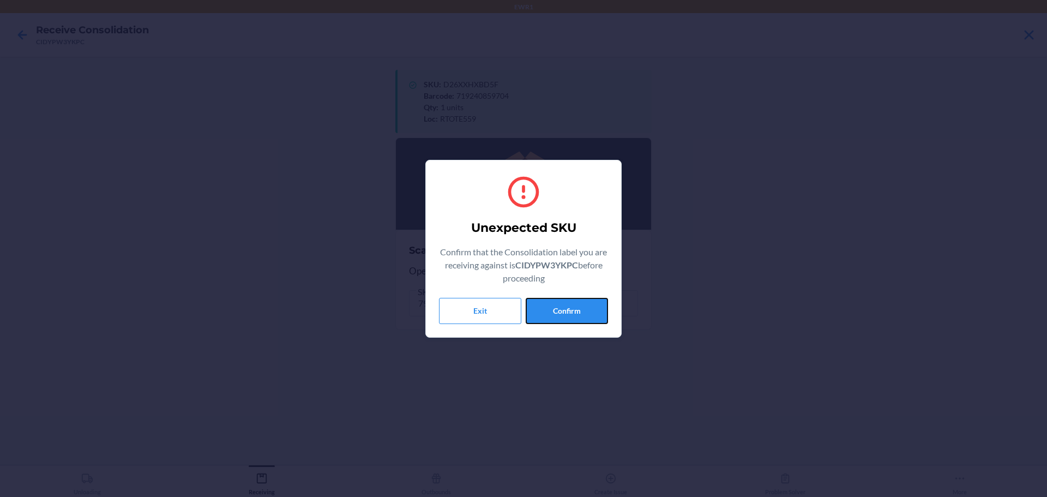
click at [597, 314] on button "Confirm" at bounding box center [567, 311] width 82 height 26
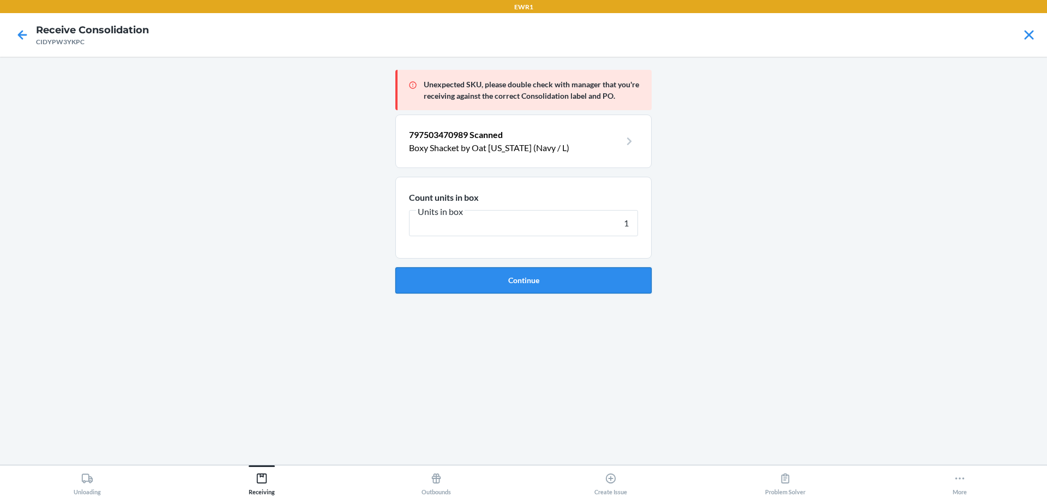
type input "1"
click at [608, 278] on button "Continue" at bounding box center [523, 280] width 256 height 26
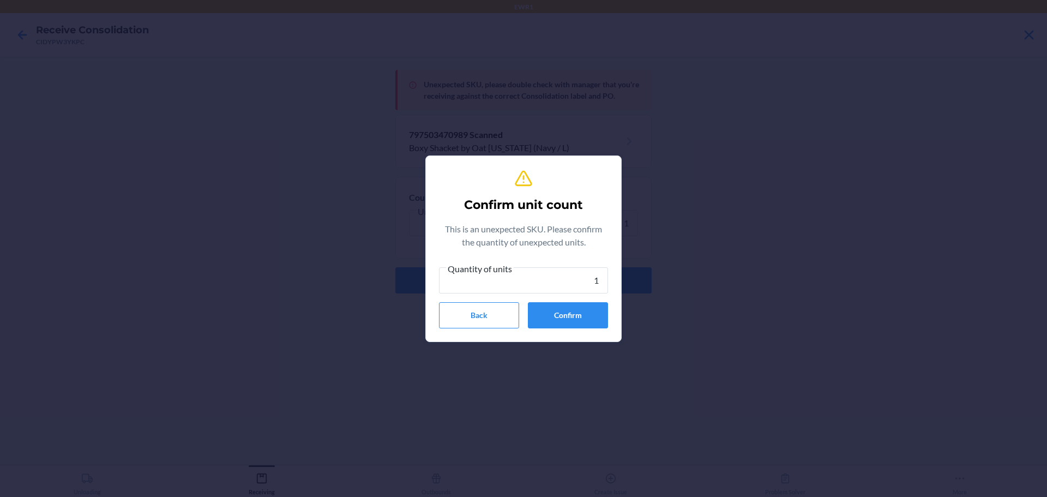
type input "1"
click at [608, 308] on section "Confirm unit count This is an unexpected SKU. Please confirm the quantity of un…" at bounding box center [523, 248] width 196 height 187
click at [598, 313] on button "Confirm" at bounding box center [568, 315] width 80 height 26
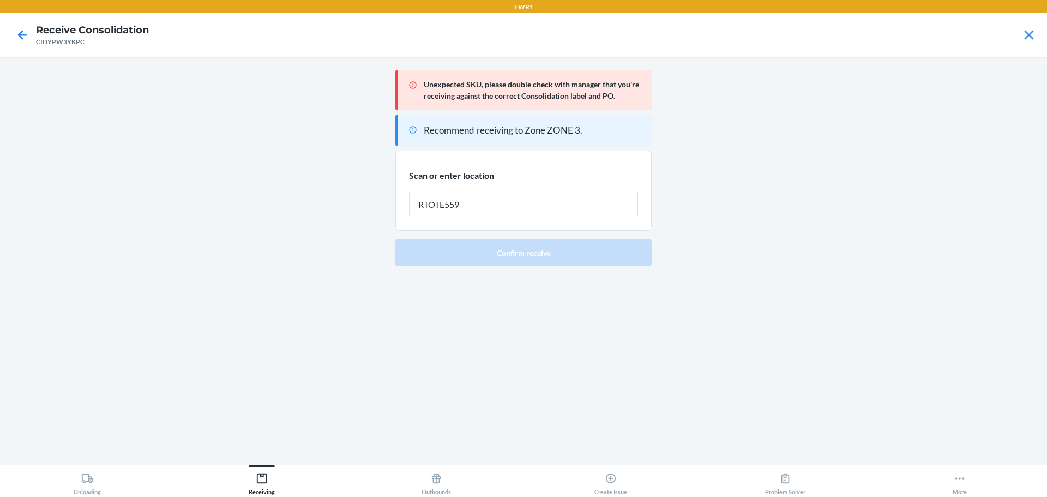
type input "RTOTE559"
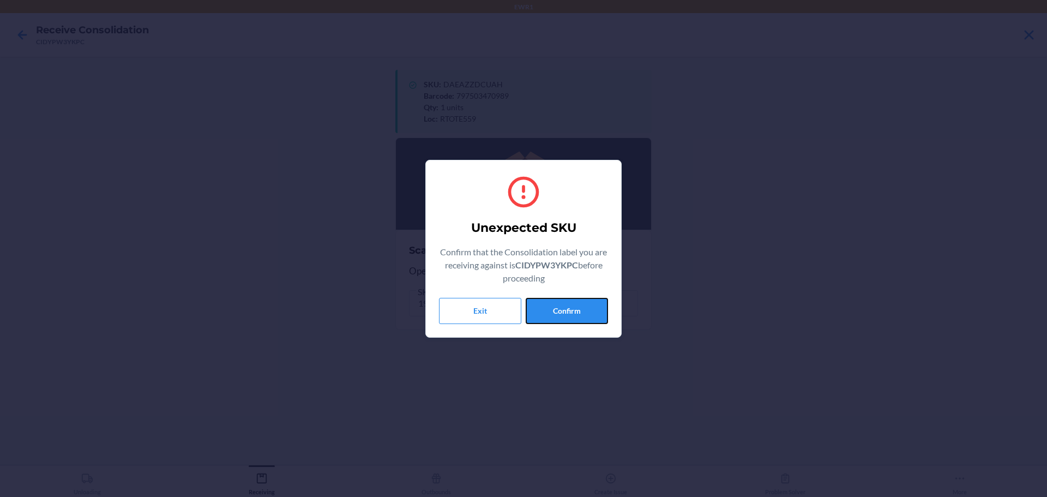
click at [598, 313] on button "Confirm" at bounding box center [567, 311] width 82 height 26
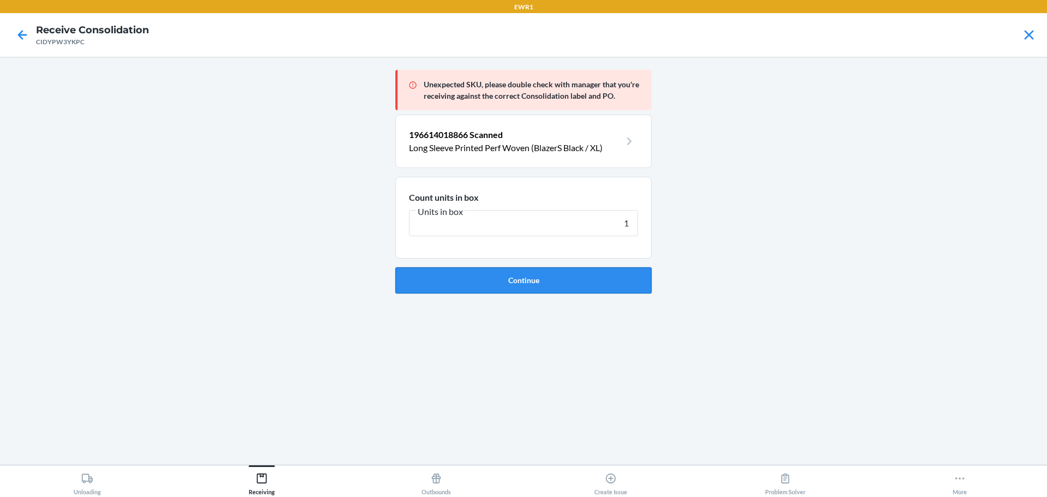
type input "1"
click at [600, 284] on button "Continue" at bounding box center [523, 280] width 256 height 26
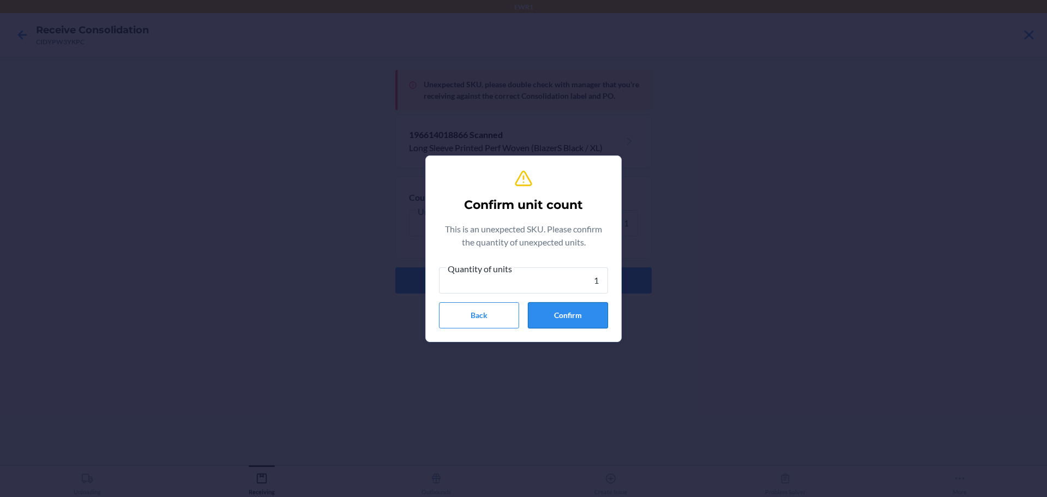
type input "1"
click at [585, 323] on button "Confirm" at bounding box center [568, 315] width 80 height 26
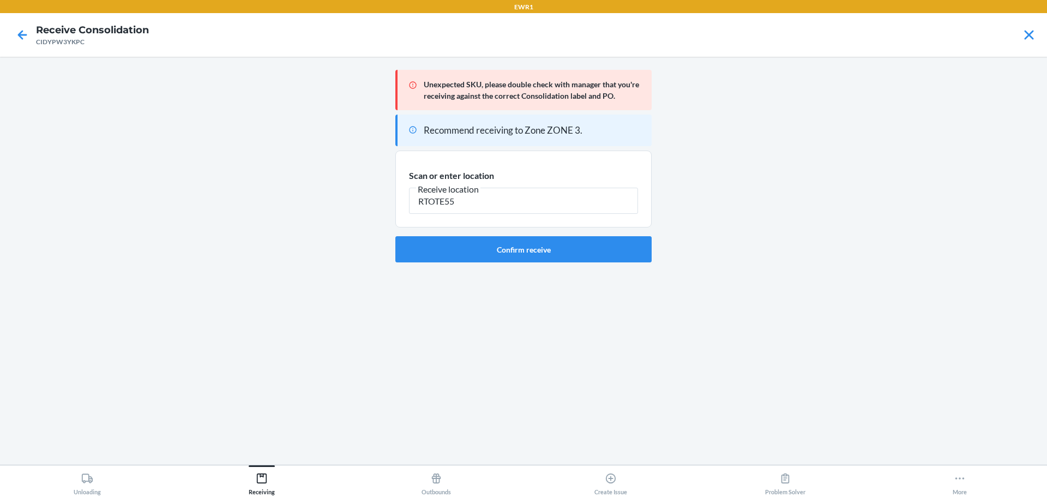
type input "RTOTE559"
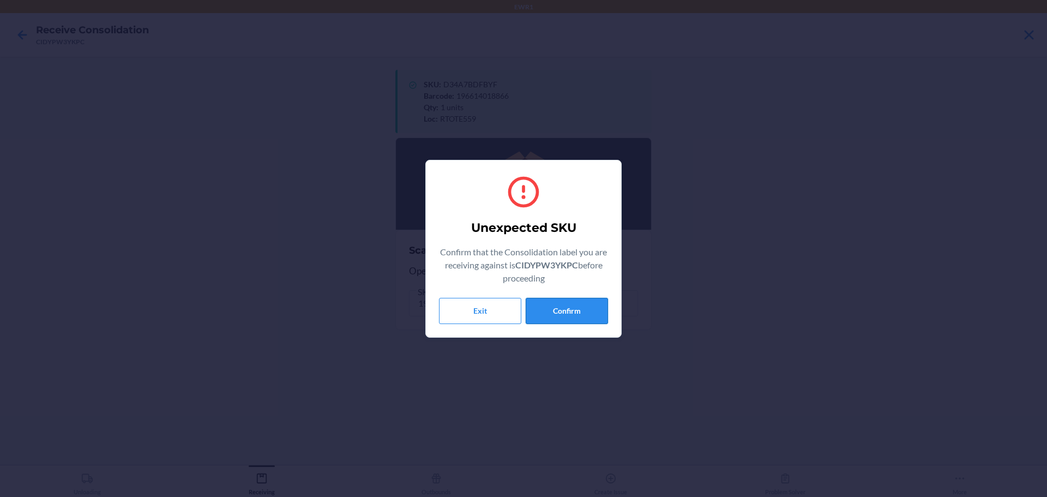
click at [578, 308] on button "Confirm" at bounding box center [567, 311] width 82 height 26
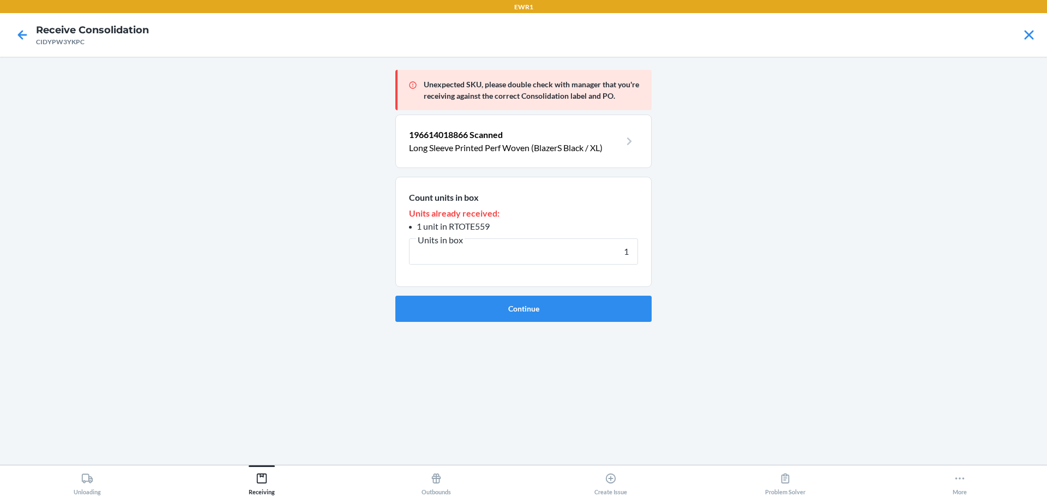
type input "1"
click at [578, 308] on button "Continue" at bounding box center [523, 309] width 256 height 26
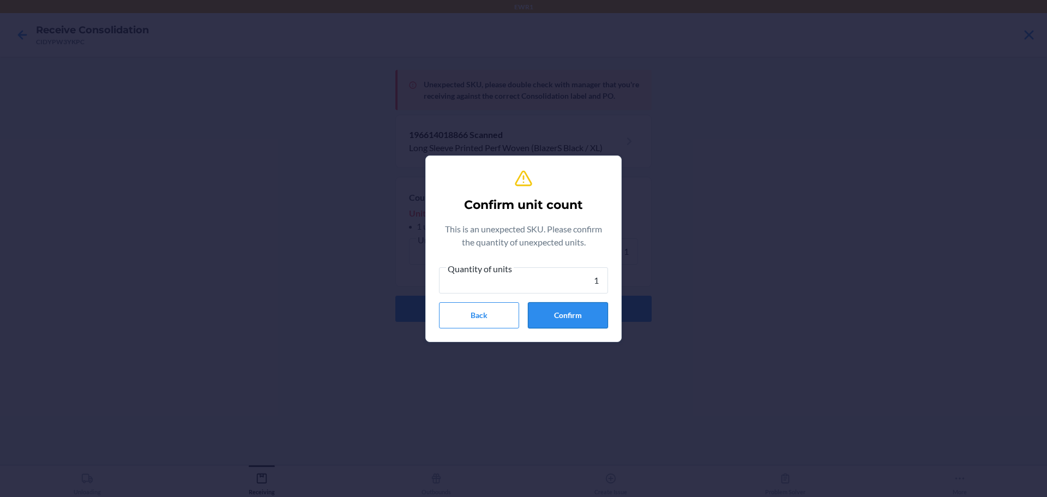
type input "1"
click at [578, 306] on button "Confirm" at bounding box center [568, 315] width 80 height 26
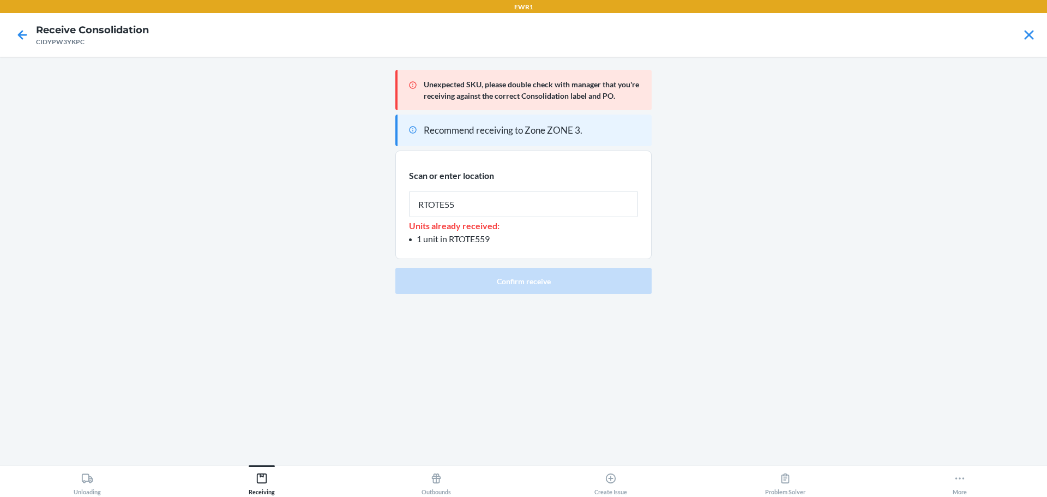
type input "RTOTE559"
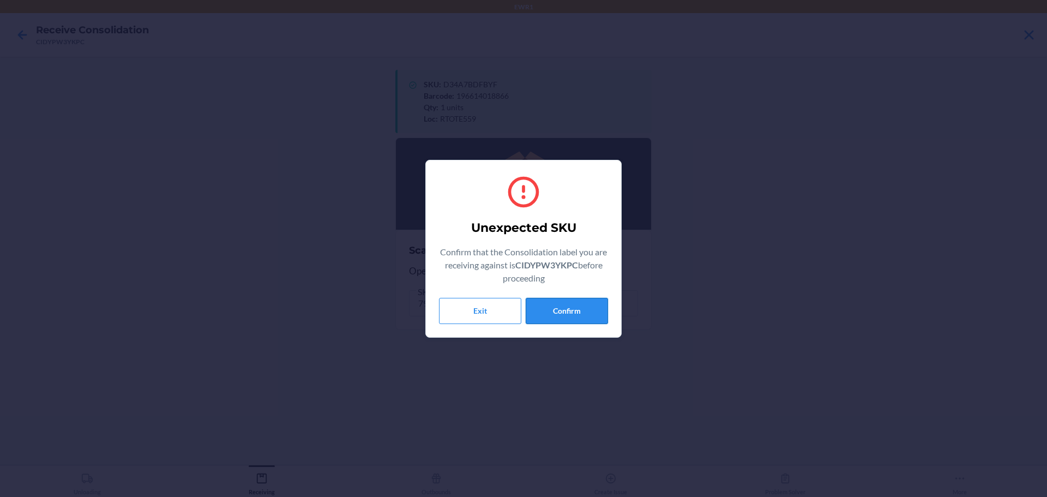
click at [572, 311] on button "Confirm" at bounding box center [567, 311] width 82 height 26
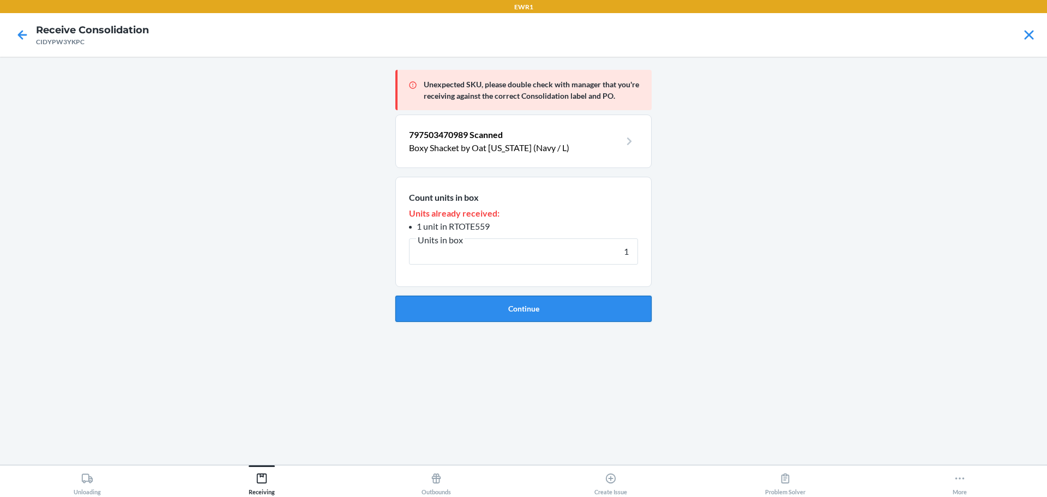
type input "1"
click at [572, 310] on button "Continue" at bounding box center [523, 309] width 256 height 26
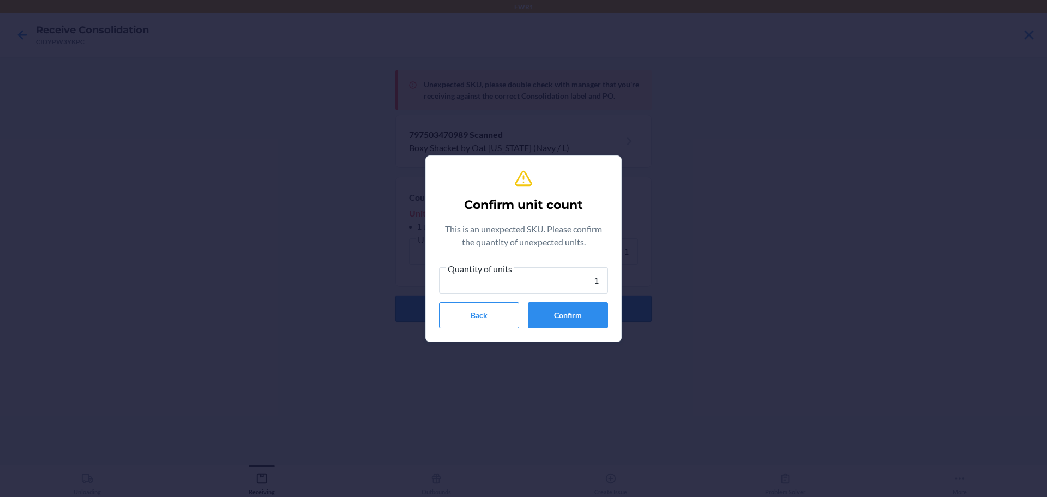
type input "1"
click at [572, 310] on button "Confirm" at bounding box center [568, 315] width 80 height 26
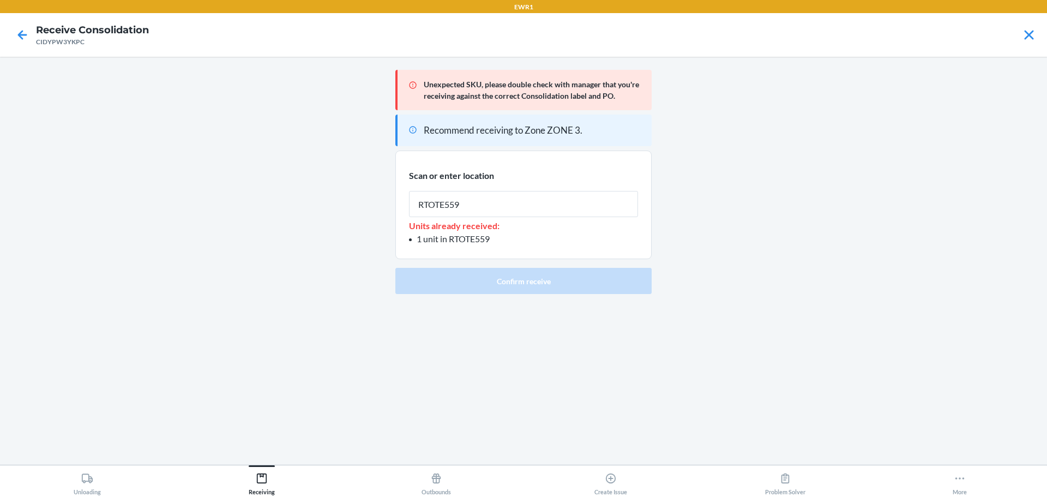
type input "RTOTE559"
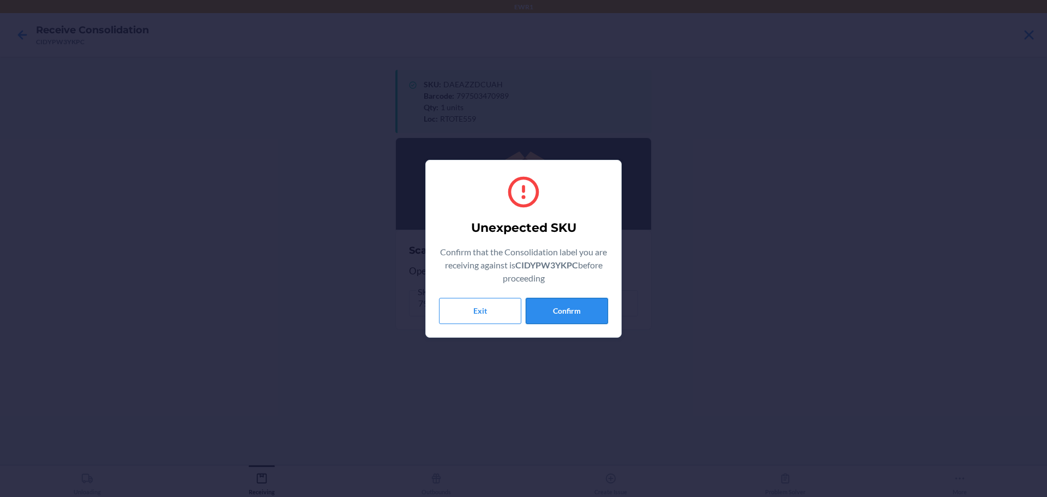
click at [605, 311] on button "Confirm" at bounding box center [567, 311] width 82 height 26
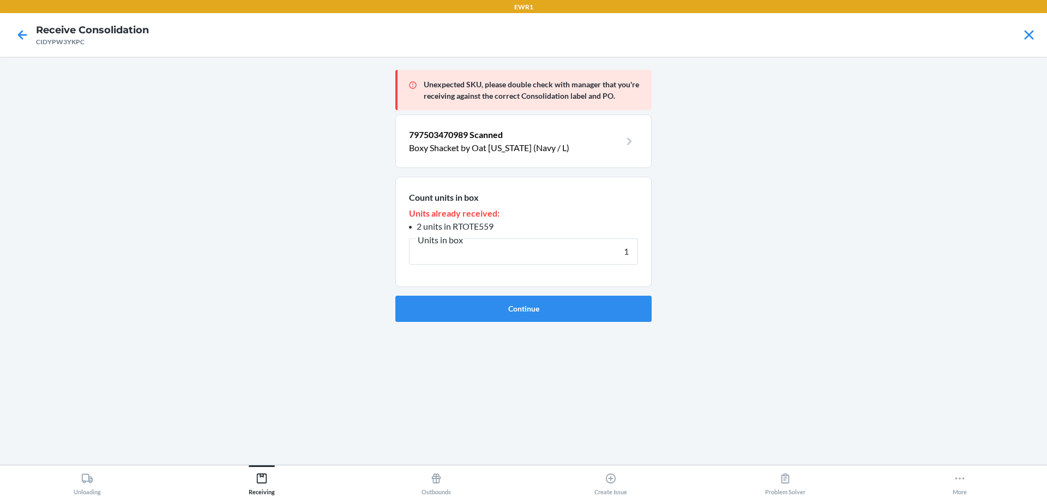
type input "1"
click at [605, 311] on button "Continue" at bounding box center [523, 309] width 256 height 26
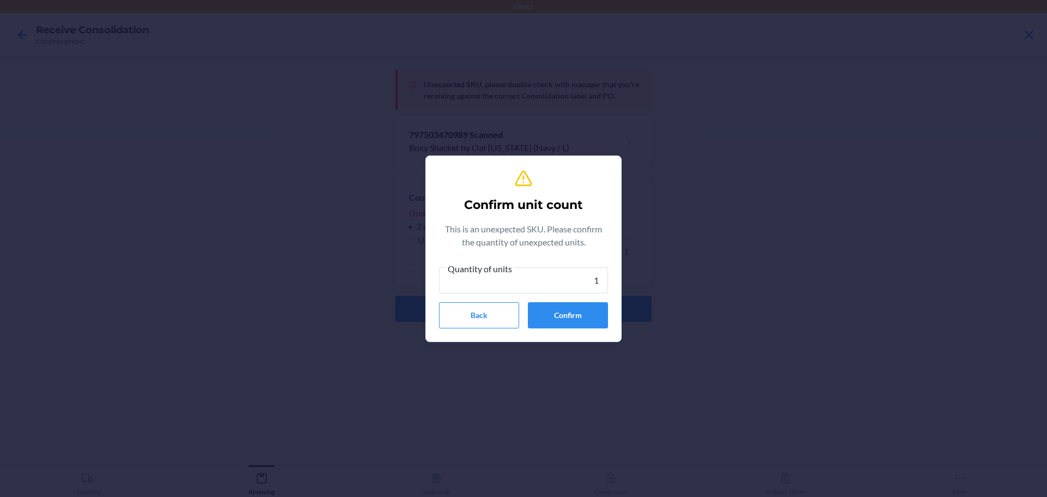
type input "1"
click at [605, 311] on button "Confirm" at bounding box center [568, 315] width 80 height 26
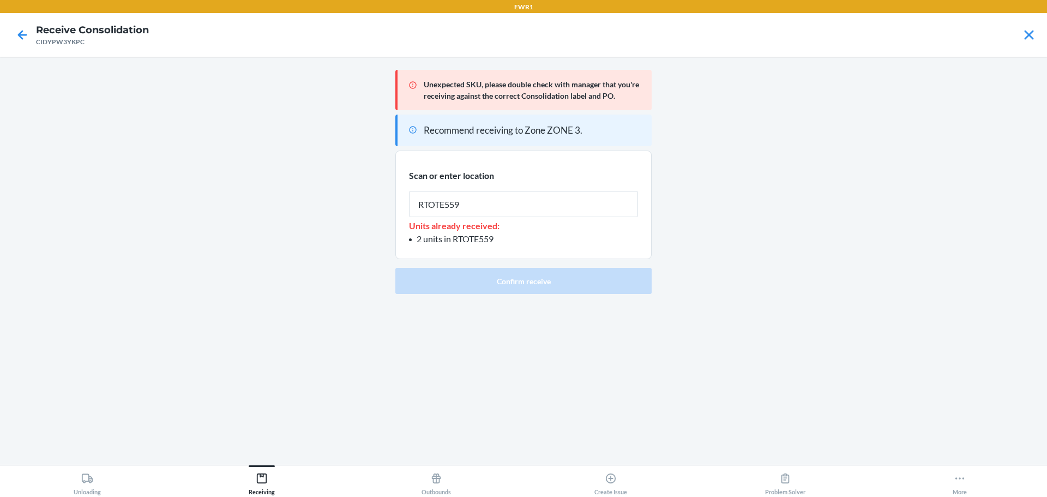
type input "RTOTE559"
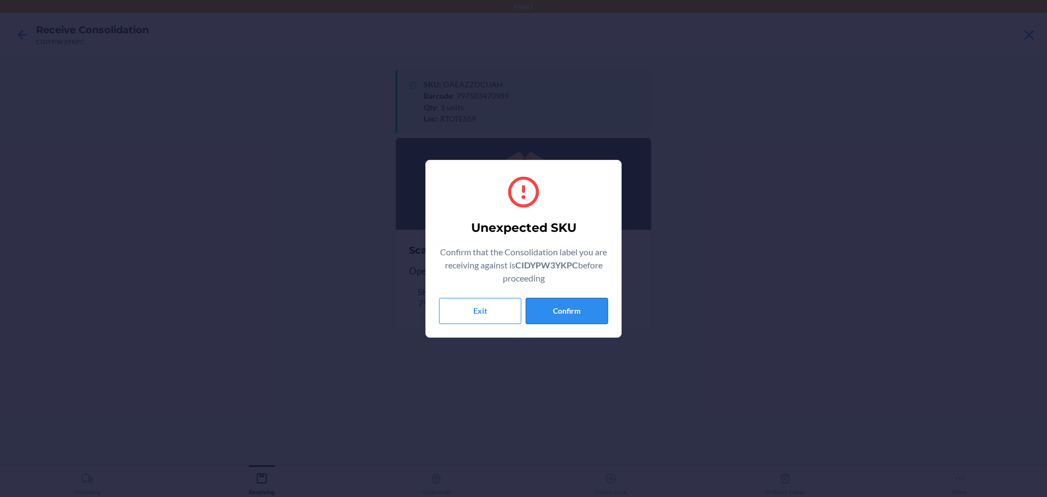
click at [574, 303] on button "Confirm" at bounding box center [567, 311] width 82 height 26
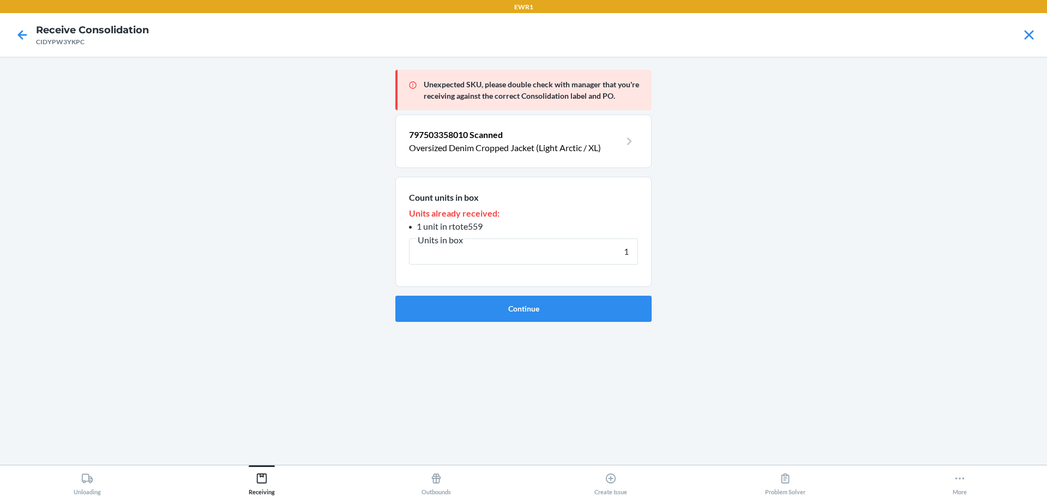
type input "1"
click at [574, 303] on button "Continue" at bounding box center [523, 309] width 256 height 26
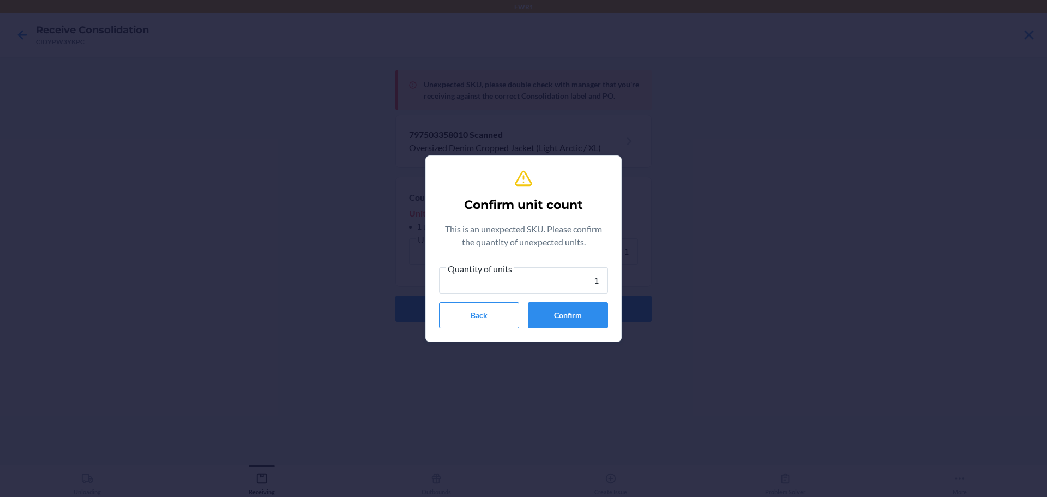
type input "1"
click at [574, 303] on button "Confirm" at bounding box center [568, 315] width 80 height 26
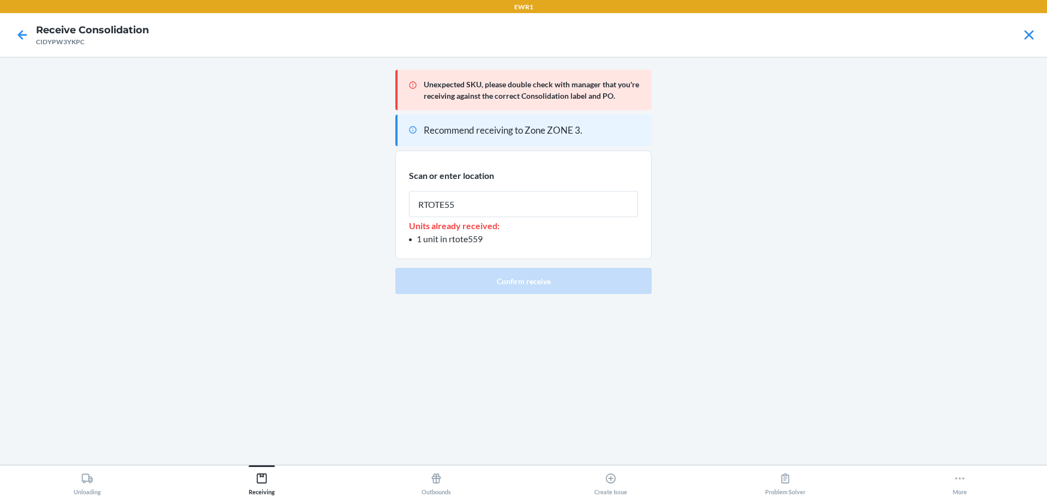
type input "RTOTE559"
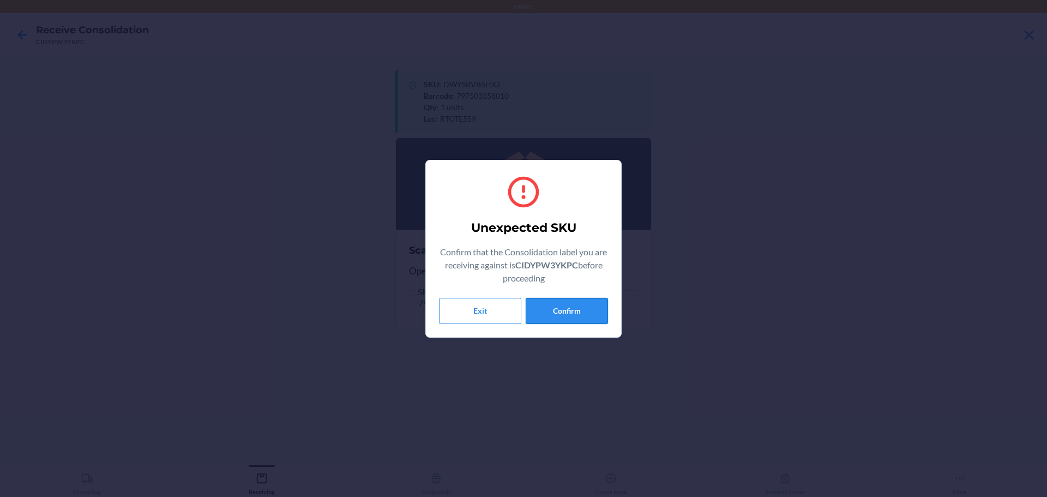
click at [580, 310] on button "Confirm" at bounding box center [567, 311] width 82 height 26
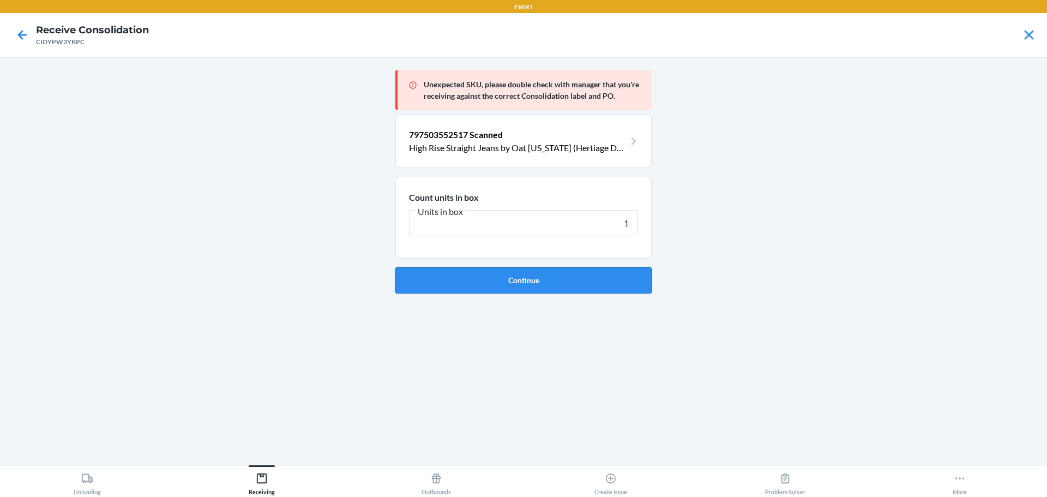
type input "1"
click at [591, 277] on button "Continue" at bounding box center [523, 280] width 256 height 26
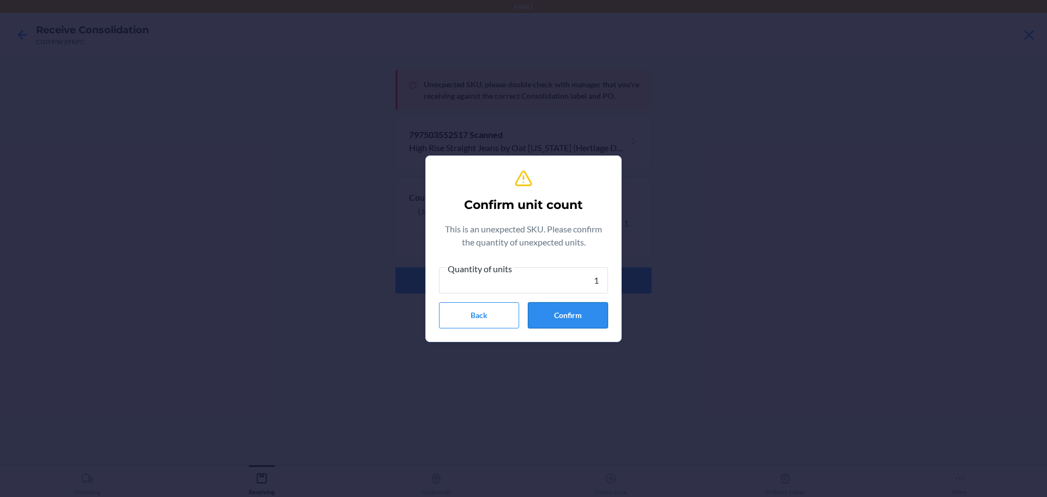
type input "1"
click at [596, 310] on button "Confirm" at bounding box center [568, 315] width 80 height 26
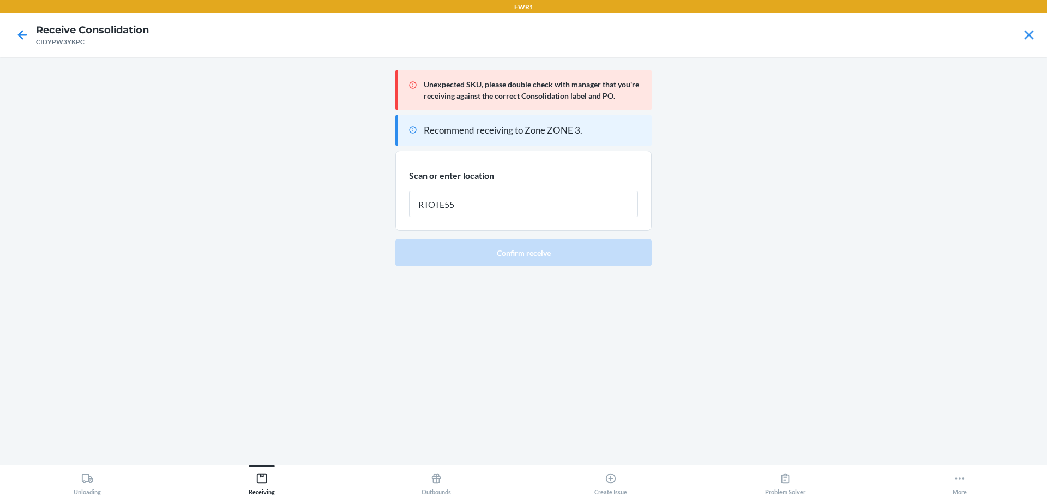
type input "RTOTE559"
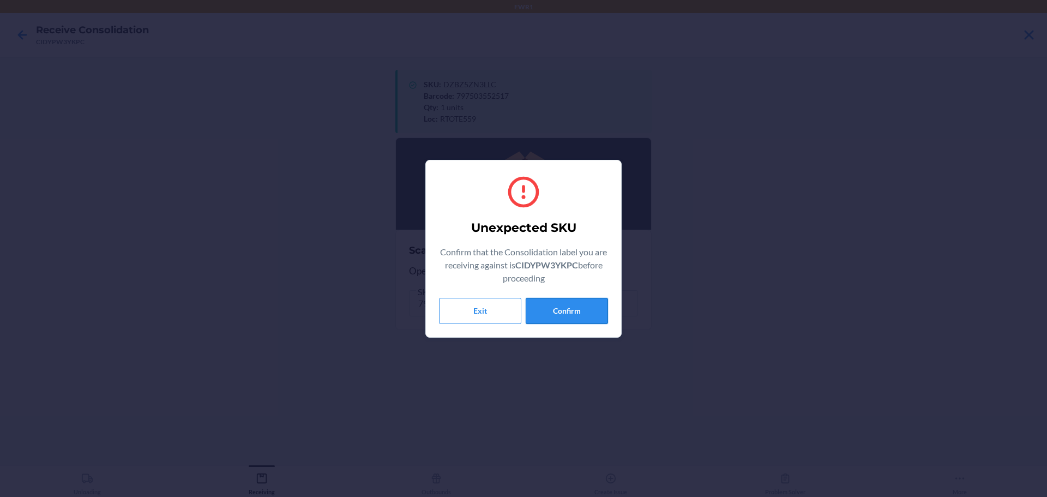
click at [596, 310] on button "Confirm" at bounding box center [567, 311] width 82 height 26
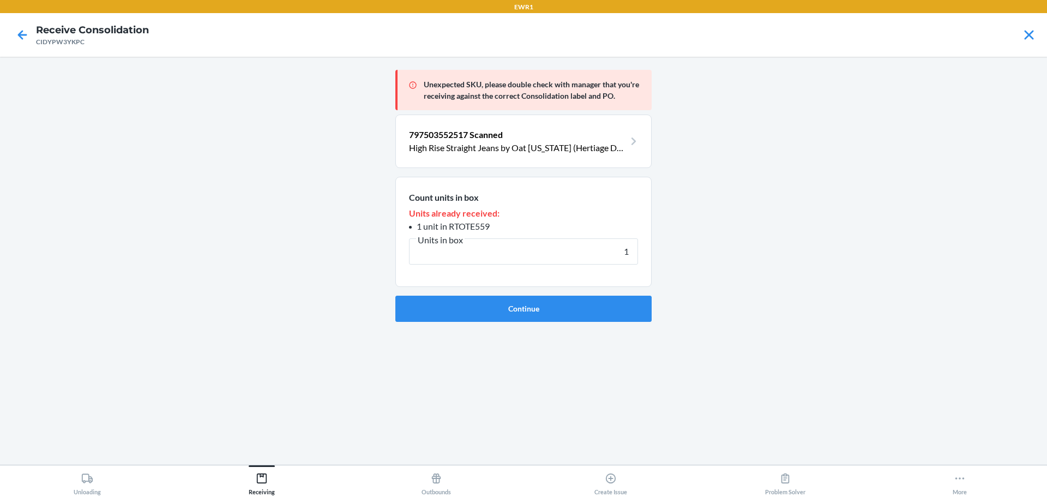
type input "1"
click at [596, 310] on button "Continue" at bounding box center [523, 309] width 256 height 26
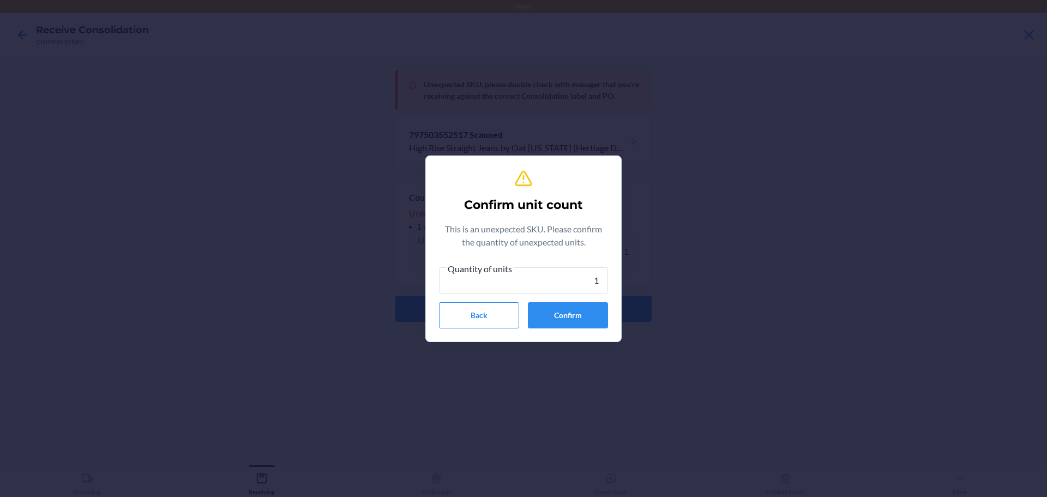
type input "1"
click at [596, 310] on button "Confirm" at bounding box center [568, 315] width 80 height 26
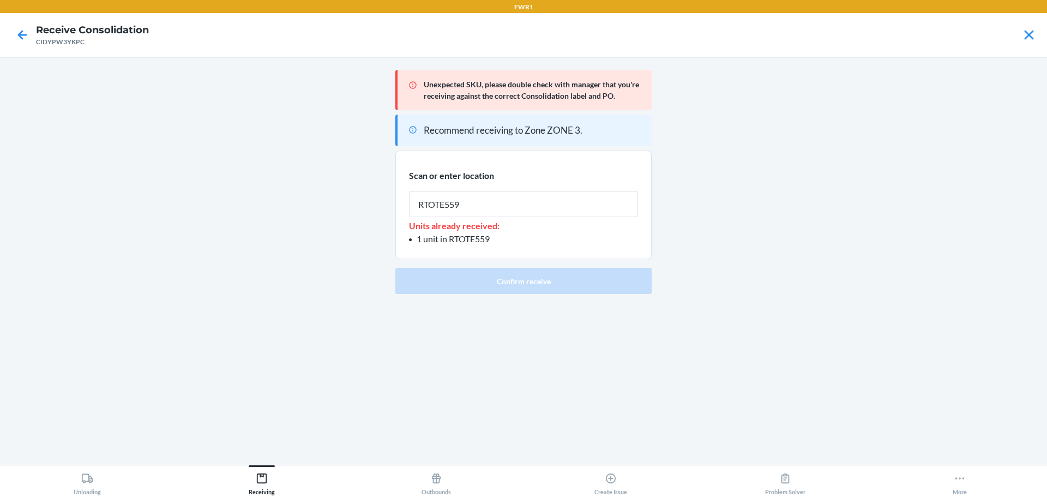
type input "RTOTE559"
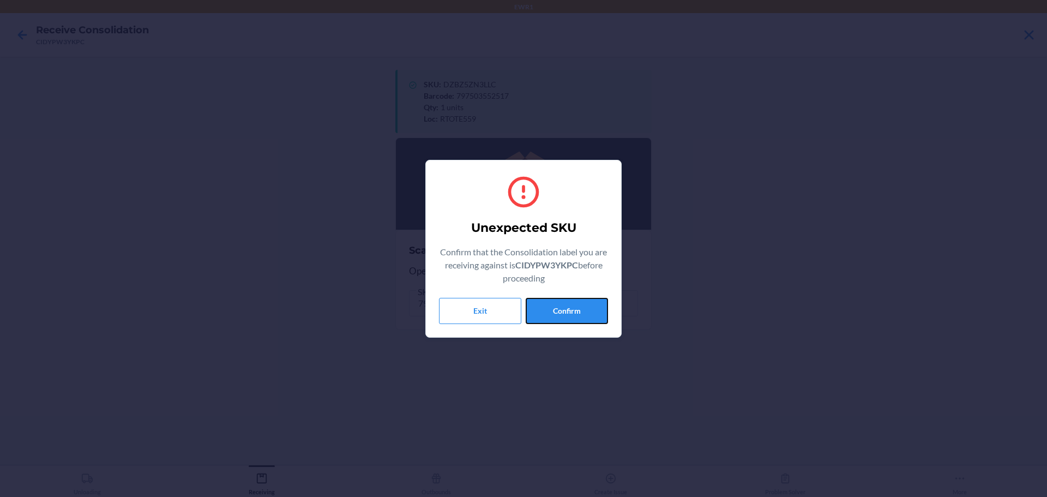
click at [596, 310] on button "Confirm" at bounding box center [567, 311] width 82 height 26
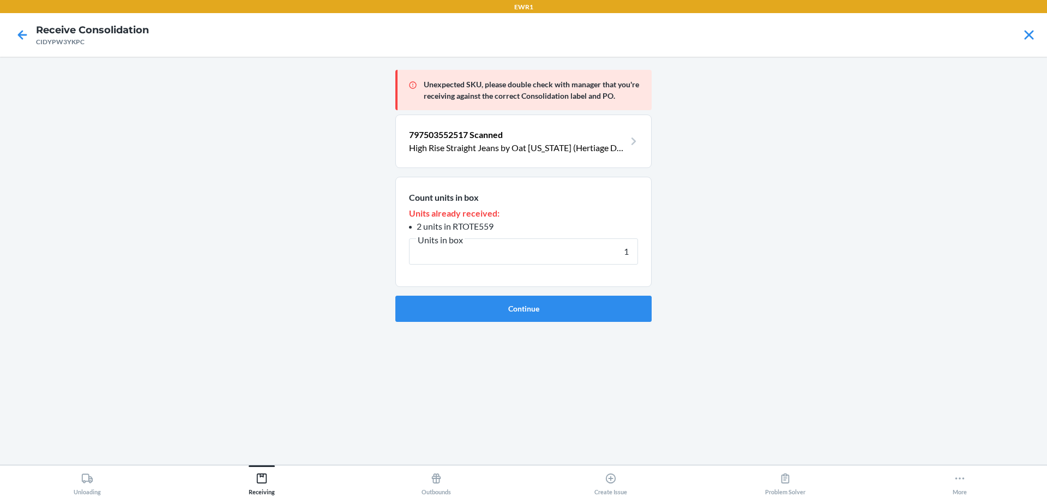
type input "1"
click at [596, 310] on button "Continue" at bounding box center [523, 309] width 256 height 26
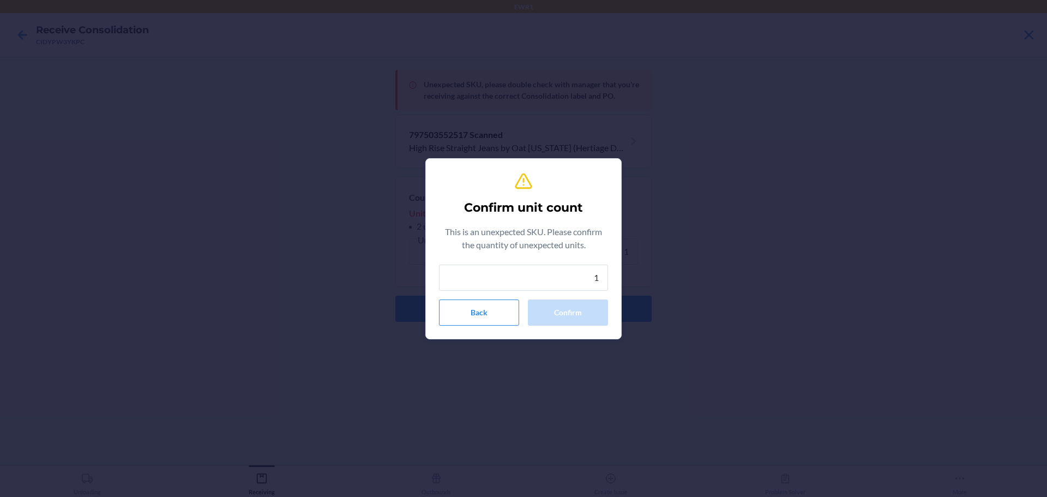
type input "1"
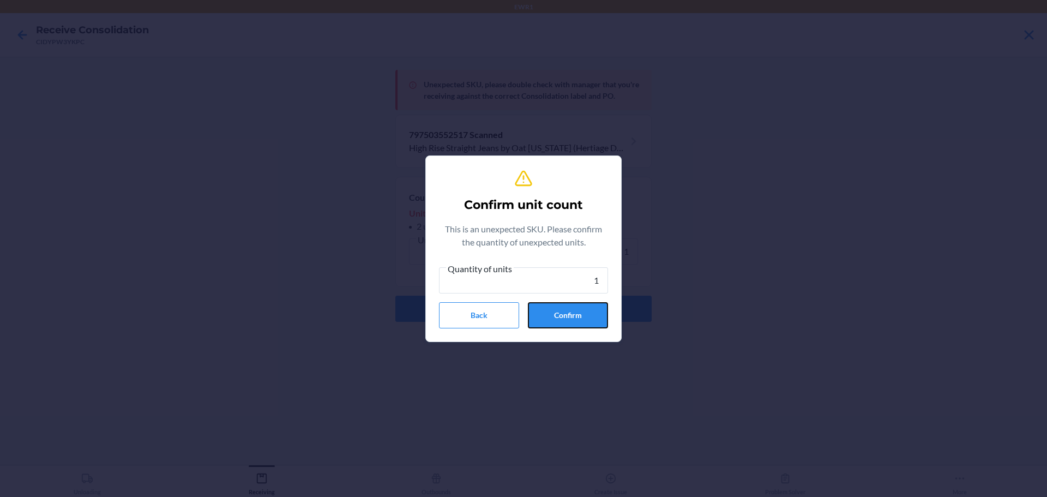
click at [596, 310] on button "Confirm" at bounding box center [568, 315] width 80 height 26
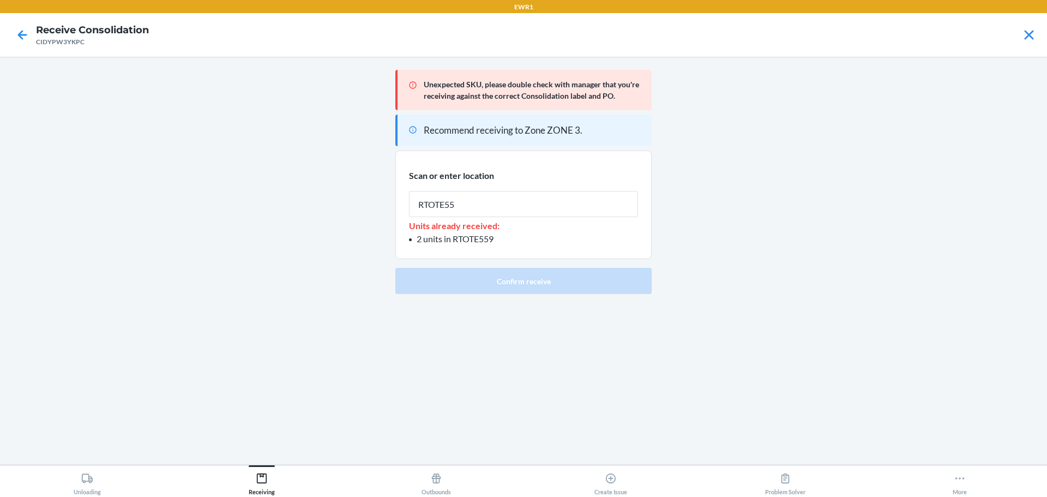
type input "RTOTE559"
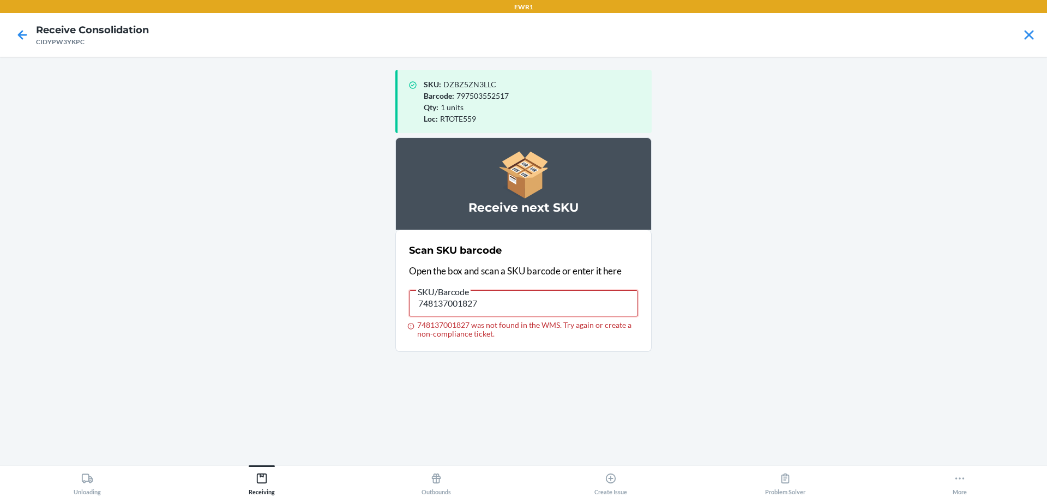
drag, startPoint x: 514, startPoint y: 306, endPoint x: 142, endPoint y: 321, distance: 372.3
click at [142, 321] on main "SKU : DZBZ5ZN3LLC Barcode : 797503552517 Qty : 1 units Loc : RTOTE559 Receive n…" at bounding box center [523, 261] width 1047 height 408
type input "748137001827"
drag, startPoint x: 511, startPoint y: 308, endPoint x: 94, endPoint y: 341, distance: 417.5
click at [86, 333] on main "SKU : DZBZ5ZN3LLC Barcode : 797503552517 Qty : 1 units Loc : RTOTE559 Receive n…" at bounding box center [523, 261] width 1047 height 408
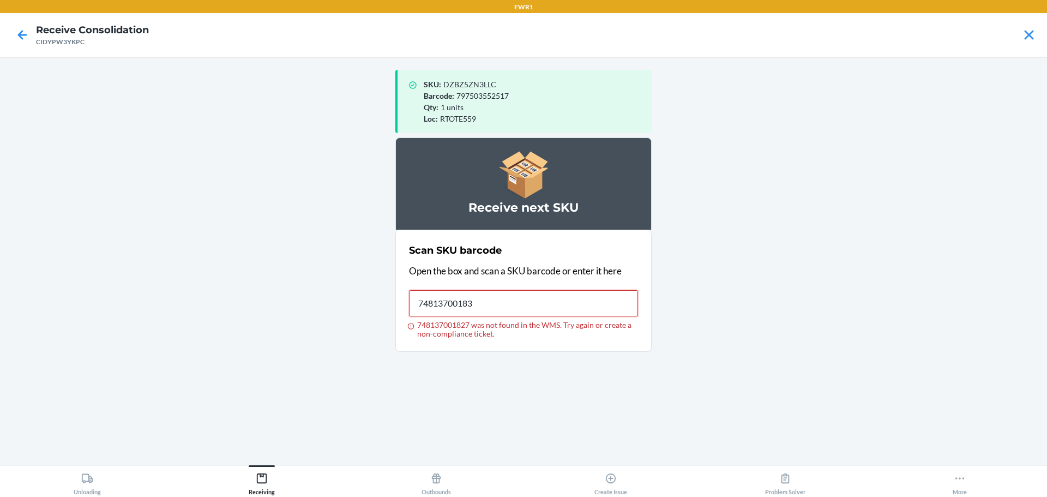
type input "748137001834"
drag, startPoint x: 494, startPoint y: 303, endPoint x: 392, endPoint y: 302, distance: 102.0
click at [392, 302] on main "SKU : DZBZ5ZN3LLC Barcode : 797503552517 Qty : 1 units Loc : RTOTE559 Receive n…" at bounding box center [523, 261] width 1047 height 408
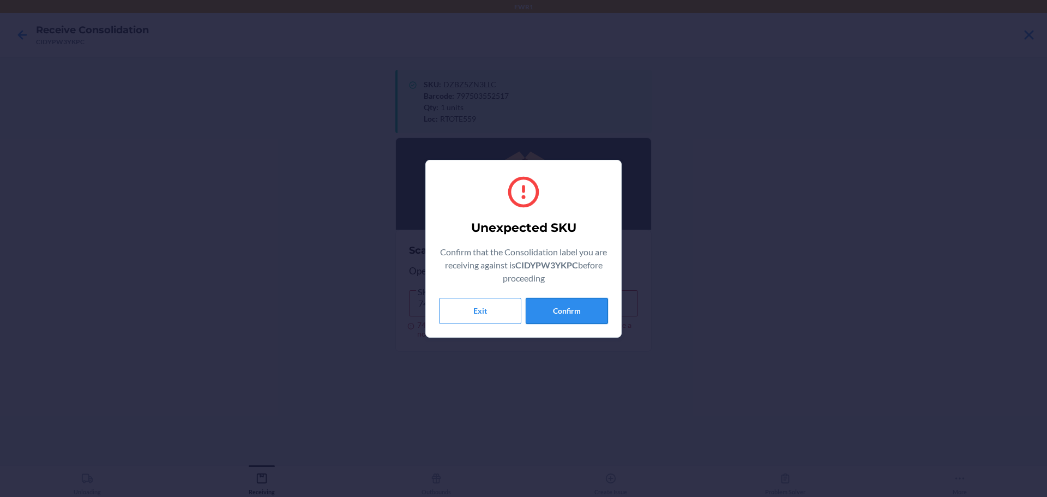
click at [543, 315] on button "Confirm" at bounding box center [567, 311] width 82 height 26
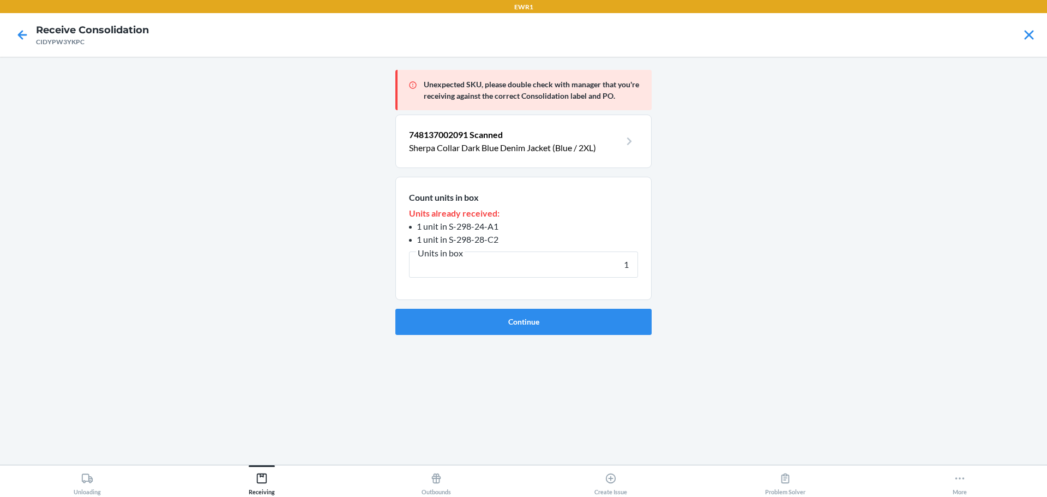
type input "1"
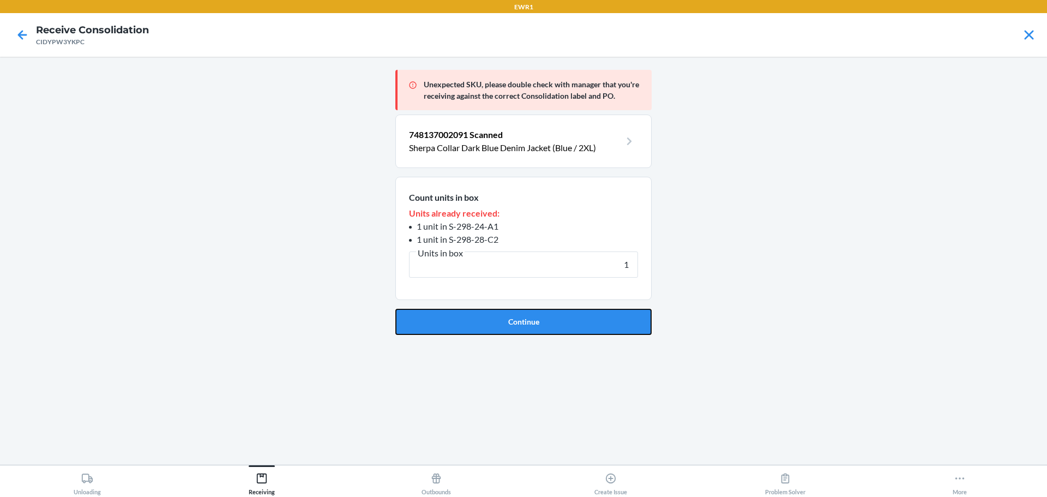
click at [543, 315] on button "Continue" at bounding box center [523, 322] width 256 height 26
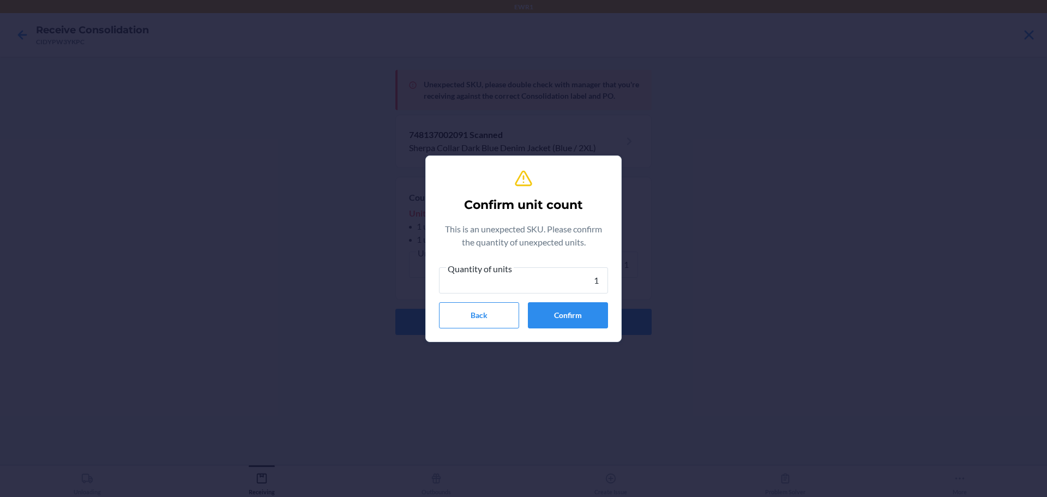
type input "1"
click at [543, 315] on button "Confirm" at bounding box center [568, 315] width 80 height 26
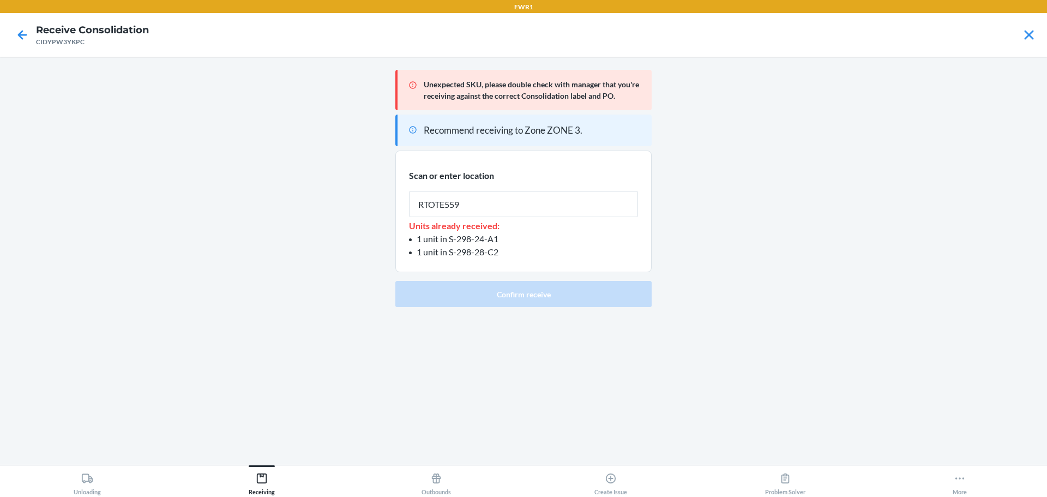
type input "RTOTE559"
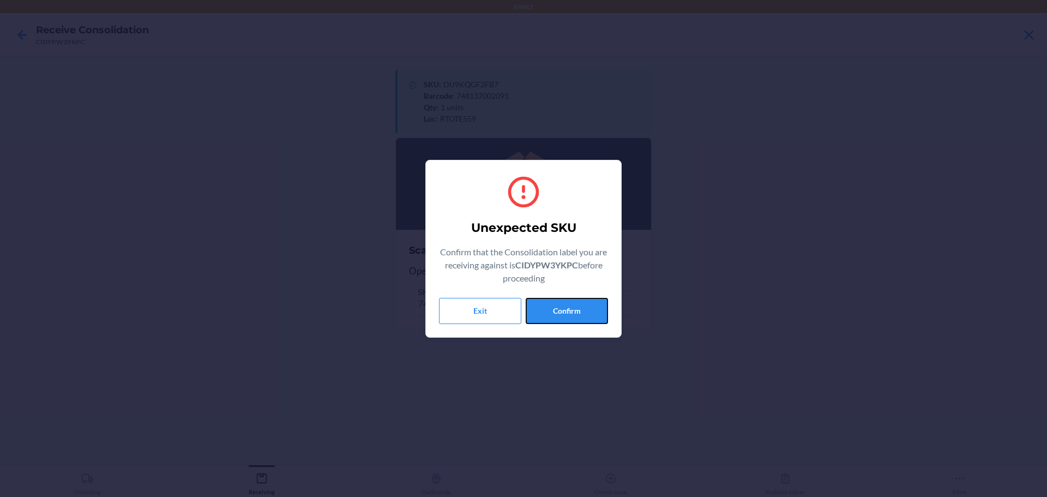
click at [543, 315] on button "Confirm" at bounding box center [567, 311] width 82 height 26
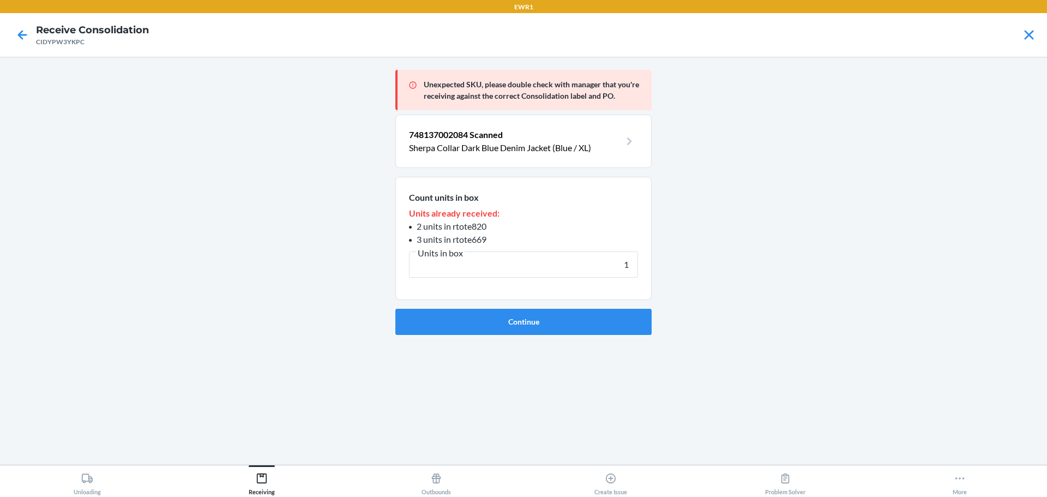
type input "1"
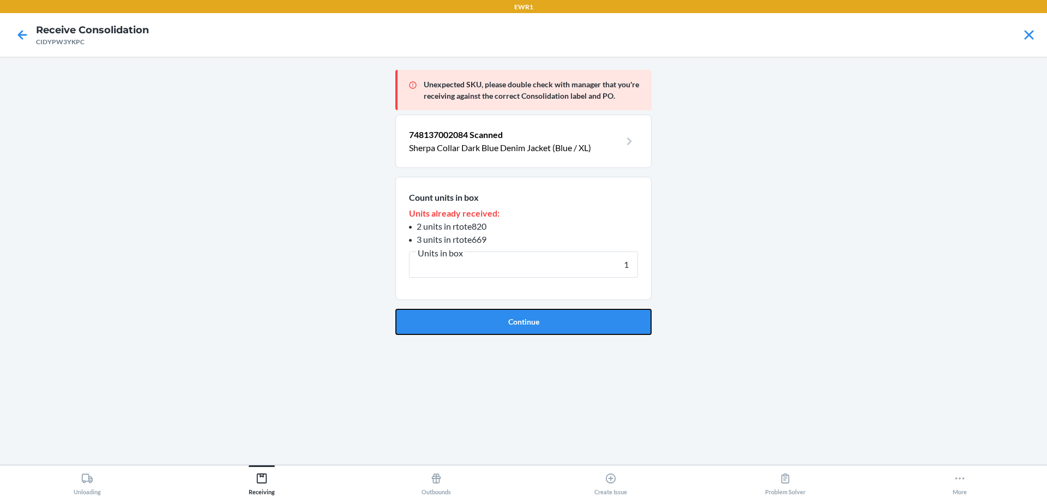
click at [543, 315] on button "Continue" at bounding box center [523, 322] width 256 height 26
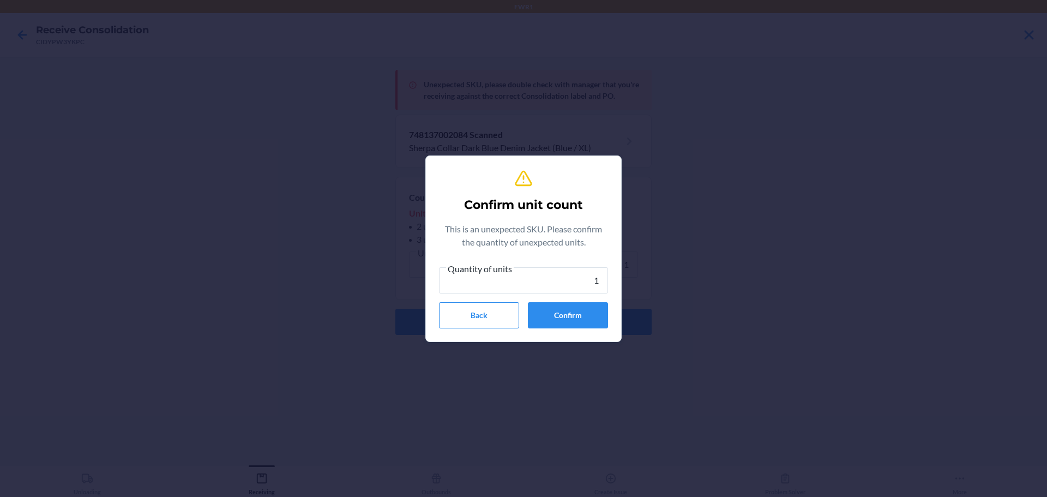
type input "1"
click at [543, 315] on button "Confirm" at bounding box center [568, 315] width 80 height 26
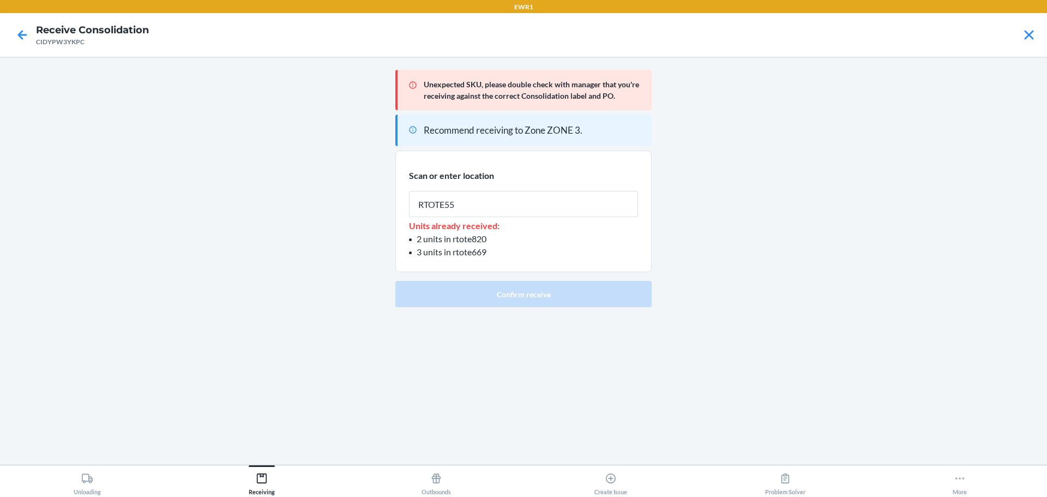
type input "RTOTE559"
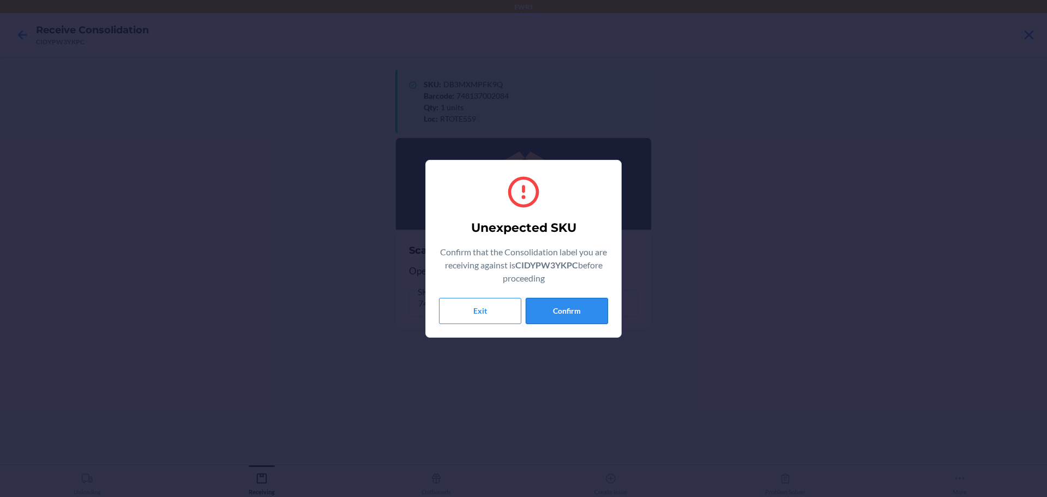
drag, startPoint x: 584, startPoint y: 292, endPoint x: 582, endPoint y: 305, distance: 12.7
click at [584, 298] on div "Unexpected SKU Confirm that the Consolidation label you are receiving against i…" at bounding box center [523, 248] width 169 height 159
click at [582, 305] on button "Confirm" at bounding box center [567, 311] width 82 height 26
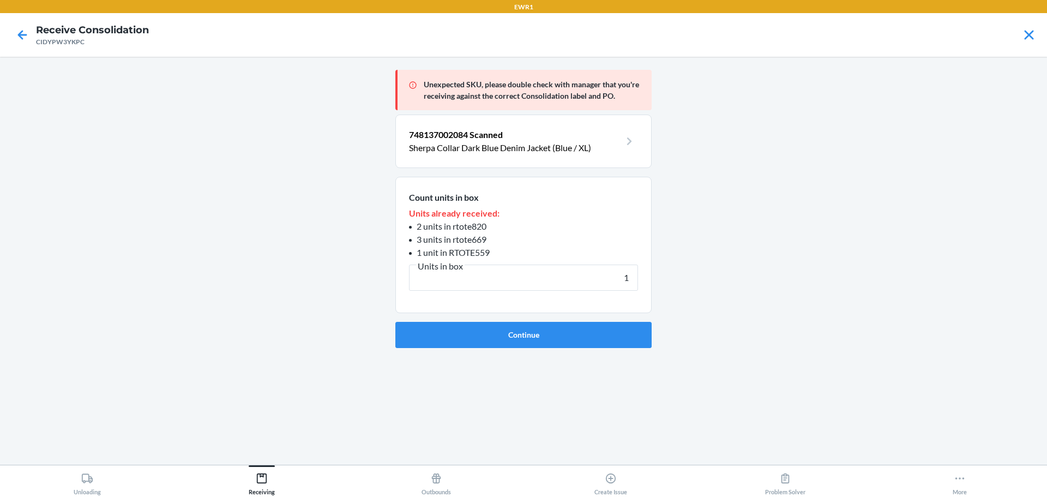
type input "1"
click at [582, 305] on section "Count units in box Units already received: 2 units in rtote820 3 units in rtote…" at bounding box center [523, 245] width 256 height 136
click at [575, 341] on button "Continue" at bounding box center [523, 335] width 256 height 26
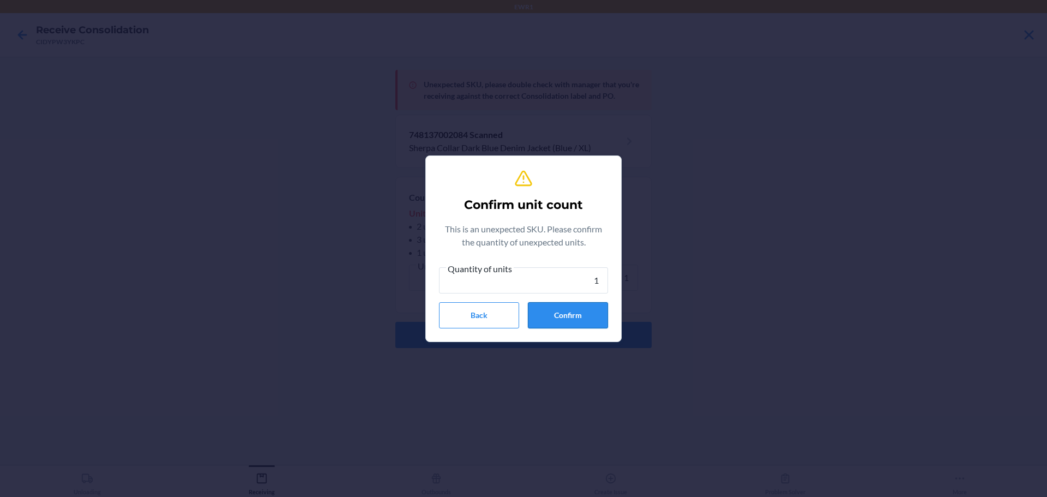
type input "1"
click at [572, 326] on button "Confirm" at bounding box center [568, 315] width 80 height 26
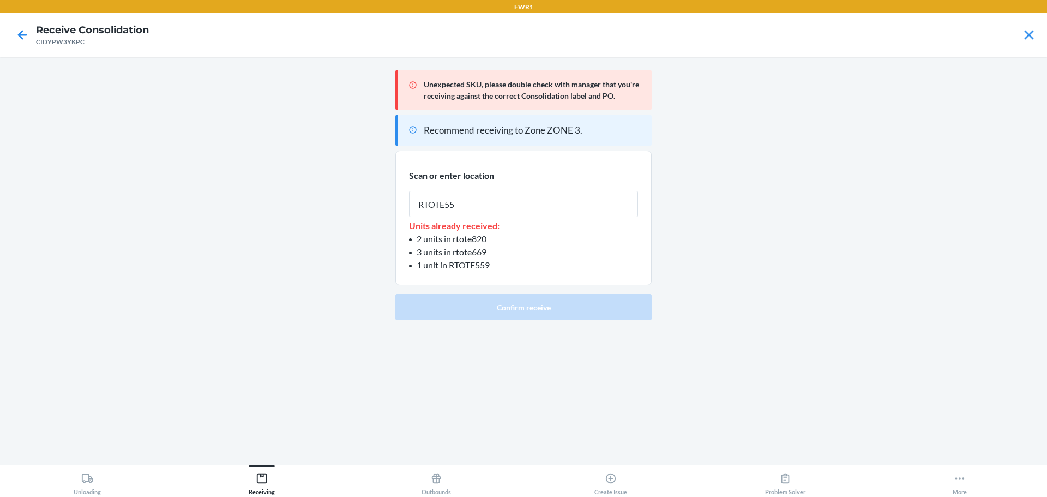
type input "RTOTE559"
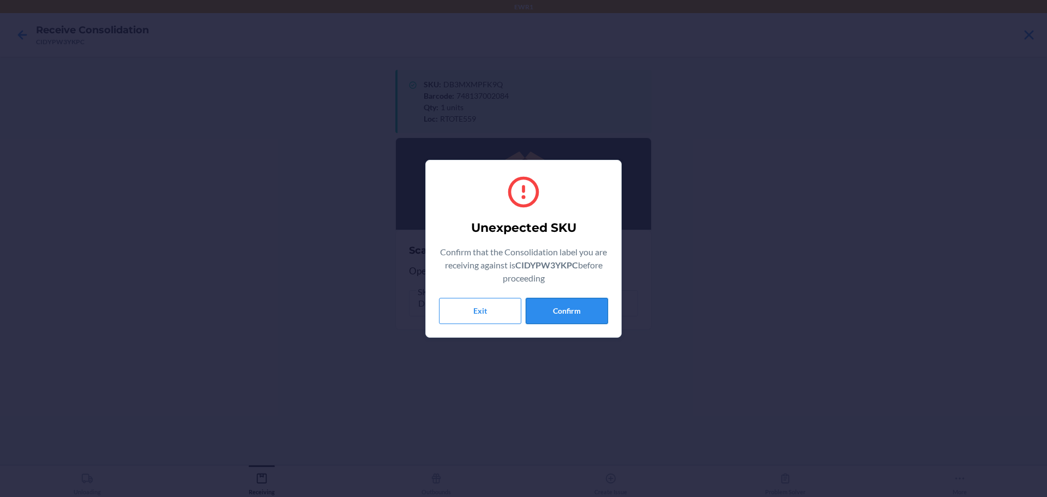
click at [543, 311] on button "Confirm" at bounding box center [567, 311] width 82 height 26
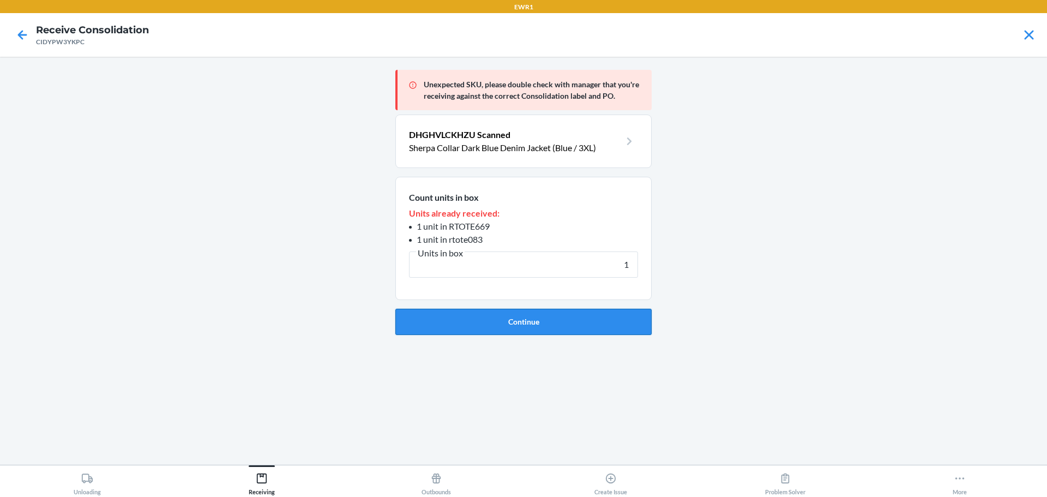
type input "1"
click at [548, 321] on button "Continue" at bounding box center [523, 322] width 256 height 26
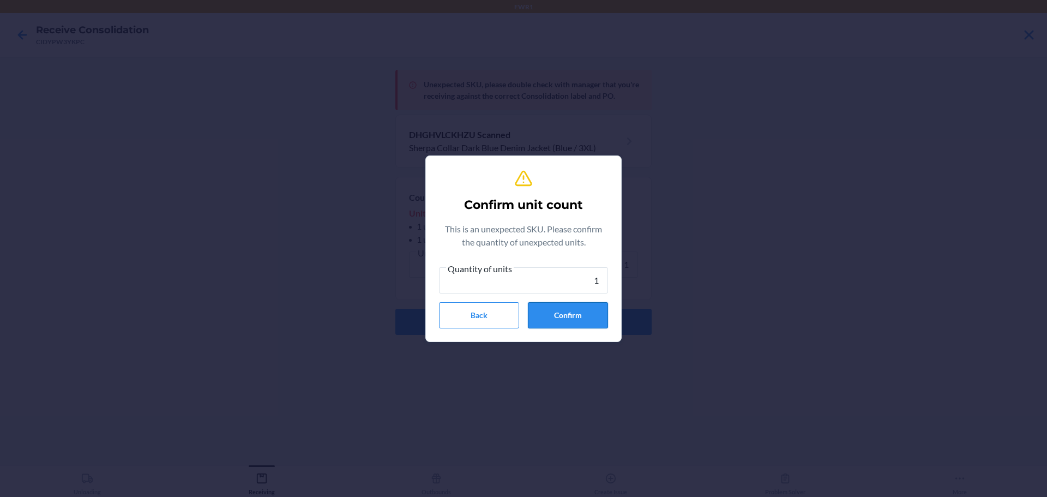
type input "1"
click at [551, 321] on button "Confirm" at bounding box center [568, 315] width 80 height 26
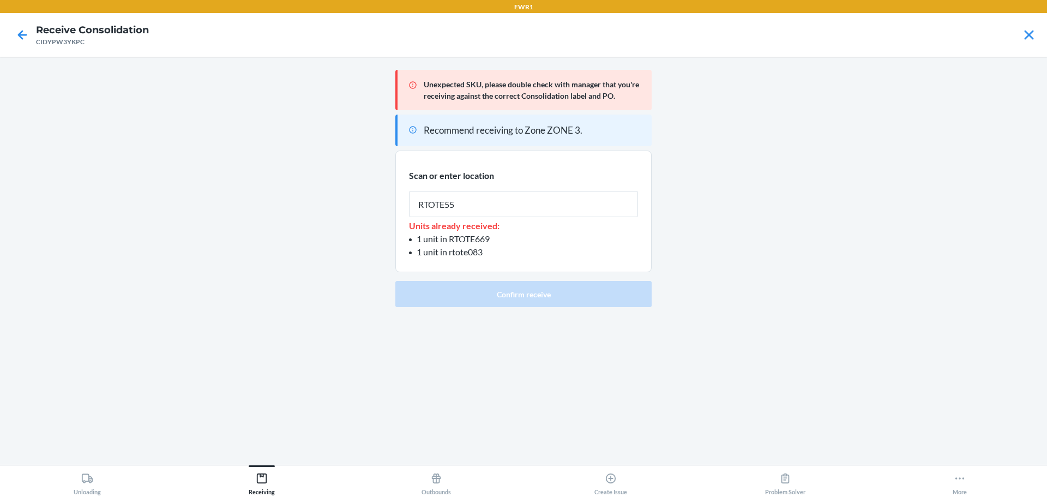
type input "RTOTE559"
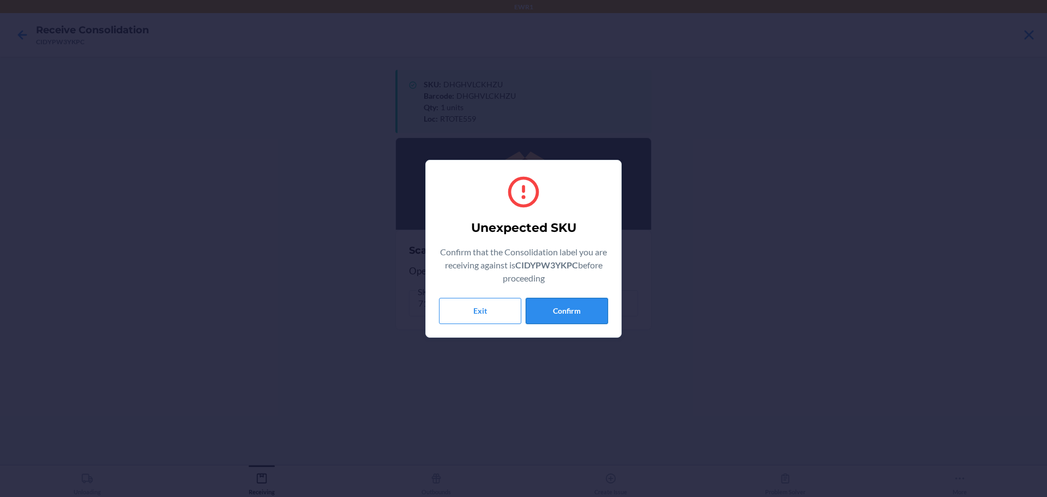
click at [556, 313] on button "Confirm" at bounding box center [567, 311] width 82 height 26
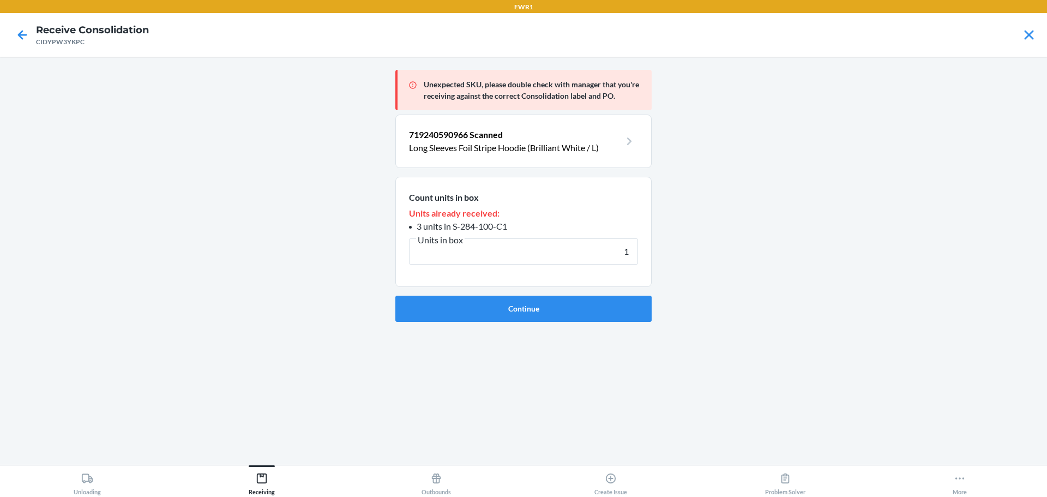
type input "1"
click at [556, 313] on button "Continue" at bounding box center [523, 309] width 256 height 26
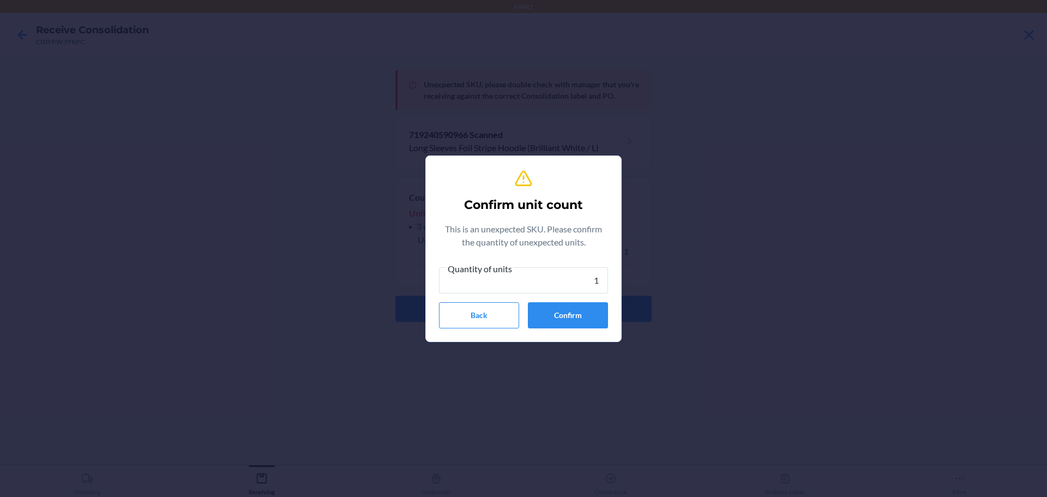
type input "1"
click at [556, 313] on button "Confirm" at bounding box center [568, 315] width 80 height 26
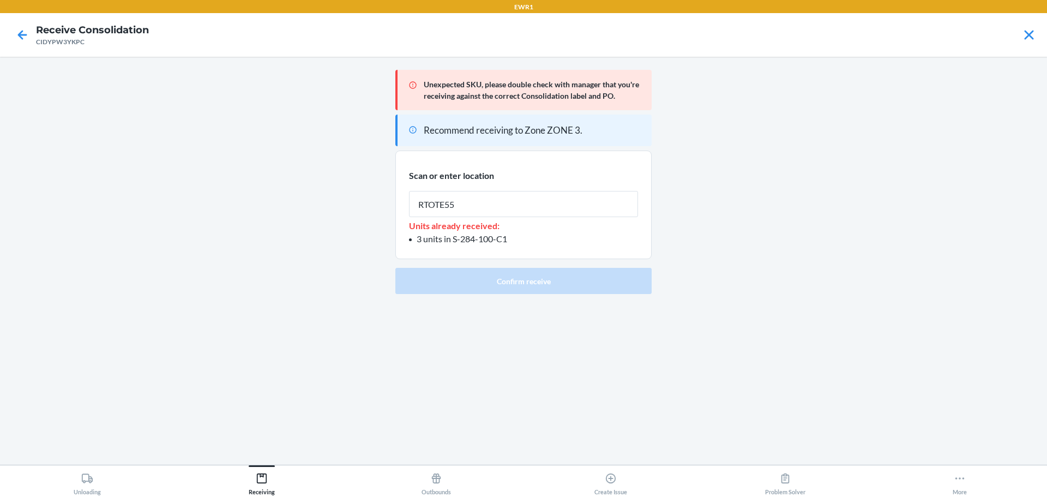
type input "RTOTE559"
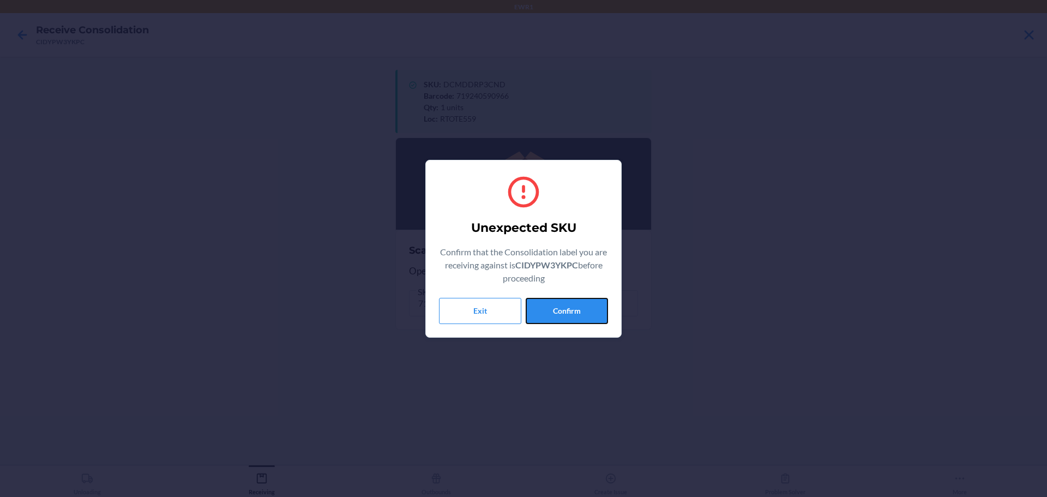
click at [555, 317] on button "Confirm" at bounding box center [567, 311] width 82 height 26
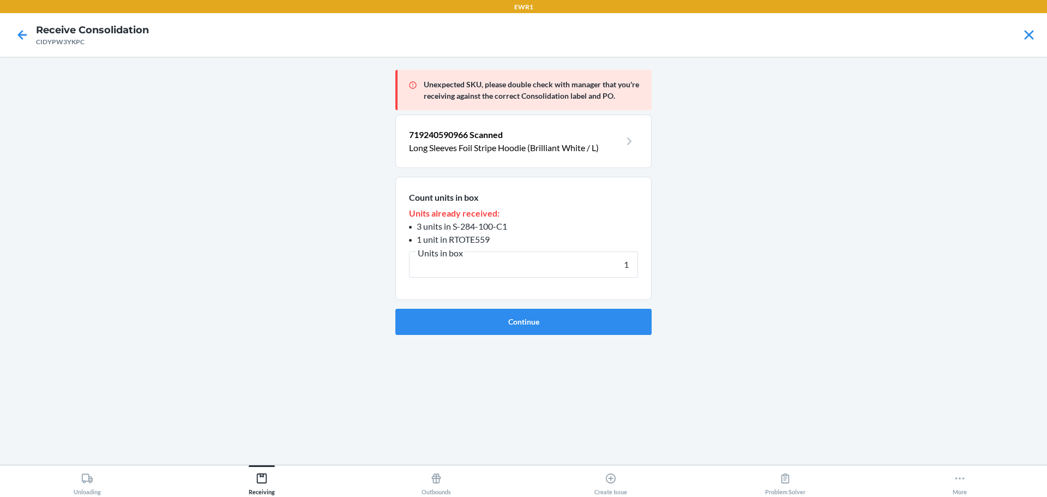
type input "1"
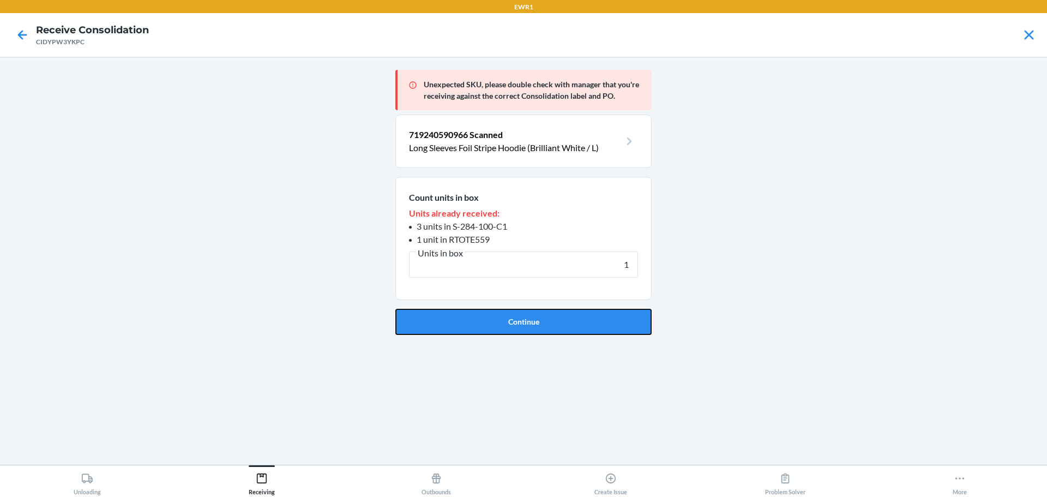
click at [555, 317] on button "Continue" at bounding box center [523, 322] width 256 height 26
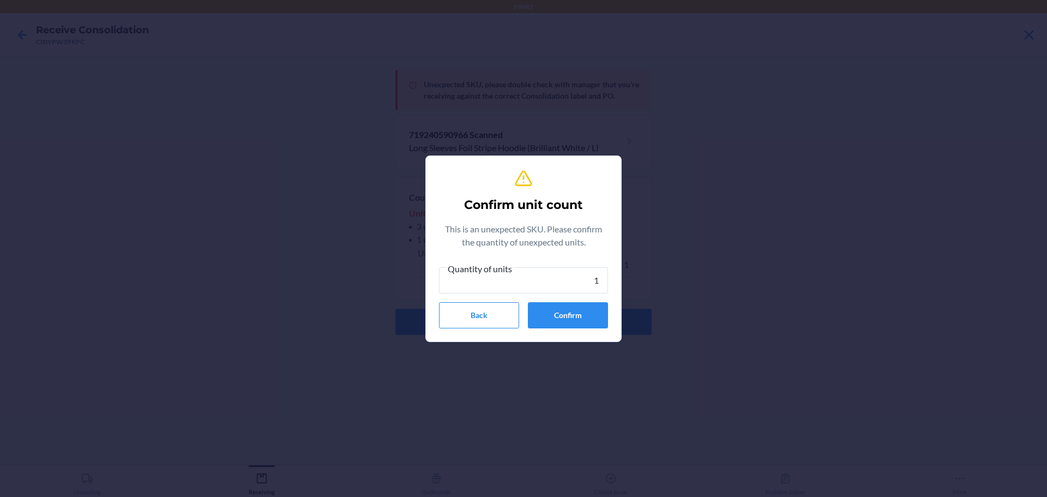
type input "1"
click at [555, 317] on button "Confirm" at bounding box center [568, 315] width 80 height 26
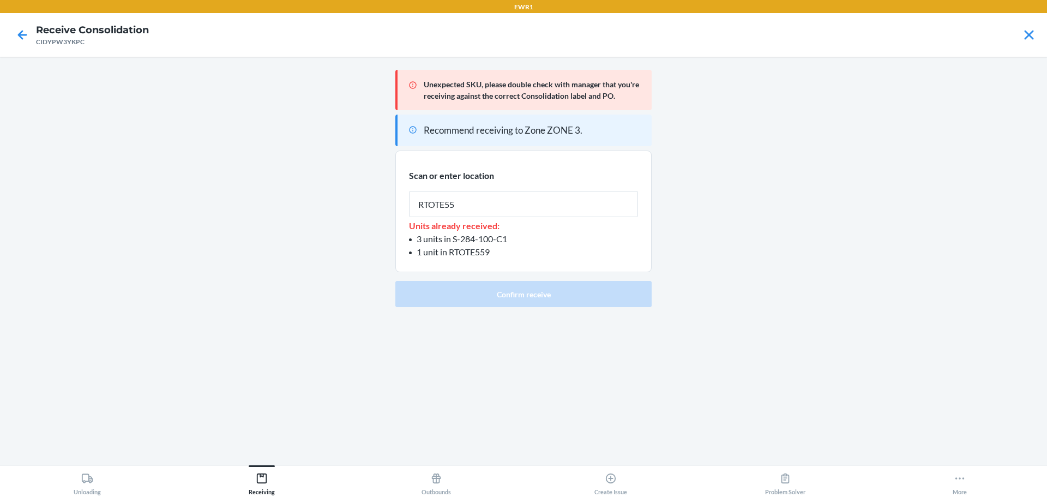
type input "RTOTE559"
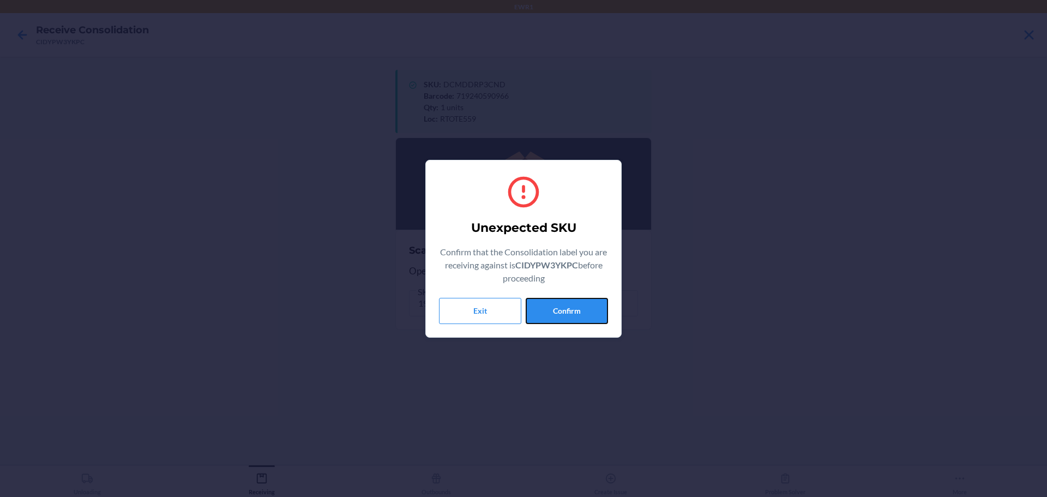
click at [555, 317] on button "Confirm" at bounding box center [567, 311] width 82 height 26
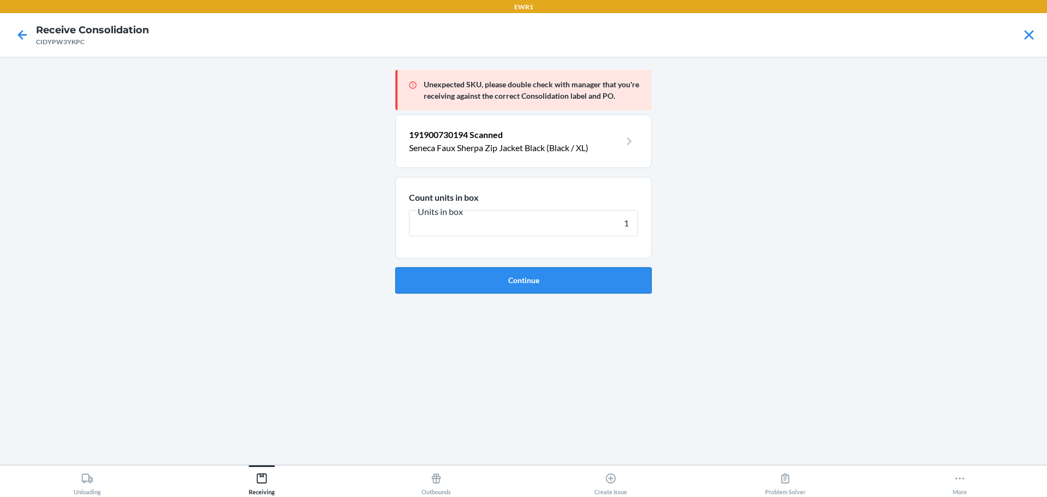
type input "1"
click at [567, 286] on button "Continue" at bounding box center [523, 280] width 256 height 26
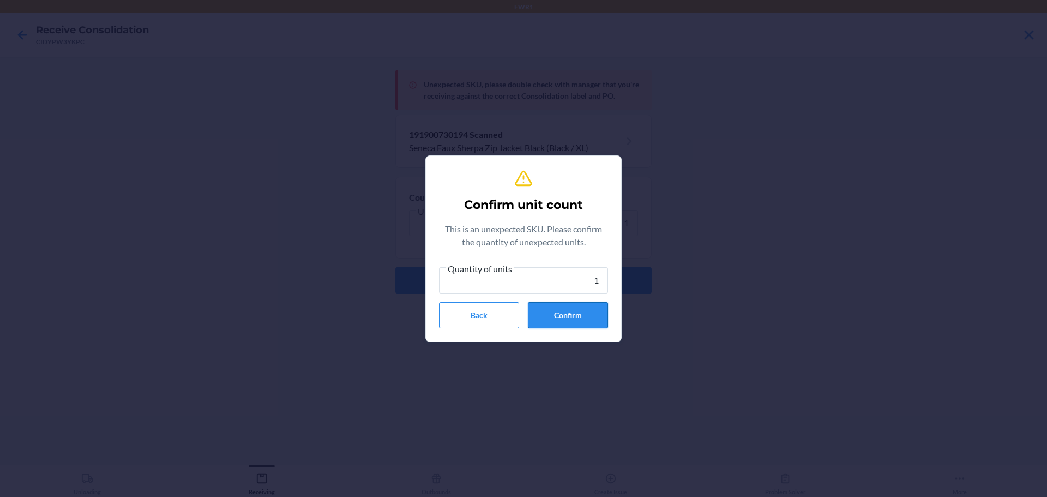
type input "1"
click at [554, 312] on button "Confirm" at bounding box center [568, 315] width 80 height 26
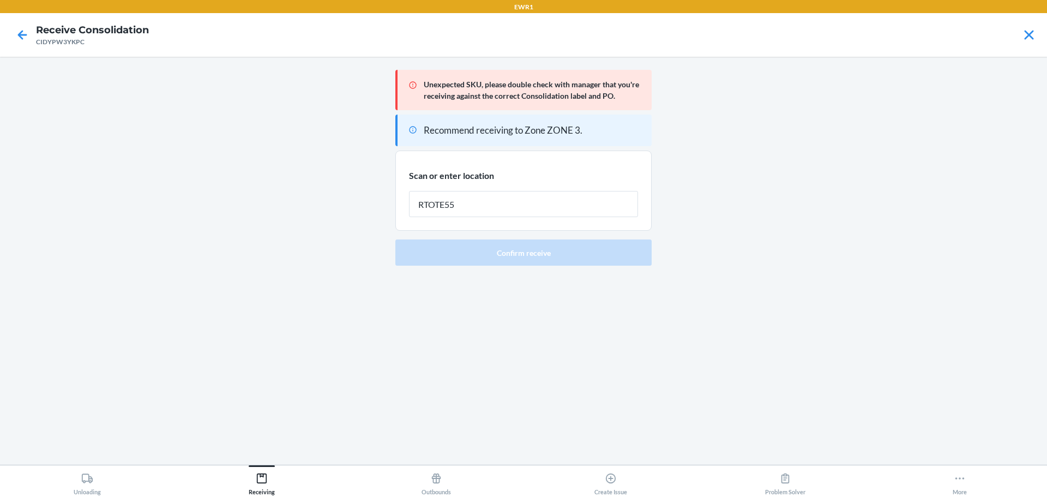
type input "RTOTE559"
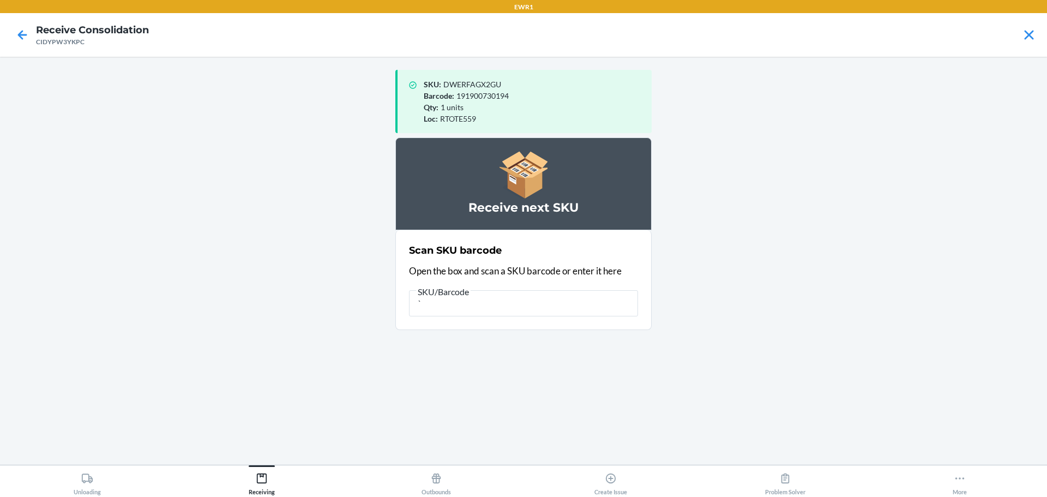
type input "`"
click at [490, 309] on input "`" at bounding box center [523, 303] width 229 height 26
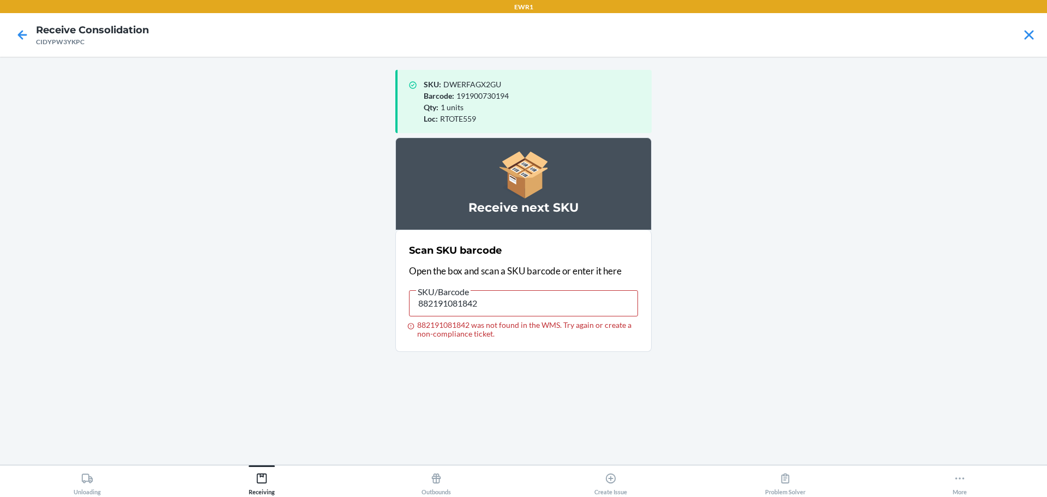
type input "810068378825"
drag, startPoint x: 490, startPoint y: 310, endPoint x: 381, endPoint y: 289, distance: 111.1
click at [381, 289] on main "SKU : DWERFAGX2GU Barcode : 191900730194 Qty : 1 units Loc : RTOTE559 Receive n…" at bounding box center [523, 261] width 1047 height 408
type input "091307578408"
drag, startPoint x: 550, startPoint y: 303, endPoint x: 175, endPoint y: 370, distance: 380.7
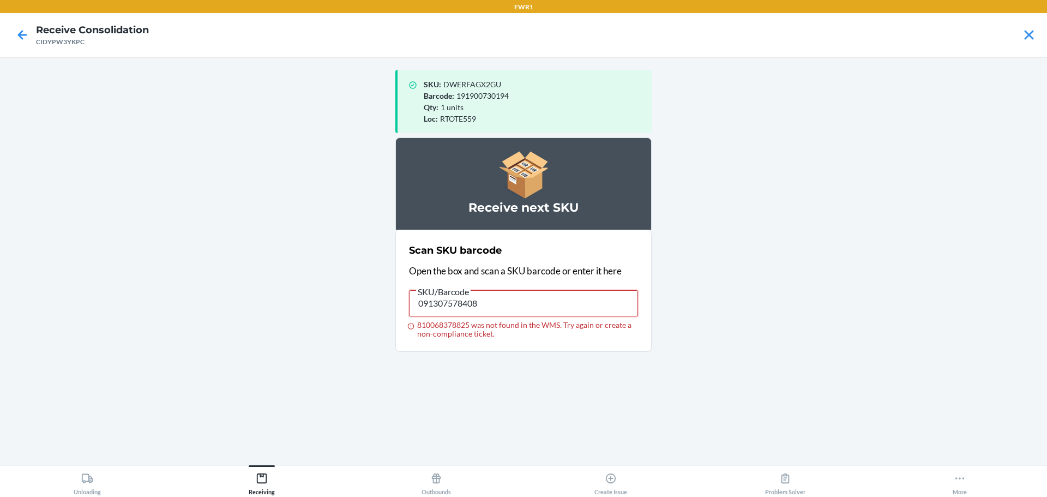
click at [177, 349] on main "SKU : DWERFAGX2GU Barcode : 191900730194 Qty : 1 units Loc : RTOTE559 Receive n…" at bounding box center [523, 261] width 1047 height 408
type input "707762187085"
drag, startPoint x: 509, startPoint y: 306, endPoint x: 178, endPoint y: 476, distance: 372.2
click at [122, 400] on main "SKU : DWERFAGX2GU Barcode : 191900730194 Qty : 1 units Loc : RTOTE559 Receive n…" at bounding box center [523, 261] width 1047 height 408
type input "091307579658"
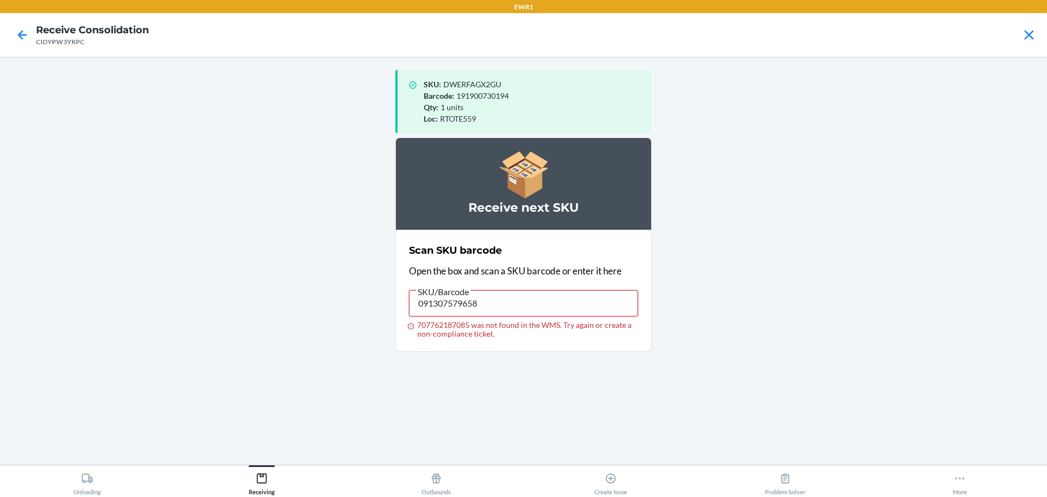
drag, startPoint x: 505, startPoint y: 302, endPoint x: 324, endPoint y: 307, distance: 180.6
click at [324, 307] on main "SKU : DWERFAGX2GU Barcode : 191900730194 Qty : 1 units Loc : RTOTE559 Receive n…" at bounding box center [523, 261] width 1047 height 408
click at [482, 286] on div "SKU/Barcode" at bounding box center [523, 287] width 229 height 5
click at [482, 290] on input "091307579658" at bounding box center [523, 303] width 229 height 26
drag, startPoint x: 482, startPoint y: 297, endPoint x: 375, endPoint y: 332, distance: 112.8
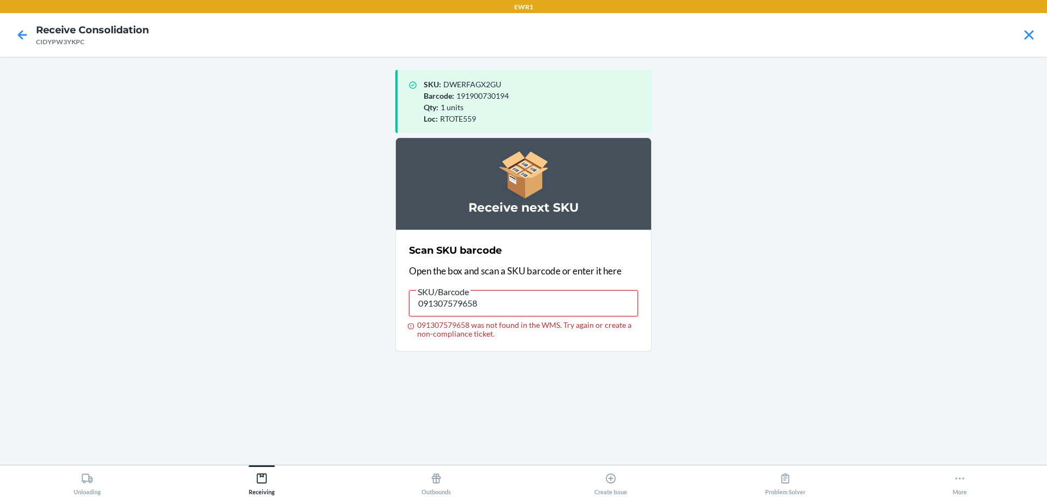
click at [375, 332] on main "SKU : DWERFAGX2GU Barcode : 191900730194 Qty : 1 units Loc : RTOTE559 Receive n…" at bounding box center [523, 261] width 1047 height 408
type input "091307579665"
drag, startPoint x: 511, startPoint y: 299, endPoint x: 380, endPoint y: 320, distance: 131.9
click at [388, 316] on main "SKU : DWERFAGX2GU Barcode : 191900730194 Qty : 1 units Loc : RTOTE559 Receive n…" at bounding box center [523, 261] width 1047 height 408
drag, startPoint x: 538, startPoint y: 312, endPoint x: 383, endPoint y: 346, distance: 158.7
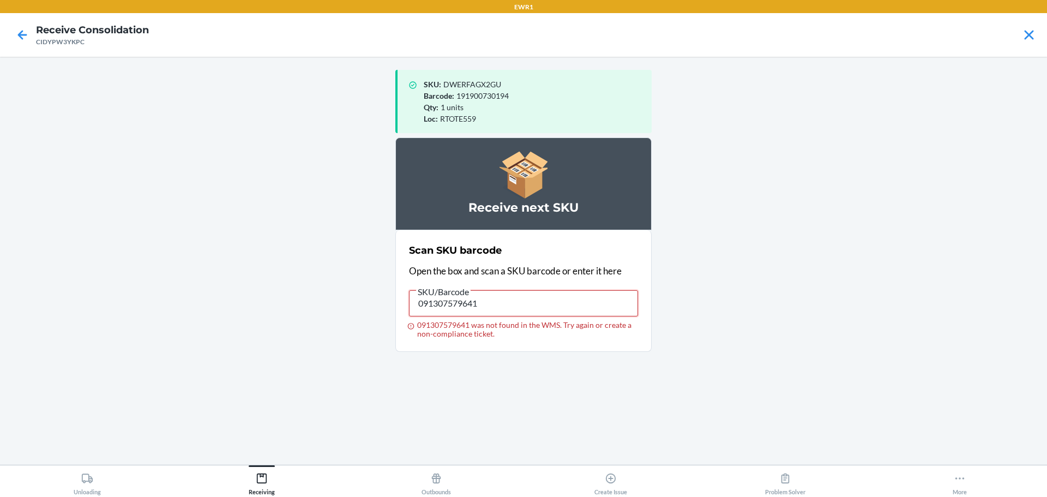
click at [378, 340] on main "SKU : DWERFAGX2GU Barcode : 191900730194 Qty : 1 units Loc : RTOTE559 Receive n…" at bounding box center [523, 261] width 1047 height 408
type input "194948335819"
drag, startPoint x: 492, startPoint y: 307, endPoint x: 117, endPoint y: 485, distance: 414.8
click at [89, 426] on main "SKU : DWERFAGX2GU Barcode : 191900730194 Qty : 1 units Loc : RTOTE559 Receive n…" at bounding box center [523, 261] width 1047 height 408
drag, startPoint x: 482, startPoint y: 309, endPoint x: 340, endPoint y: 315, distance: 142.5
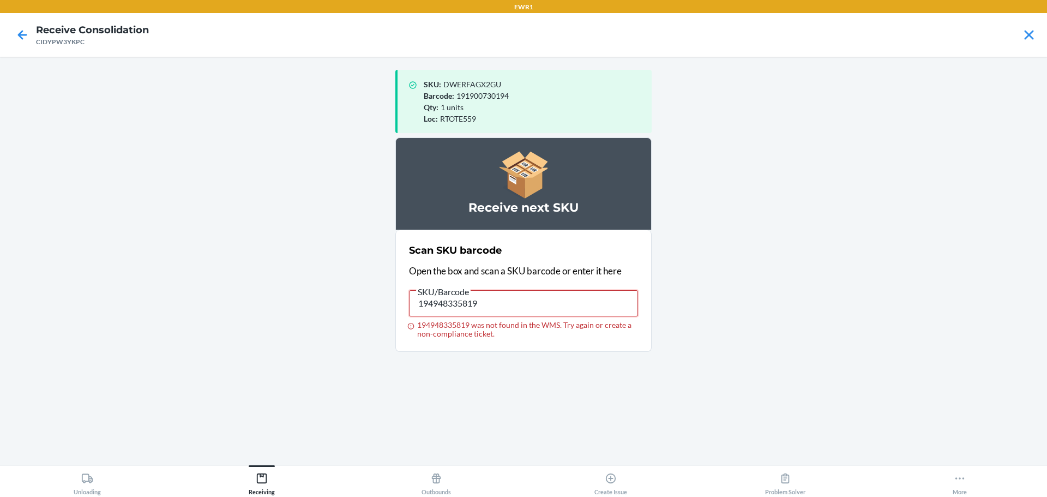
click at [352, 319] on main "SKU : DWERFAGX2GU Barcode : 191900730194 Qty : 1 units Loc : RTOTE559 Receive n…" at bounding box center [523, 261] width 1047 height 408
drag, startPoint x: 497, startPoint y: 295, endPoint x: 371, endPoint y: 394, distance: 160.8
click at [273, 364] on main "SKU : DWERFAGX2GU Barcode : 191900730194 Qty : 1 units Loc : RTOTE559 Receive n…" at bounding box center [523, 261] width 1047 height 408
type input "091307579665"
drag, startPoint x: 481, startPoint y: 296, endPoint x: 261, endPoint y: 461, distance: 274.6
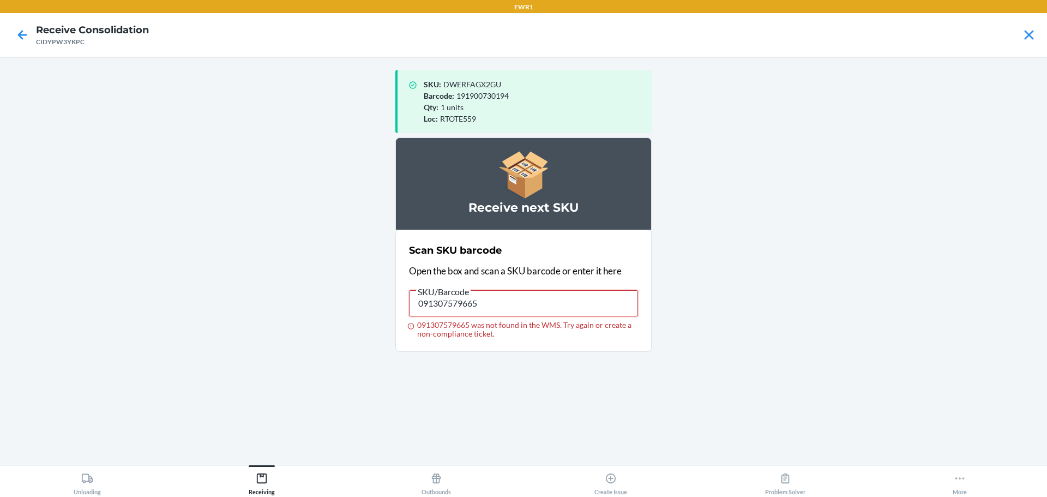
click at [230, 352] on main "SKU : DWERFAGX2GU Barcode : 191900730194 Qty : 1 units Loc : RTOTE559 Receive n…" at bounding box center [523, 261] width 1047 height 408
drag, startPoint x: 483, startPoint y: 305, endPoint x: 147, endPoint y: 369, distance: 341.5
click at [131, 339] on main "SKU : DWERFAGX2GU Barcode : 191900730194 Qty : 1 units Loc : RTOTE559 Receive n…" at bounding box center [523, 261] width 1047 height 408
drag, startPoint x: 503, startPoint y: 290, endPoint x: 289, endPoint y: 377, distance: 231.2
click at [290, 377] on main "SKU : DWERFAGX2GU Barcode : 191900730194 Qty : 1 units Loc : RTOTE559 Receive n…" at bounding box center [523, 261] width 1047 height 408
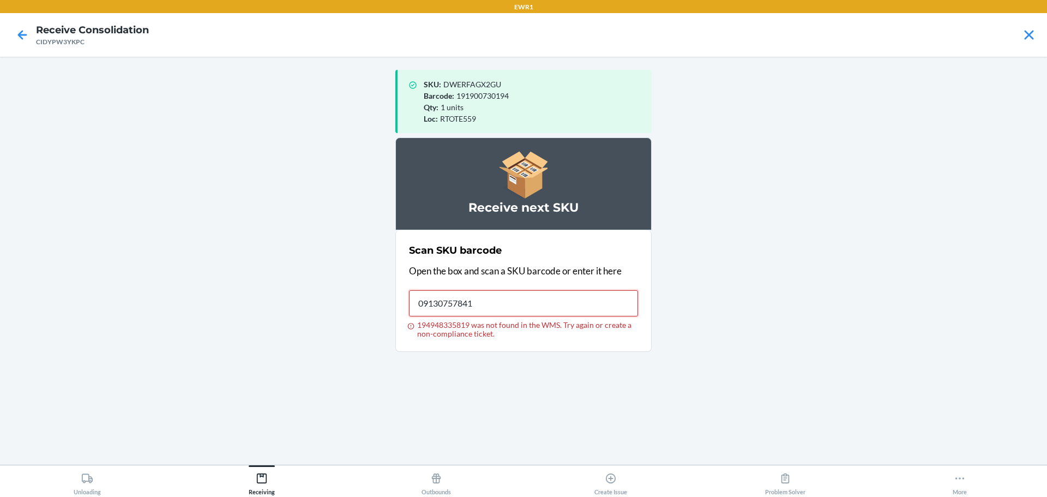
type input "091307578415"
drag, startPoint x: 495, startPoint y: 310, endPoint x: 71, endPoint y: 468, distance: 451.8
click at [33, 382] on main "SKU : DWERFAGX2GU Barcode : 191900730194 Qty : 1 units Loc : RTOTE559 Receive n…" at bounding box center [523, 261] width 1047 height 408
drag, startPoint x: 506, startPoint y: 308, endPoint x: 0, endPoint y: 419, distance: 517.7
click at [0, 419] on main "SKU : DWERFAGX2GU Barcode : 191900730194 Qty : 1 units Loc : RTOTE559 Receive n…" at bounding box center [523, 261] width 1047 height 408
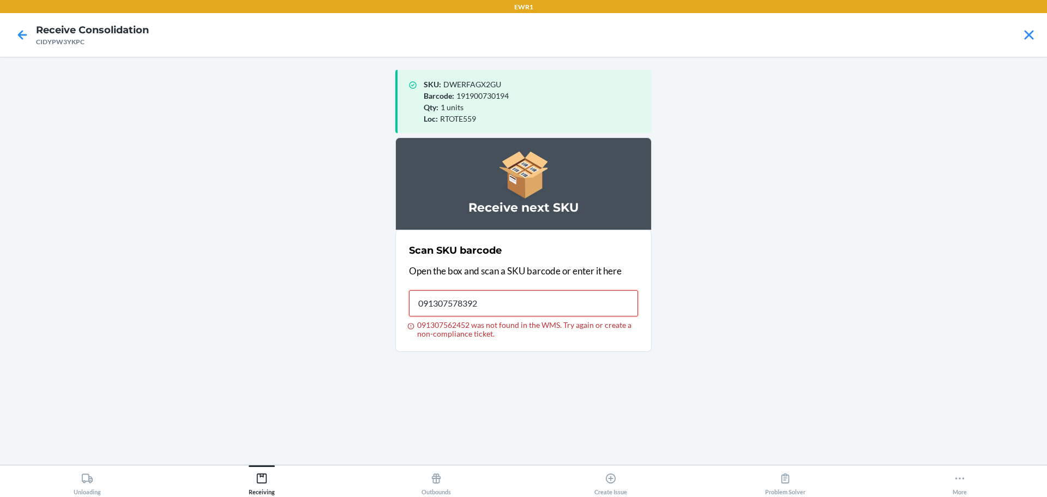
type input "091307578392"
drag, startPoint x: 499, startPoint y: 297, endPoint x: 68, endPoint y: 485, distance: 470.2
click at [41, 383] on main "SKU : DWERFAGX2GU Barcode : 191900730194 Qty : 1 units Loc : RTOTE559 Receive n…" at bounding box center [523, 261] width 1047 height 408
drag, startPoint x: 500, startPoint y: 301, endPoint x: 98, endPoint y: 399, distance: 413.1
click at [101, 379] on main "SKU : DWERFAGX2GU Barcode : 191900730194 Qty : 1 units Loc : RTOTE559 Receive n…" at bounding box center [523, 261] width 1047 height 408
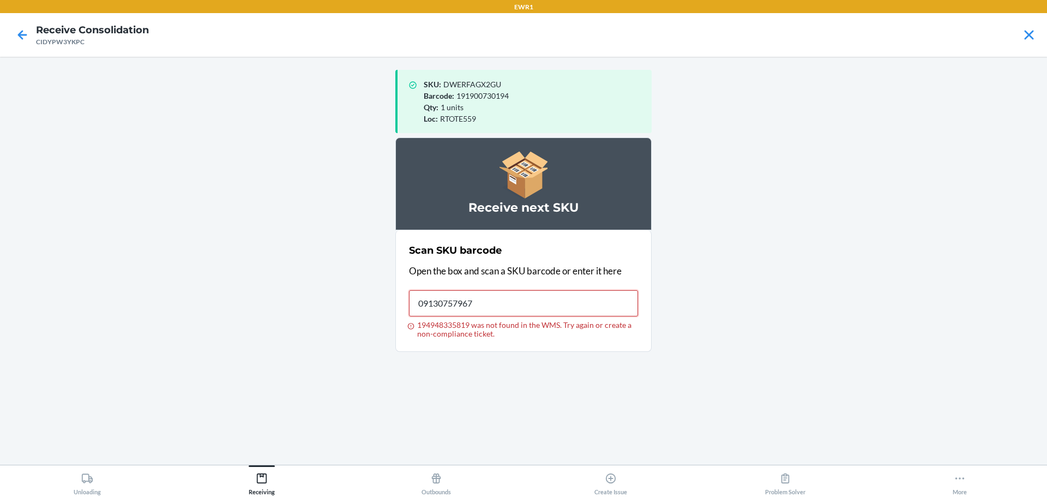
type input "091307579672"
drag, startPoint x: 507, startPoint y: 298, endPoint x: 87, endPoint y: 399, distance: 432.1
click at [94, 357] on main "SKU : DWERFAGX2GU Barcode : 191900730194 Qty : 1 units Loc : RTOTE559 Receive n…" at bounding box center [523, 261] width 1047 height 408
drag, startPoint x: 490, startPoint y: 310, endPoint x: 0, endPoint y: 377, distance: 494.9
click at [0, 377] on main "SKU : DWERFAGX2GU Barcode : 191900730194 Qty : 1 units Loc : RTOTE559 Receive n…" at bounding box center [523, 261] width 1047 height 408
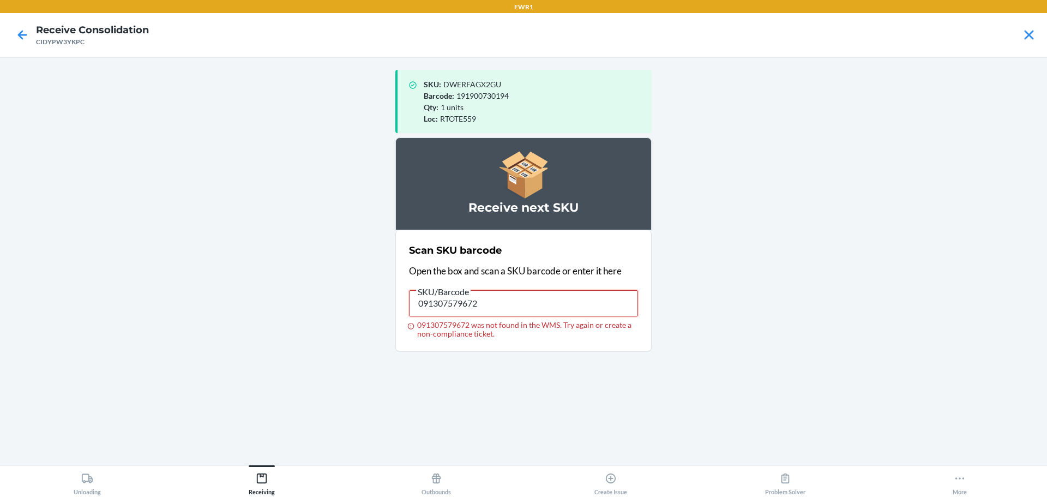
drag, startPoint x: 501, startPoint y: 309, endPoint x: 154, endPoint y: 350, distance: 349.3
click at [160, 333] on main "SKU : DWERFAGX2GU Barcode : 191900730194 Qty : 1 units Loc : RTOTE559 Receive n…" at bounding box center [523, 261] width 1047 height 408
drag, startPoint x: 503, startPoint y: 313, endPoint x: 308, endPoint y: 346, distance: 198.1
click at [311, 344] on main "SKU : DWERFAGX2GU Barcode : 191900730194 Qty : 1 units Loc : RTOTE559 Receive n…" at bounding box center [523, 261] width 1047 height 408
type input "091307562421"
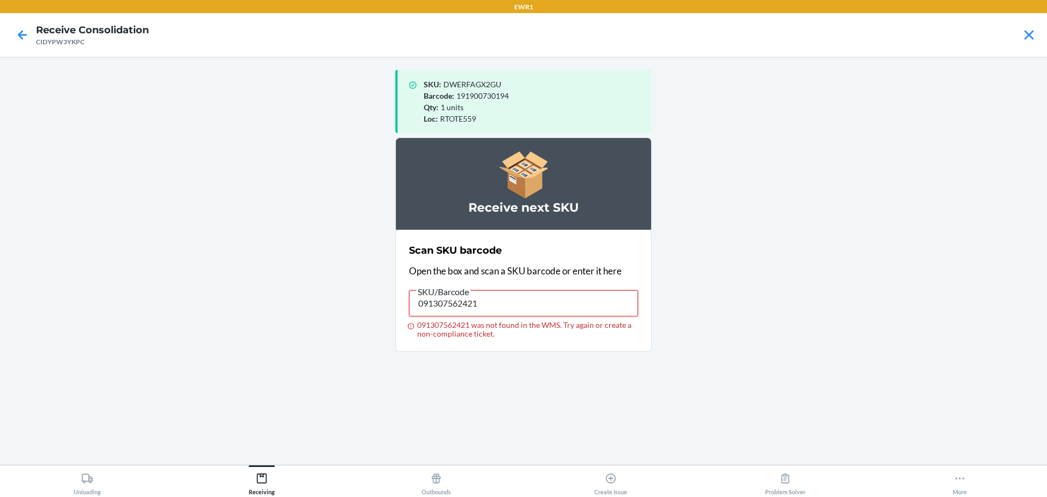
drag, startPoint x: 515, startPoint y: 297, endPoint x: 187, endPoint y: 308, distance: 329.1
click at [187, 308] on main "SKU : DWERFAGX2GU Barcode : 191900730194 Qty : 1 units Loc : RTOTE559 Receive n…" at bounding box center [523, 261] width 1047 height 408
click at [554, 296] on input "091307562421 was not found in the WMS. Try again or create a non-compliance tic…" at bounding box center [523, 303] width 229 height 26
click at [456, 302] on input "091307562421 was not found in the WMS. Try again or create a non-compliance tic…" at bounding box center [523, 303] width 229 height 26
